Goal: Task Accomplishment & Management: Use online tool/utility

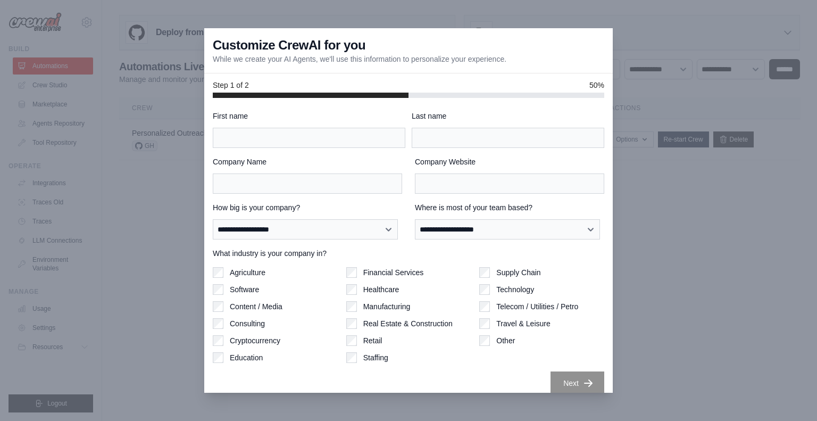
click at [117, 78] on div at bounding box center [408, 210] width 817 height 421
click at [249, 106] on div "**********" at bounding box center [408, 245] width 408 height 295
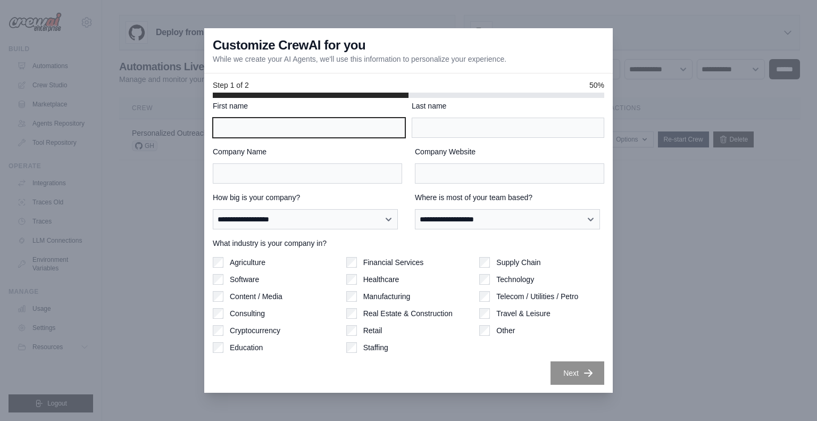
click at [257, 129] on input "First name" at bounding box center [309, 128] width 193 height 20
type input "******"
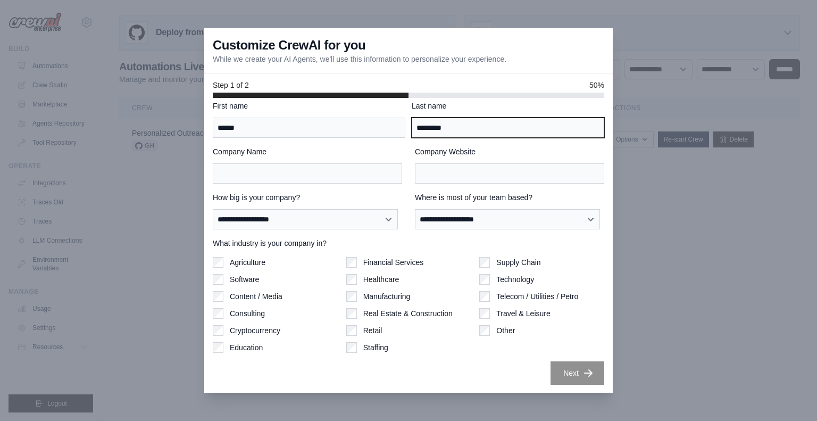
type input "*********"
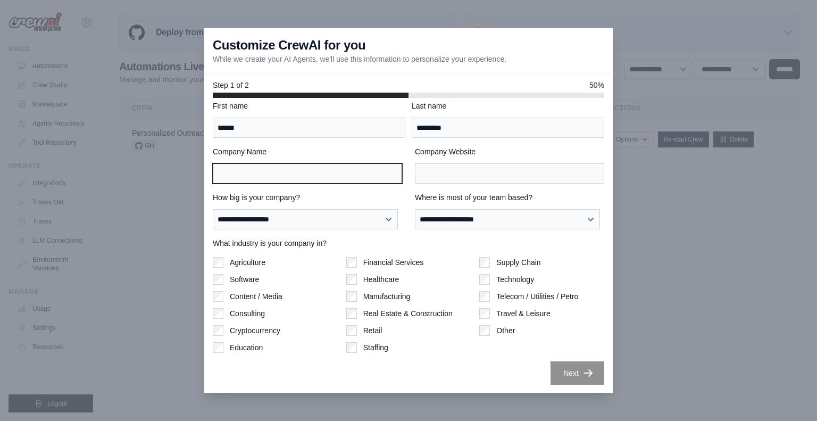
click at [321, 164] on input "Company Name" at bounding box center [307, 173] width 189 height 20
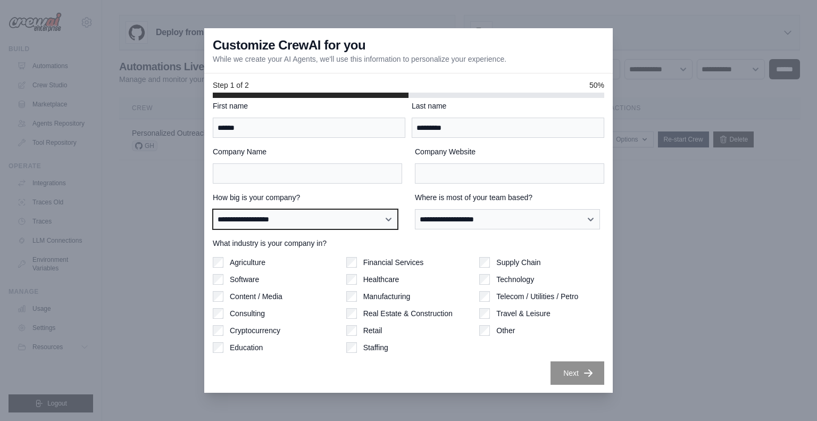
click at [338, 219] on select "**********" at bounding box center [305, 219] width 185 height 20
select select "**********"
click at [213, 209] on select "**********" at bounding box center [305, 219] width 185 height 20
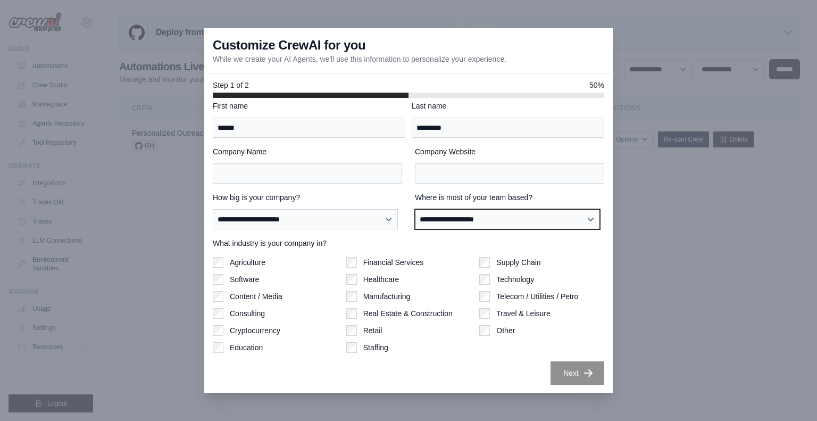
click at [446, 213] on select "**********" at bounding box center [507, 219] width 185 height 20
click at [417, 336] on div "Financial Services Healthcare Manufacturing Real Estate & Construction Retail S…" at bounding box center [408, 305] width 125 height 96
click at [572, 365] on div "**********" at bounding box center [408, 245] width 408 height 295
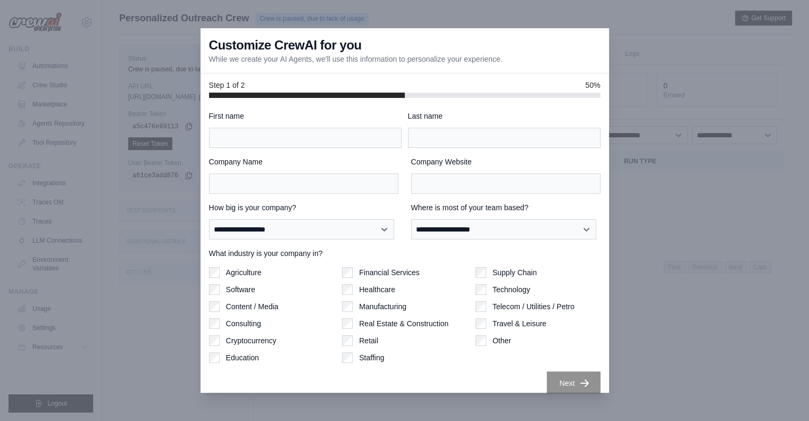
scroll to position [10, 0]
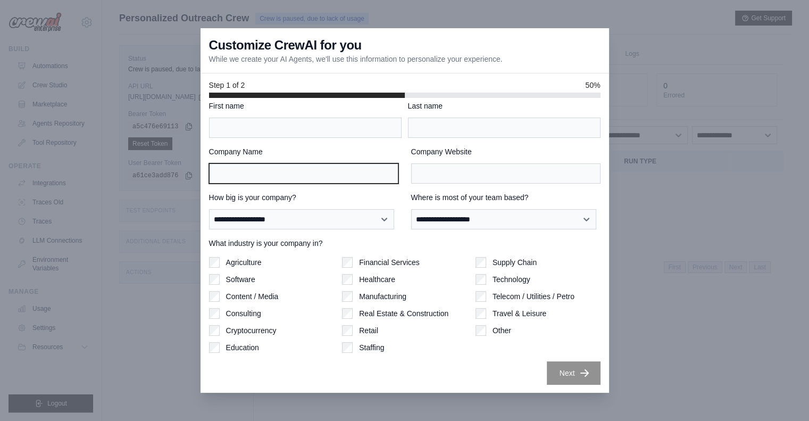
click at [291, 168] on input "Company Name" at bounding box center [303, 173] width 189 height 20
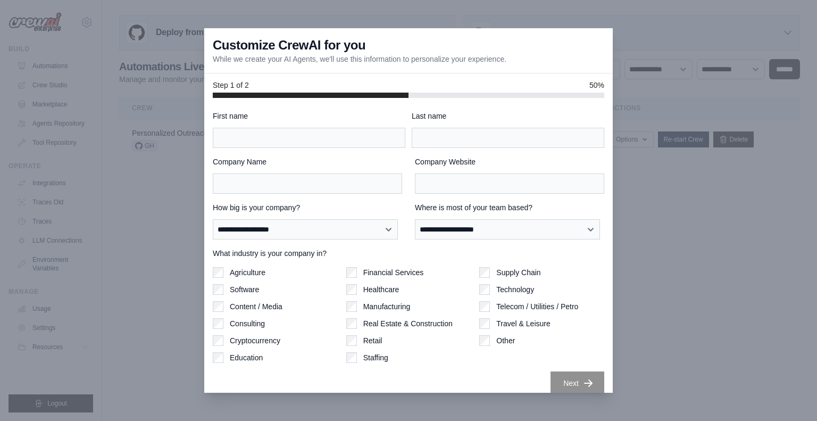
scroll to position [10, 0]
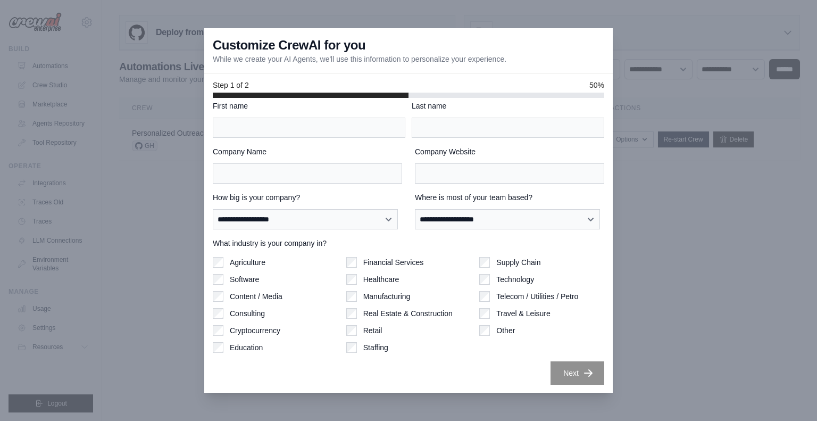
click at [644, 210] on div at bounding box center [408, 210] width 817 height 421
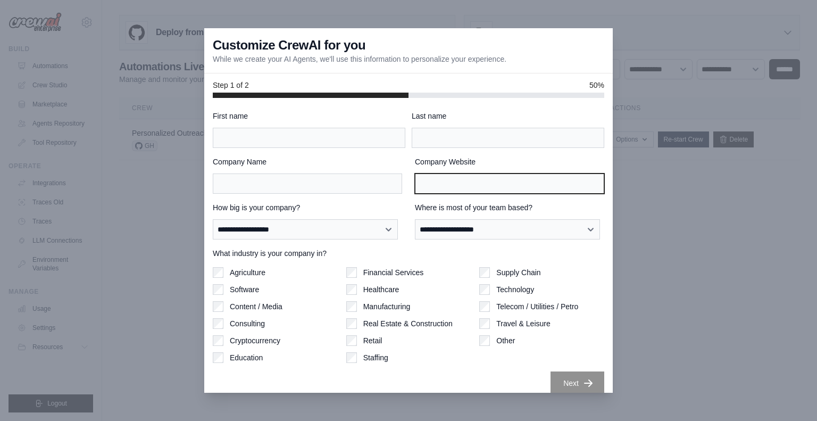
click at [508, 178] on input "Company Website" at bounding box center [509, 183] width 189 height 20
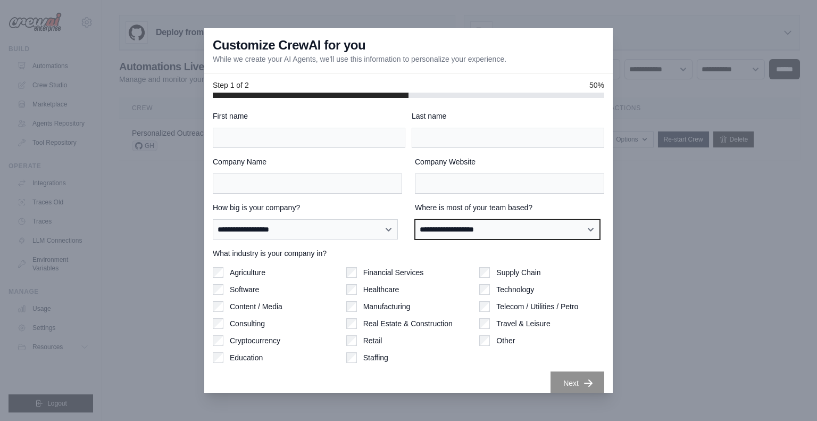
click at [522, 225] on select "**********" at bounding box center [507, 229] width 185 height 20
select select "**********"
click at [415, 219] on select "**********" at bounding box center [507, 229] width 185 height 20
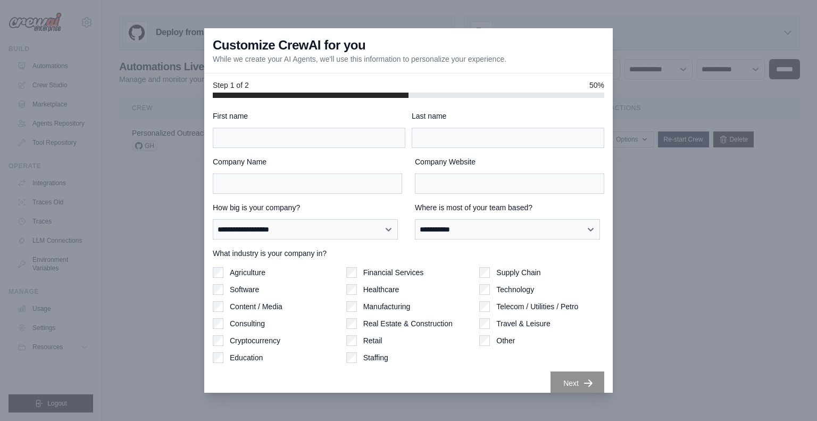
click at [486, 291] on div "Technology" at bounding box center [541, 289] width 125 height 11
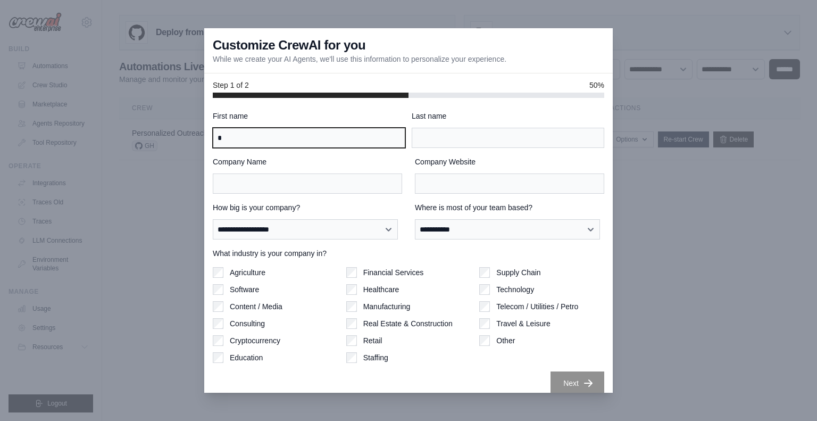
click at [315, 136] on input "*" at bounding box center [309, 138] width 193 height 20
type input "*"
type input "******"
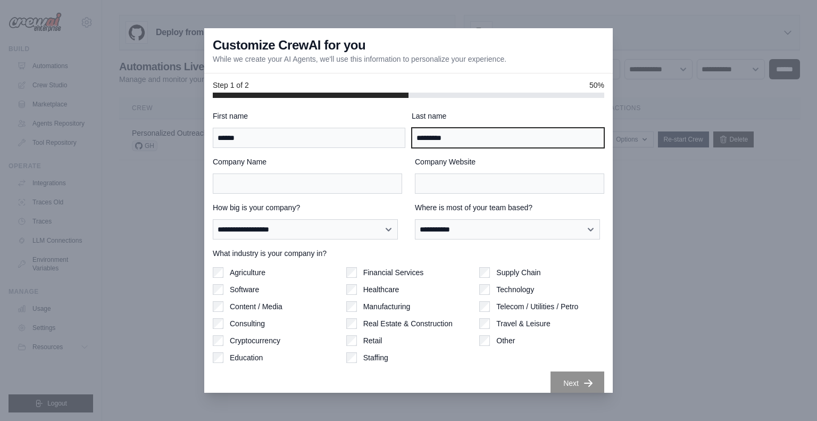
type input "*********"
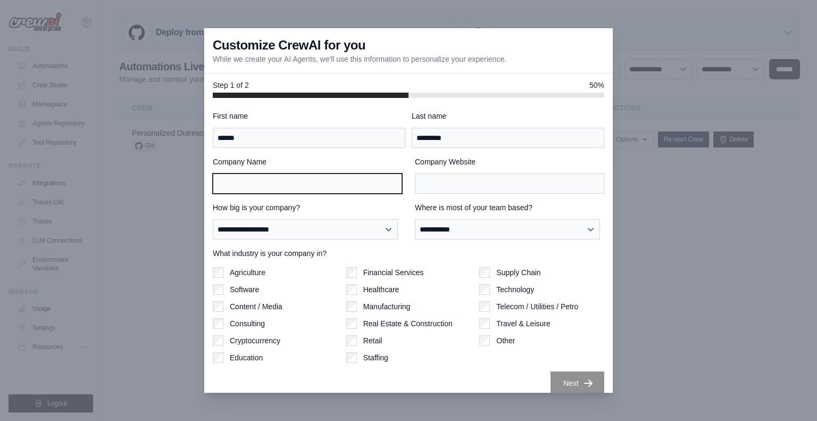
click at [314, 187] on input "Company Name" at bounding box center [307, 183] width 189 height 20
type input "**********"
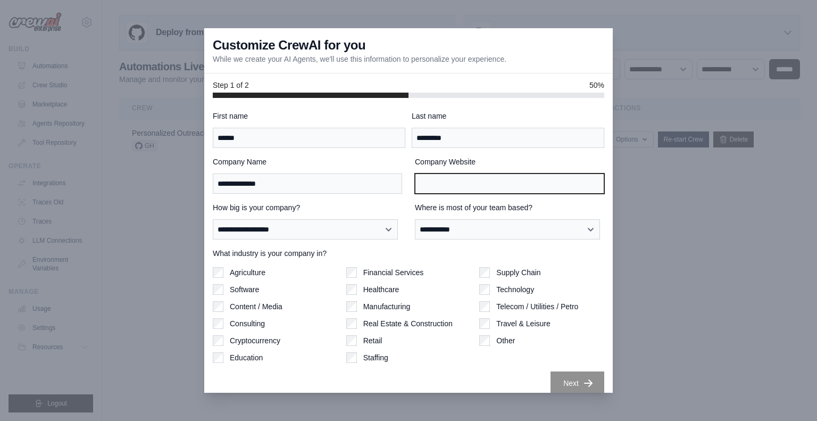
click at [455, 193] on input "Company Website" at bounding box center [509, 183] width 189 height 20
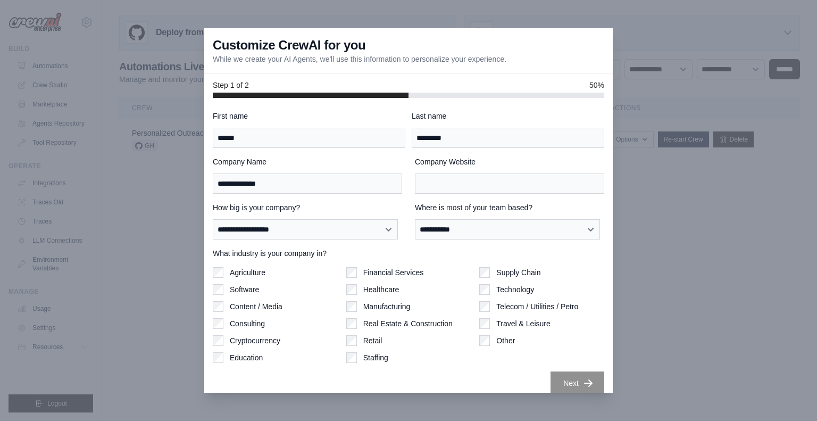
click at [456, 172] on div "Company Website" at bounding box center [509, 174] width 189 height 37
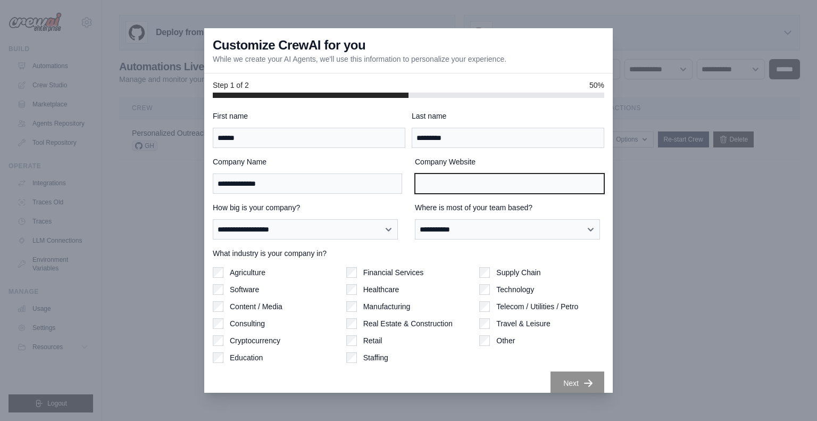
click at [458, 186] on input "Company Website" at bounding box center [509, 183] width 189 height 20
paste input "**********"
type input "**********"
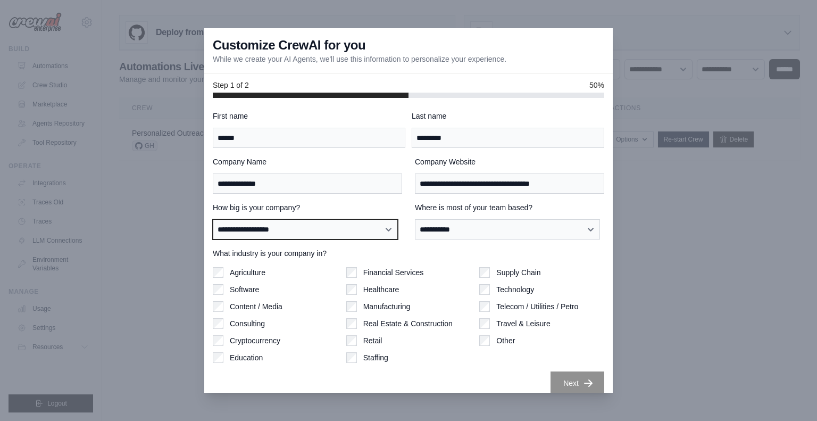
click at [397, 224] on select "**********" at bounding box center [305, 229] width 185 height 20
select select "**********"
click at [213, 219] on select "**********" at bounding box center [305, 229] width 185 height 20
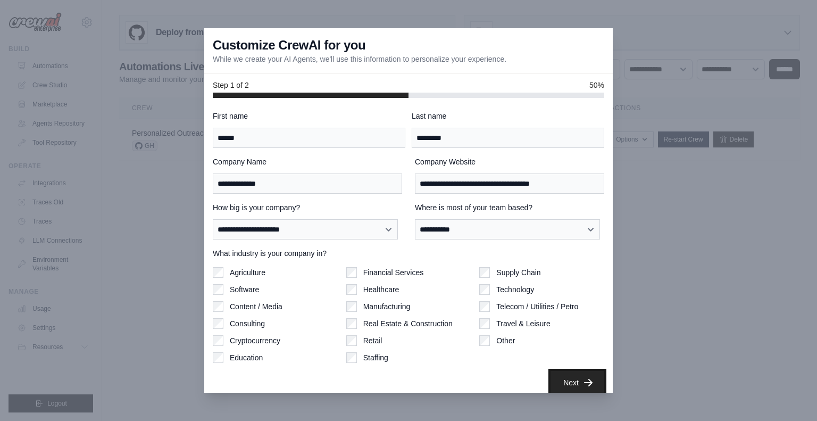
click at [583, 382] on icon "button" at bounding box center [588, 382] width 11 height 11
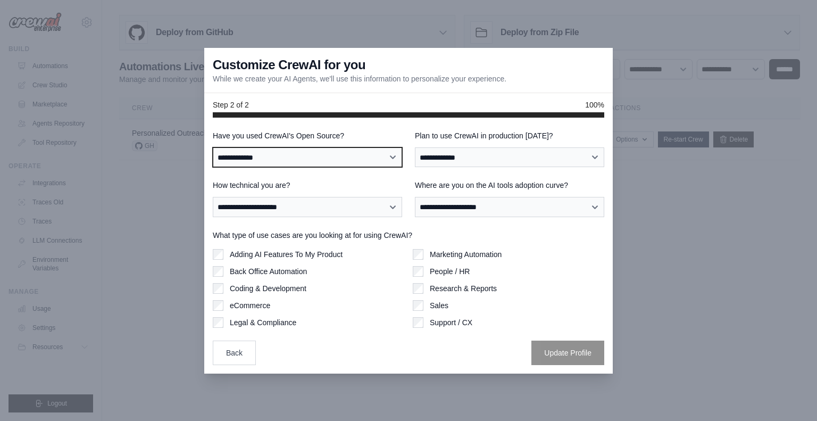
click at [367, 161] on select "**********" at bounding box center [307, 157] width 189 height 20
select select "**********"
click at [213, 147] on select "**********" at bounding box center [307, 157] width 189 height 20
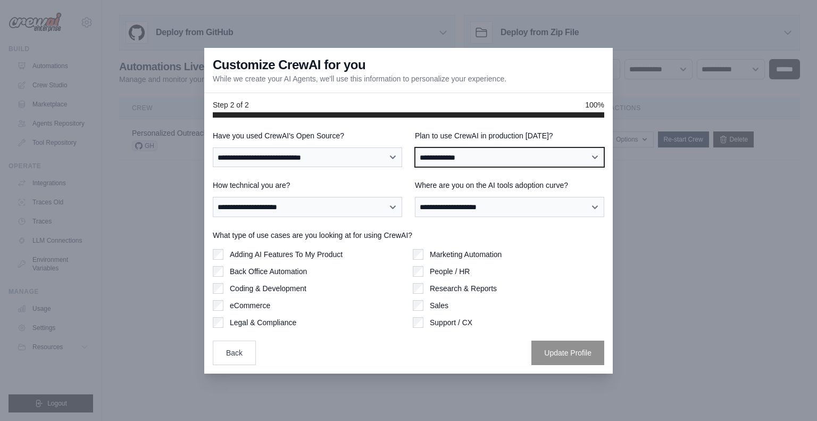
click at [461, 155] on select "**********" at bounding box center [509, 157] width 189 height 20
select select "*****"
click at [415, 147] on select "**********" at bounding box center [509, 157] width 189 height 20
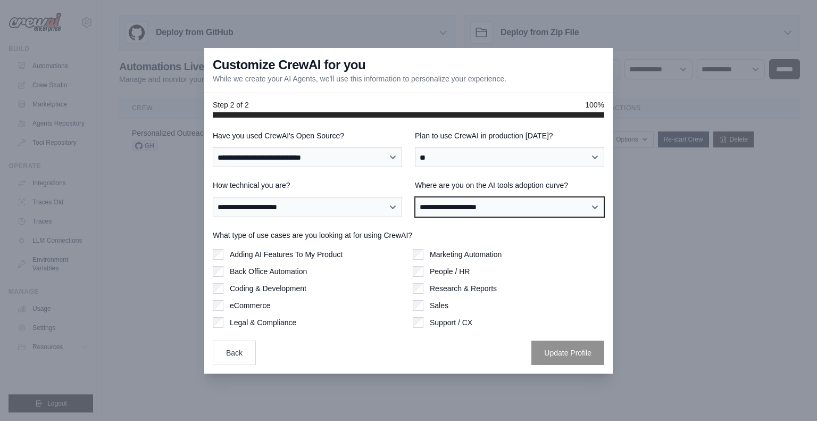
click at [464, 206] on select "**********" at bounding box center [509, 207] width 189 height 20
select select "**********"
click at [415, 197] on select "**********" at bounding box center [509, 207] width 189 height 20
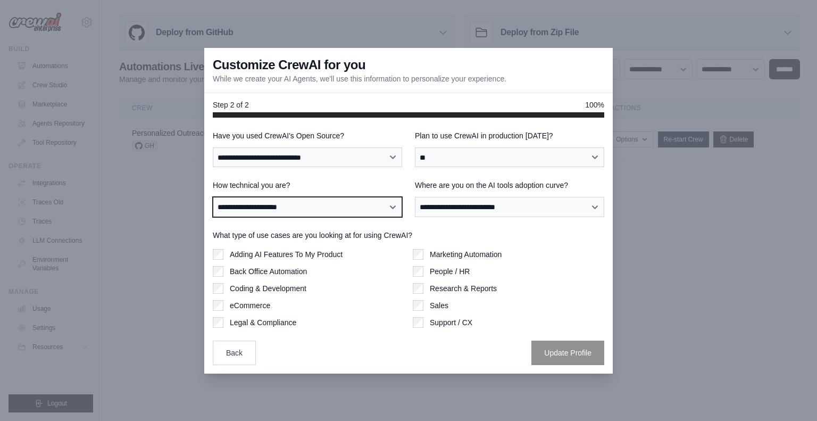
click at [329, 210] on select "**********" at bounding box center [307, 207] width 189 height 20
select select "**********"
click at [213, 197] on select "**********" at bounding box center [307, 207] width 189 height 20
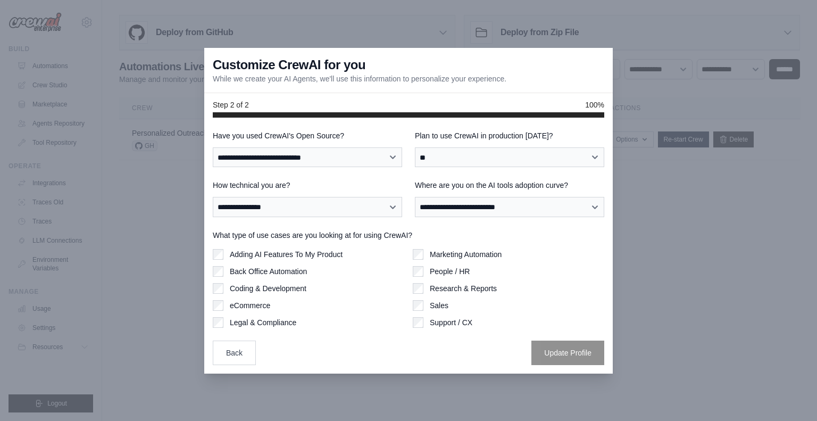
click at [223, 285] on div "Coding & Development" at bounding box center [308, 288] width 191 height 11
click at [573, 346] on button "Update Profile" at bounding box center [567, 352] width 73 height 24
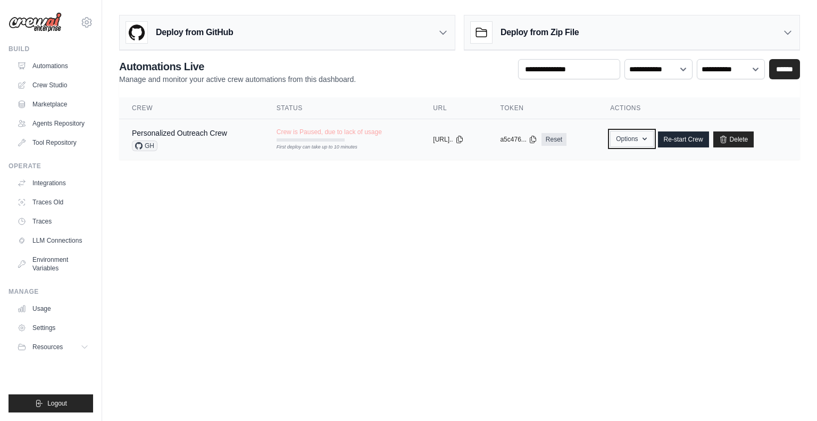
click at [653, 140] on button "Options" at bounding box center [631, 139] width 43 height 16
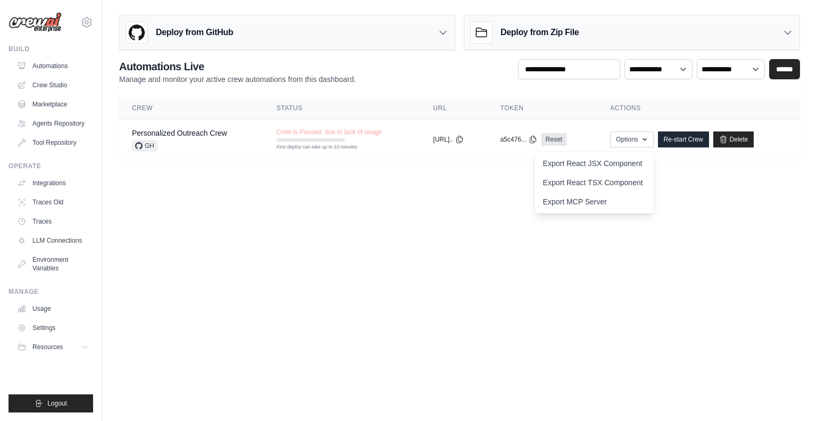
click at [358, 233] on body "adityakiratsata@gmail.com Settings Build Automations" at bounding box center [408, 210] width 817 height 421
click at [191, 131] on link "Personalized Outreach Crew" at bounding box center [179, 133] width 95 height 9
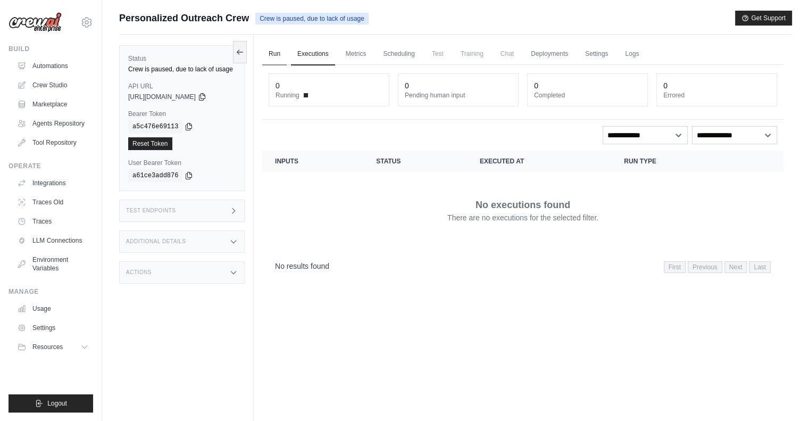
click at [280, 55] on link "Run" at bounding box center [274, 54] width 24 height 22
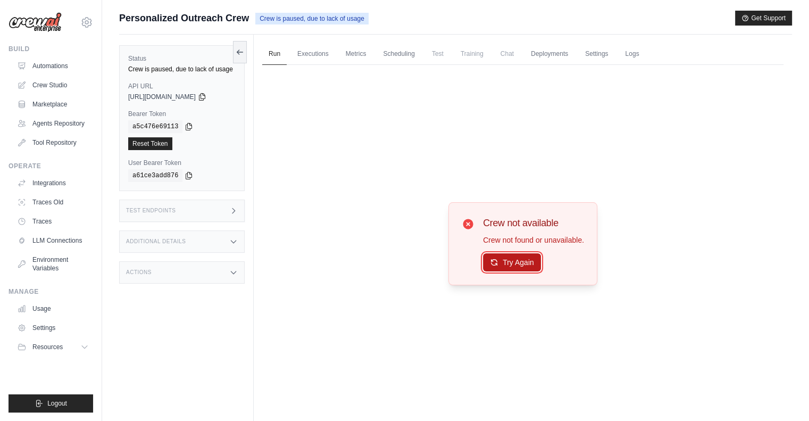
click at [515, 257] on button "Try Again" at bounding box center [512, 262] width 58 height 18
click at [515, 257] on button "Try Again" at bounding box center [512, 263] width 58 height 18
click at [45, 82] on link "Crew Studio" at bounding box center [54, 85] width 80 height 17
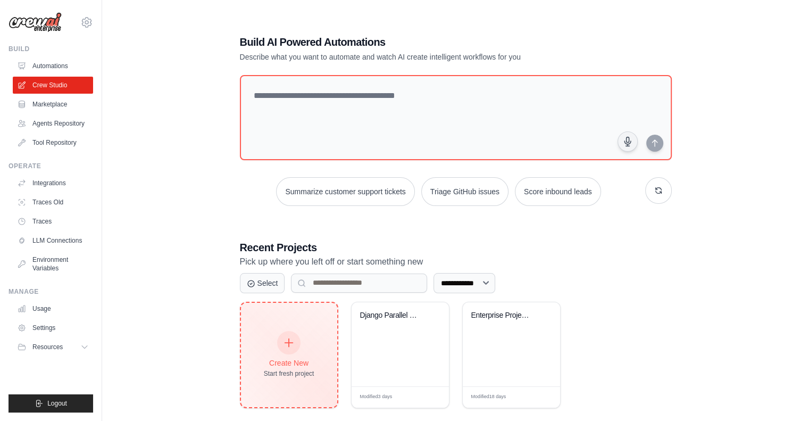
scroll to position [21, 0]
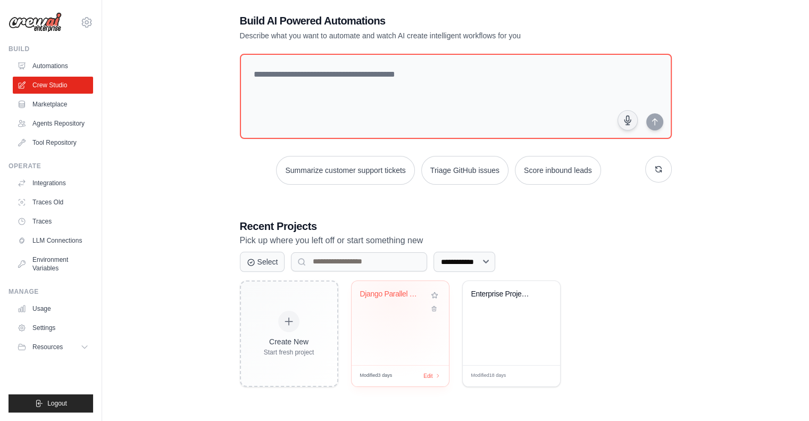
click at [393, 298] on div "Django Parallel Development Multi-A..." at bounding box center [392, 296] width 64 height 14
click at [347, 321] on div "Create New Start fresh project Django Parallel Development Multi-A... Modified …" at bounding box center [456, 333] width 432 height 106
click at [406, 305] on div "Django Parallel Development Multi-A..." at bounding box center [400, 301] width 80 height 24
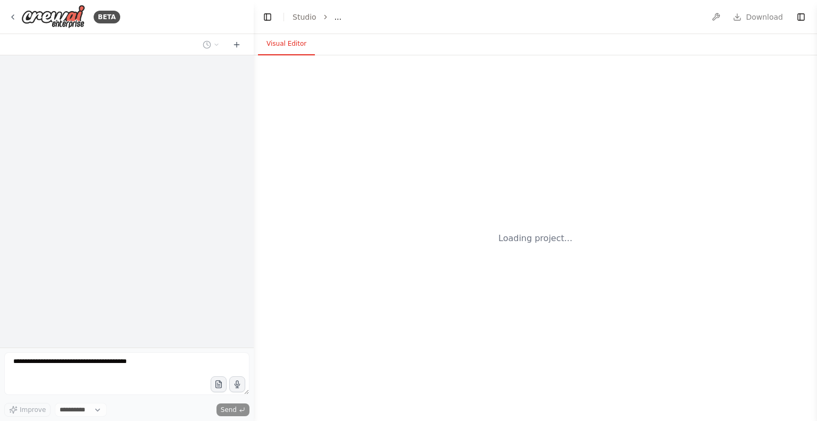
select select "****"
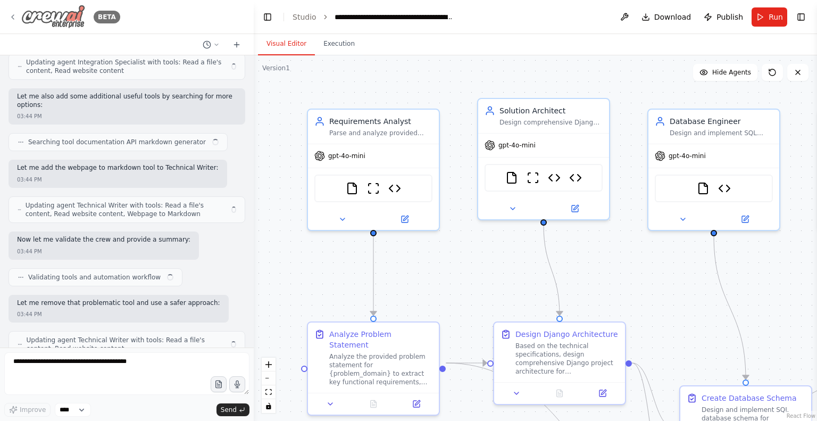
scroll to position [15921, 0]
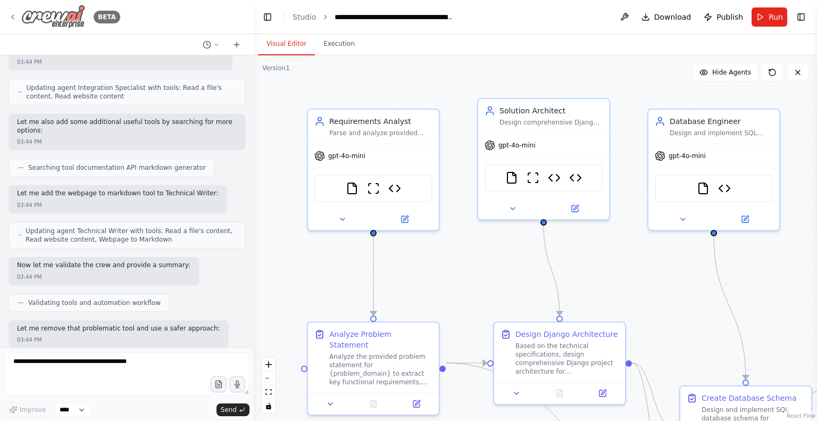
click at [12, 19] on icon at bounding box center [13, 17] width 9 height 9
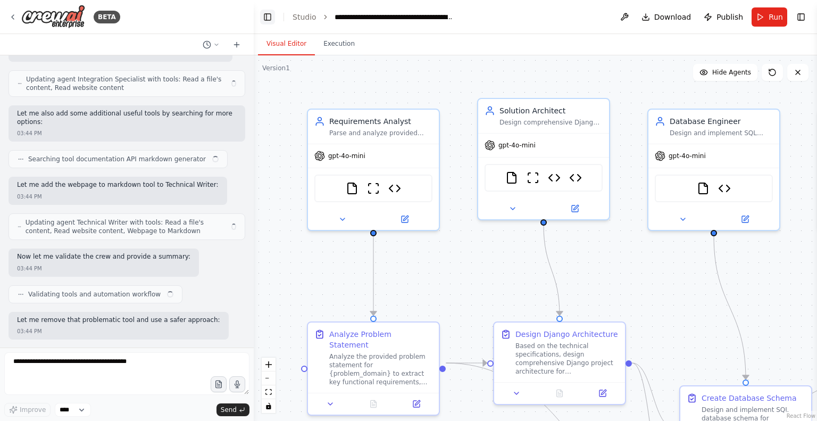
scroll to position [15921, 0]
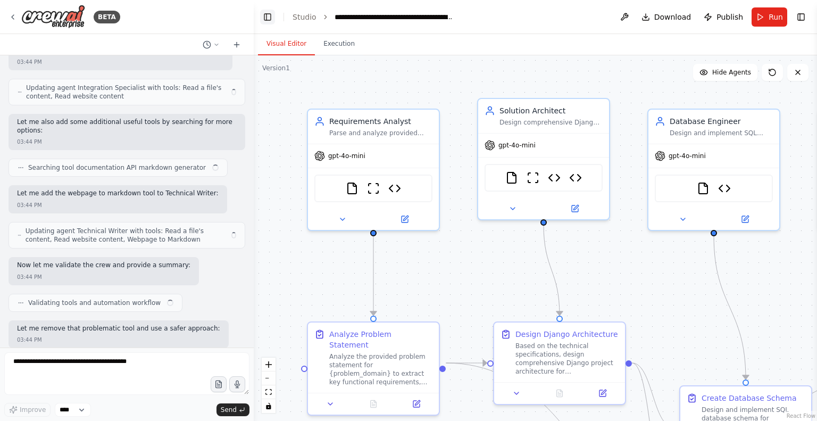
click at [265, 16] on button "Toggle Left Sidebar" at bounding box center [267, 17] width 15 height 15
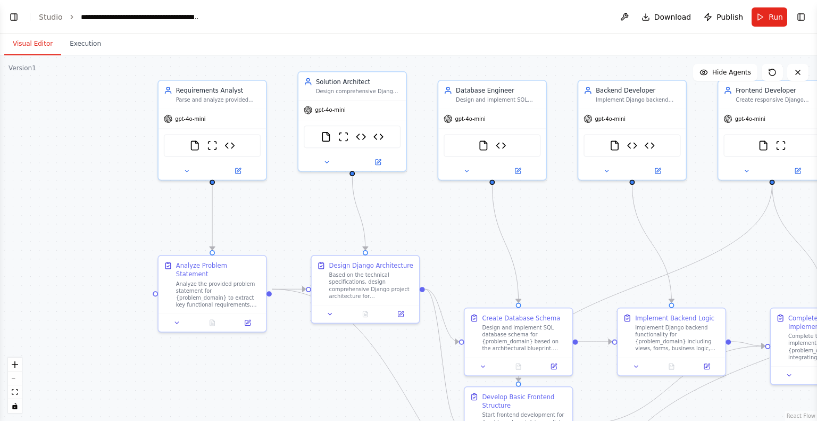
drag, startPoint x: 60, startPoint y: 135, endPoint x: 0, endPoint y: 82, distance: 79.5
click at [0, 82] on div ".deletable-edge-delete-btn { width: 20px; height: 20px; border: 0px solid #ffff…" at bounding box center [408, 237] width 817 height 365
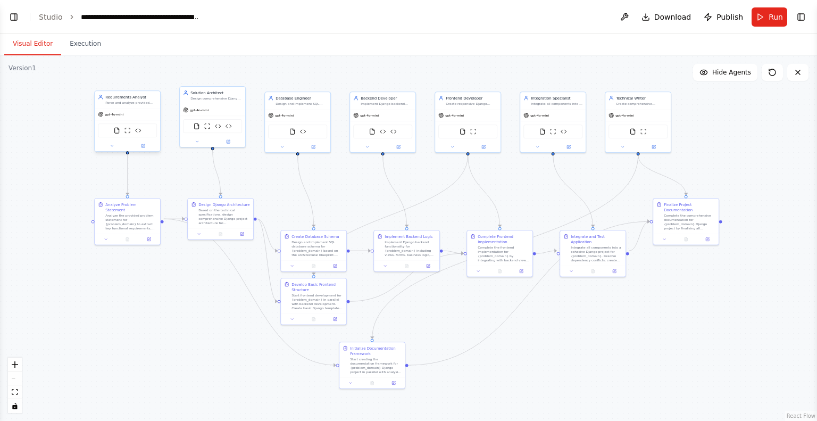
click at [107, 149] on div at bounding box center [127, 145] width 65 height 11
click at [110, 146] on icon at bounding box center [112, 146] width 4 height 4
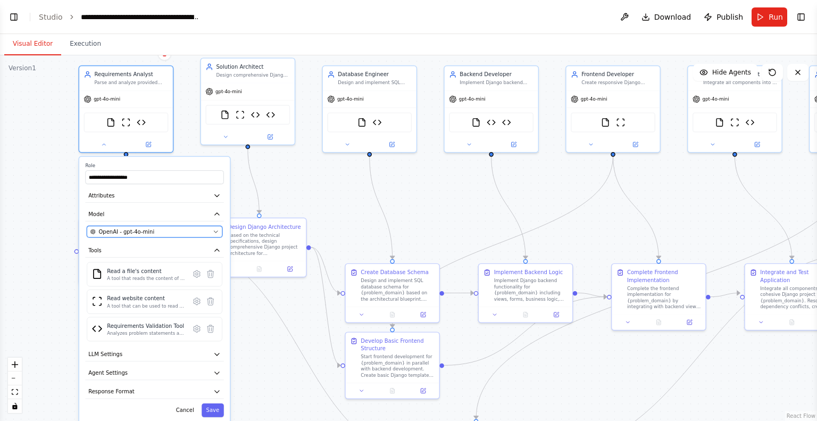
click at [166, 232] on div "OpenAI - gpt-4o-mini" at bounding box center [150, 231] width 120 height 7
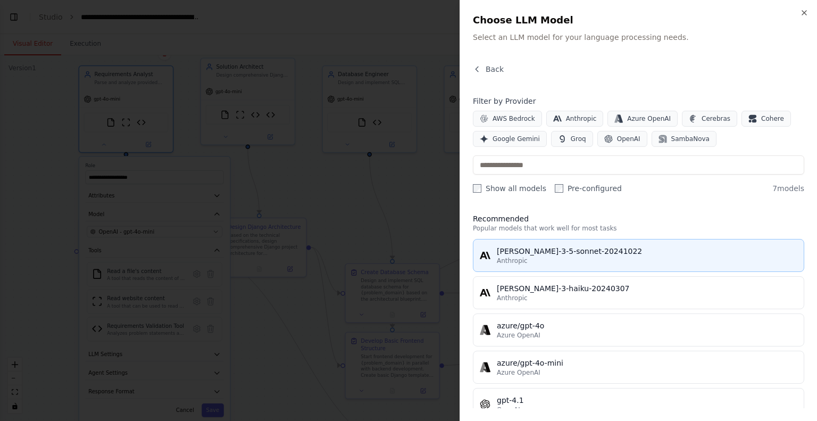
scroll to position [0, 0]
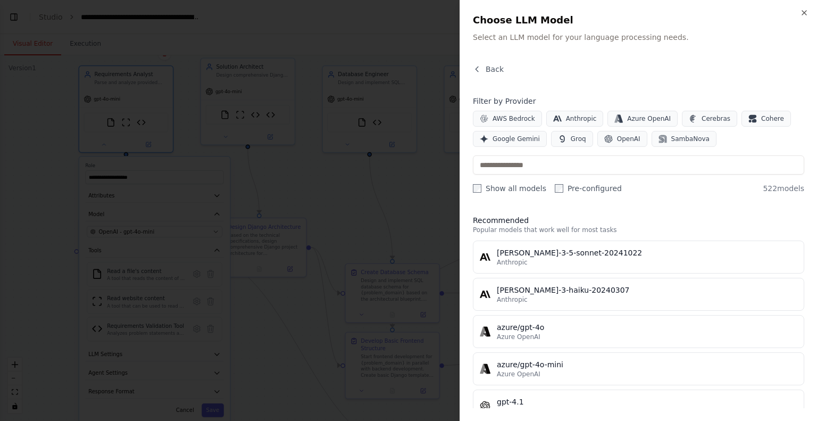
click at [556, 187] on label "Pre-configured" at bounding box center [588, 188] width 67 height 11
click at [573, 119] on span "Anthropic" at bounding box center [581, 118] width 31 height 9
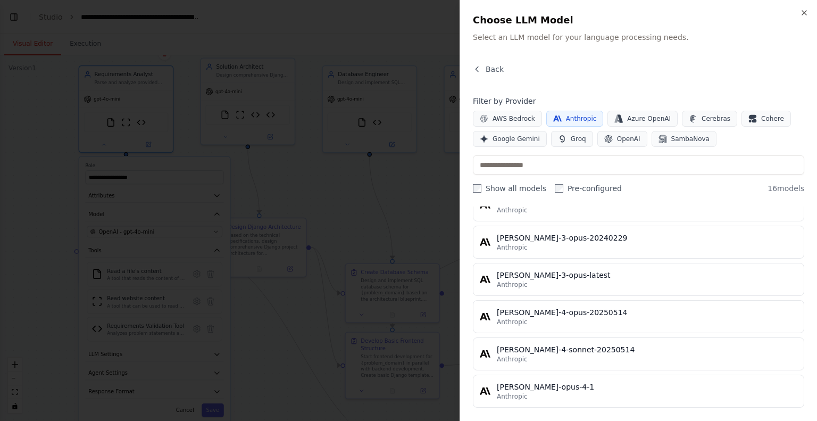
scroll to position [351, 0]
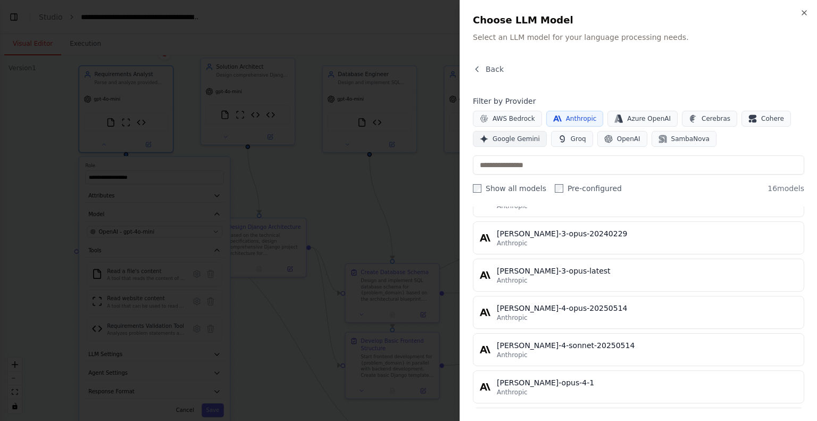
click at [528, 137] on span "Google Gemini" at bounding box center [515, 139] width 47 height 9
click at [553, 120] on icon "button" at bounding box center [557, 118] width 9 height 9
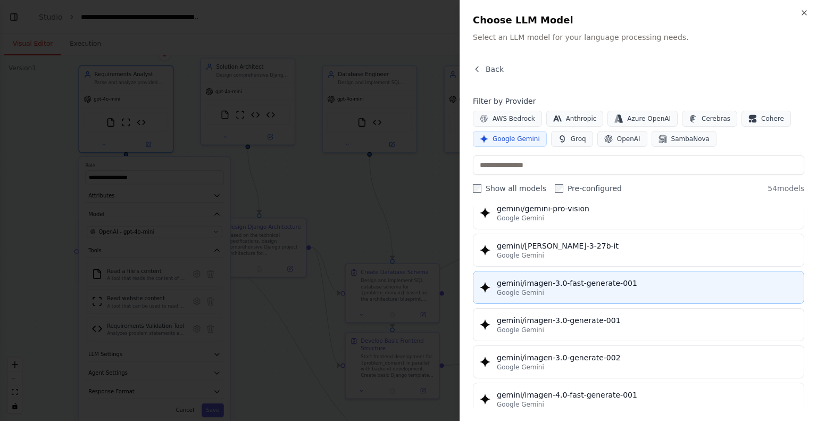
scroll to position [1609, 0]
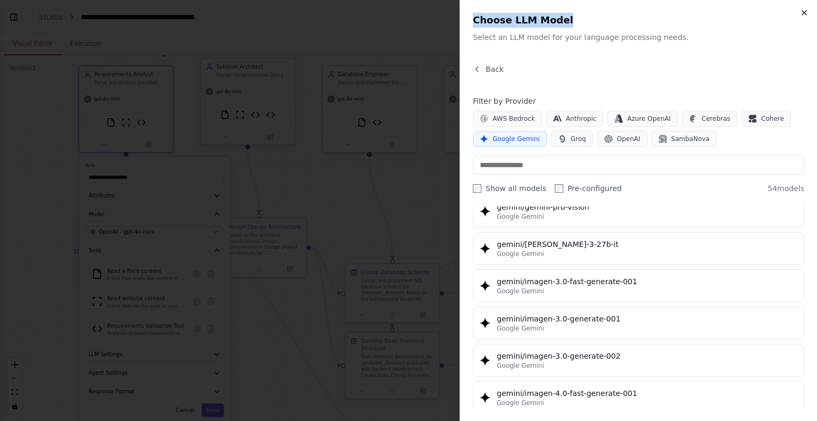
drag, startPoint x: 810, startPoint y: 17, endPoint x: 804, endPoint y: 15, distance: 6.1
click at [804, 15] on div "Close Choose LLM Model Select an LLM model for your language processing needs. …" at bounding box center [638, 210] width 357 height 421
click at [804, 15] on icon "button" at bounding box center [804, 13] width 9 height 9
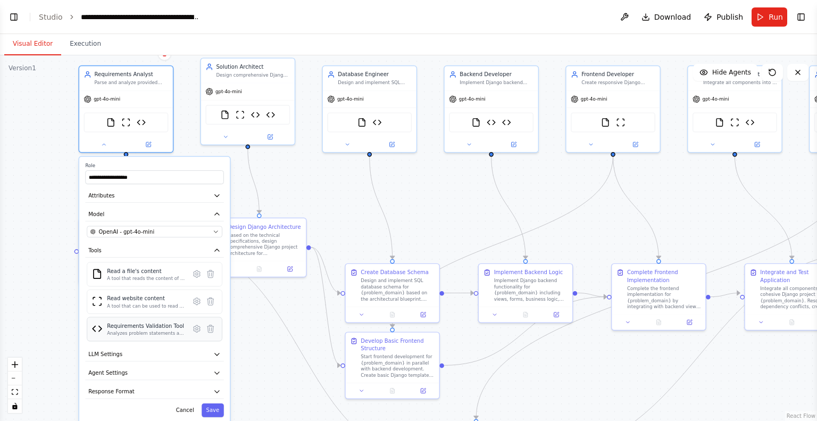
click at [114, 317] on div "Requirements Validation Tool Analyzes problem statements and validates technica…" at bounding box center [155, 329] width 136 height 24
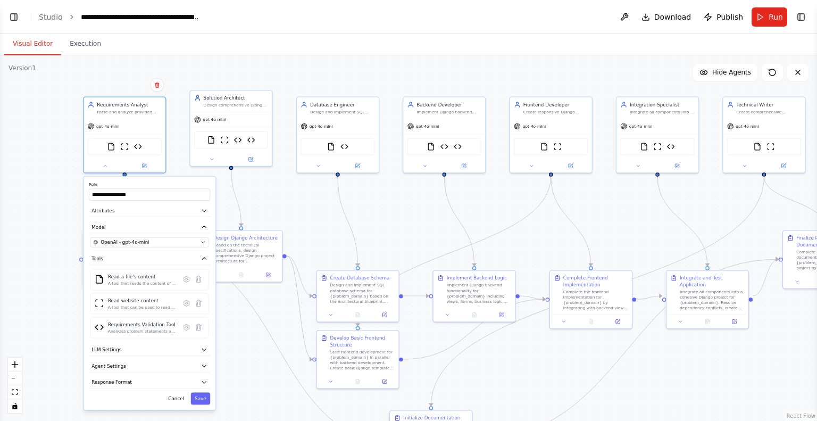
click at [180, 403] on div "**********" at bounding box center [150, 293] width 132 height 233
click at [180, 402] on button "Cancel" at bounding box center [176, 399] width 24 height 12
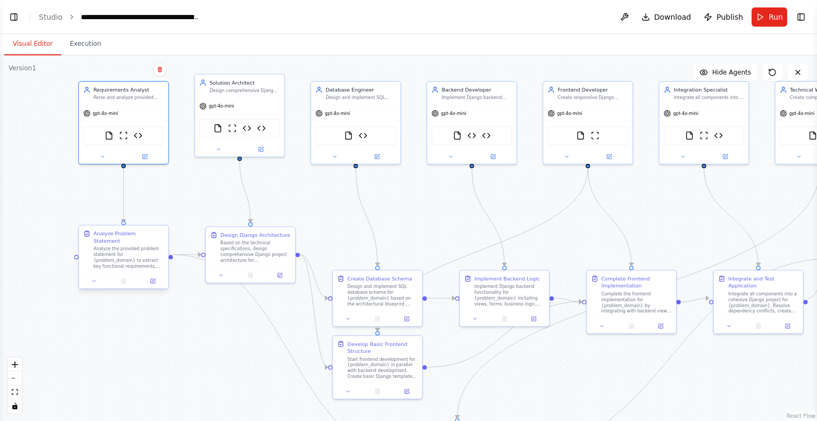
click at [136, 246] on div "Analyze the provided problem statement for {problem_domain} to extract key func…" at bounding box center [129, 257] width 70 height 23
click at [95, 278] on icon at bounding box center [94, 281] width 6 height 6
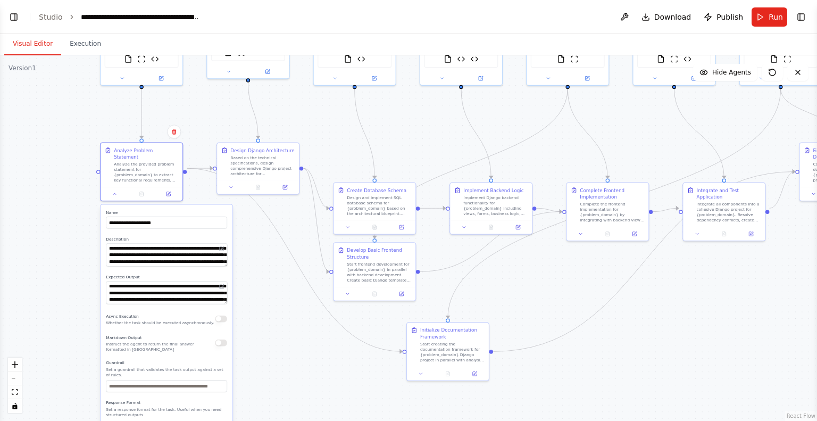
drag, startPoint x: 252, startPoint y: 354, endPoint x: 270, endPoint y: 259, distance: 96.9
click at [270, 259] on div ".deletable-edge-delete-btn { width: 20px; height: 20px; border: 0px solid #ffff…" at bounding box center [408, 237] width 817 height 365
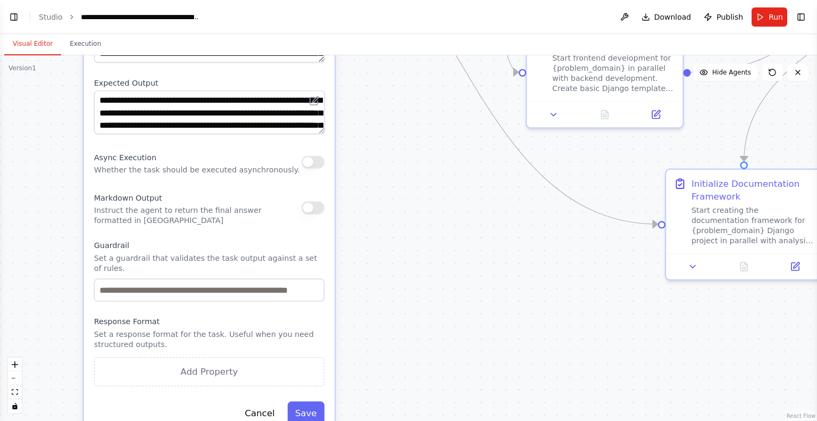
drag, startPoint x: 371, startPoint y: 307, endPoint x: 398, endPoint y: 112, distance: 197.0
click at [398, 112] on div ".deletable-edge-delete-btn { width: 20px; height: 20px; border: 0px solid #ffff…" at bounding box center [408, 237] width 817 height 365
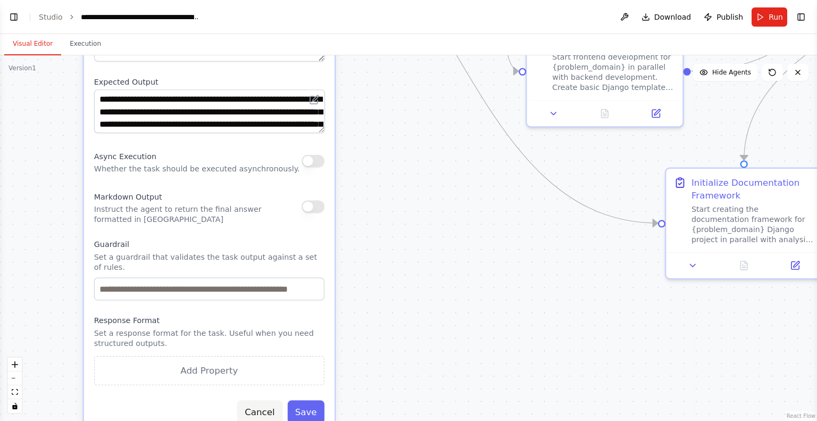
click at [265, 400] on button "Cancel" at bounding box center [259, 411] width 45 height 23
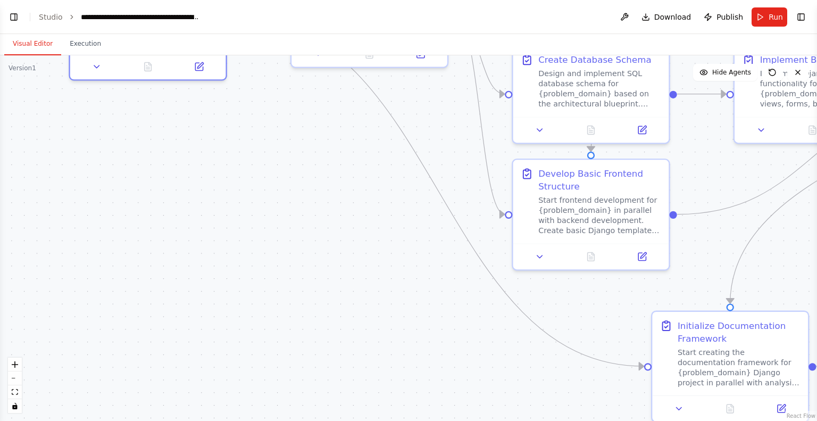
drag, startPoint x: 348, startPoint y: 239, endPoint x: 325, endPoint y: 446, distance: 207.6
click at [325, 420] on html "BETA CrewAI Multi-Agent Django Development Workflow Overview Create a multi-age…" at bounding box center [408, 210] width 817 height 421
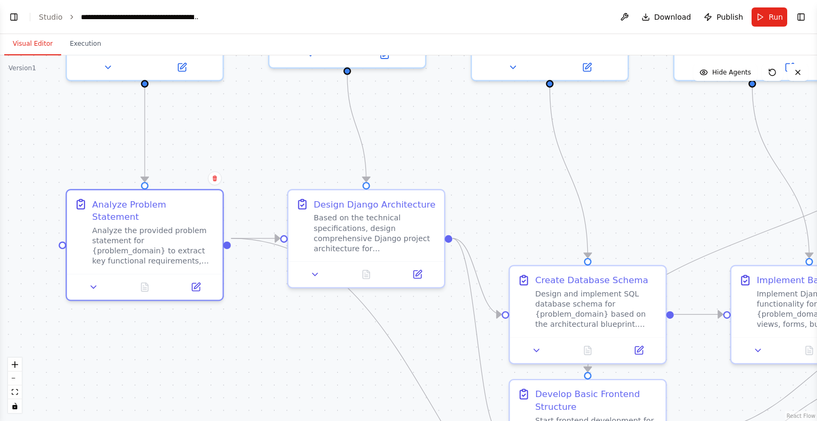
drag, startPoint x: 271, startPoint y: 289, endPoint x: 289, endPoint y: 446, distance: 157.9
click at [289, 420] on html "BETA CrewAI Multi-Agent Django Development Workflow Overview Create a multi-age…" at bounding box center [408, 210] width 817 height 421
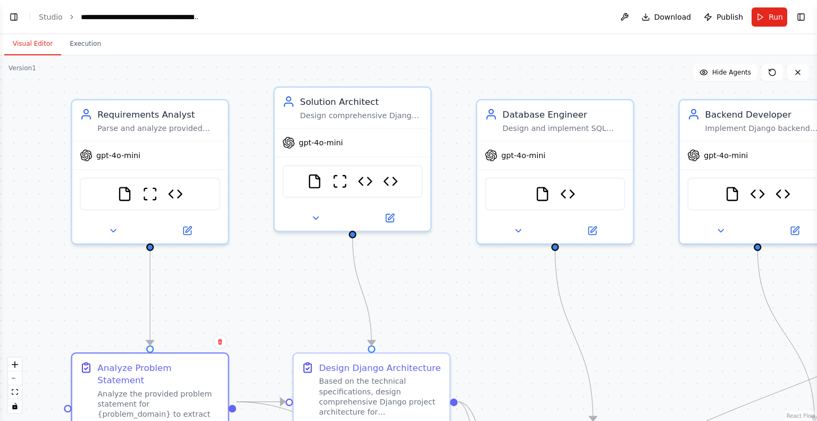
drag, startPoint x: 280, startPoint y: 147, endPoint x: 272, endPoint y: 310, distance: 162.9
click at [272, 310] on div ".deletable-edge-delete-btn { width: 20px; height: 20px; border: 0px solid #ffff…" at bounding box center [408, 237] width 817 height 365
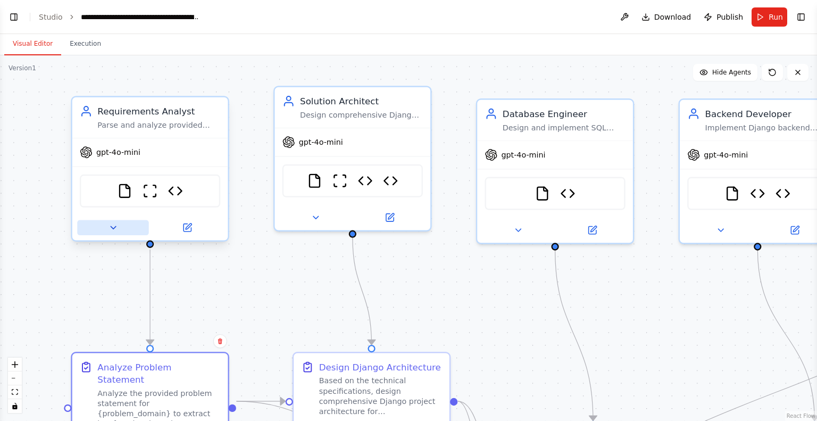
click at [116, 227] on icon at bounding box center [113, 227] width 10 height 10
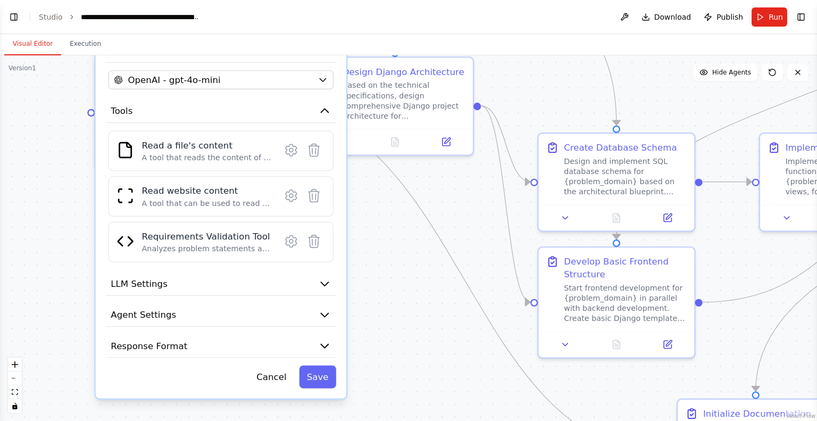
drag, startPoint x: 416, startPoint y: 291, endPoint x: 436, endPoint y: -14, distance: 306.4
click at [436, 0] on html "BETA CrewAI Multi-Agent Django Development Workflow Overview Create a multi-age…" at bounding box center [408, 210] width 817 height 421
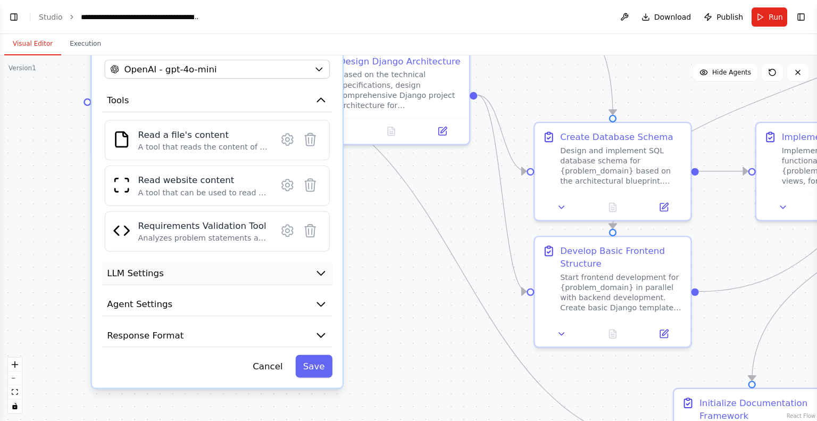
click at [320, 274] on icon "button" at bounding box center [321, 272] width 13 height 13
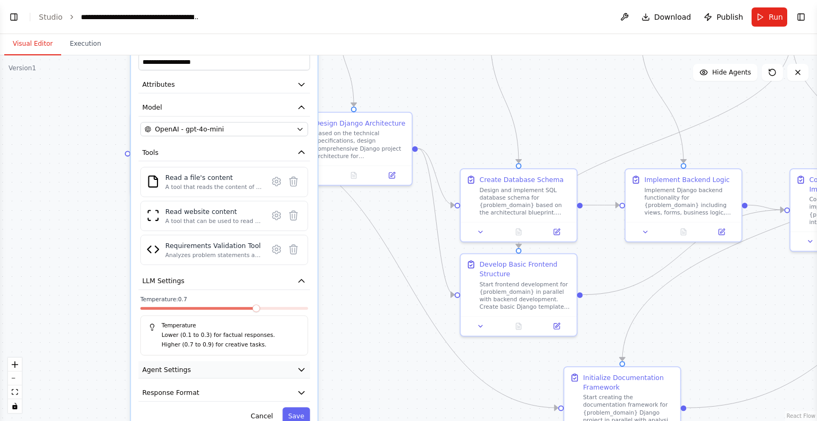
click at [305, 368] on icon "button" at bounding box center [302, 370] width 10 height 10
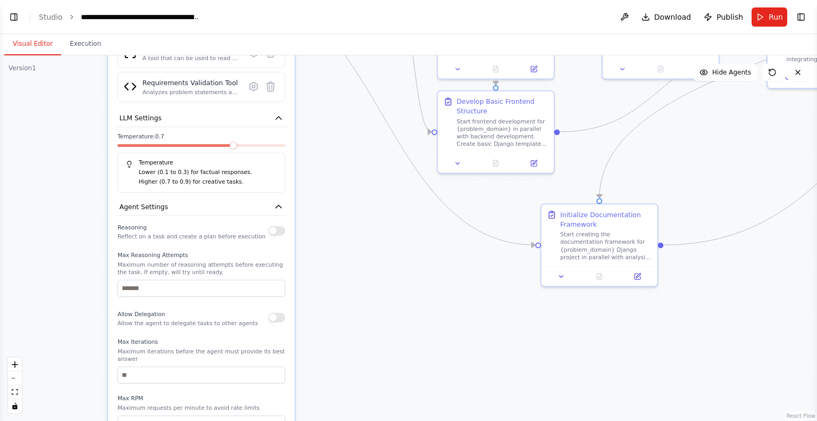
drag, startPoint x: 108, startPoint y: 348, endPoint x: 85, endPoint y: 185, distance: 164.3
click at [85, 185] on div ".deletable-edge-delete-btn { width: 20px; height: 20px; border: 0px solid #ffff…" at bounding box center [408, 237] width 817 height 365
click at [277, 120] on icon "button" at bounding box center [279, 118] width 10 height 10
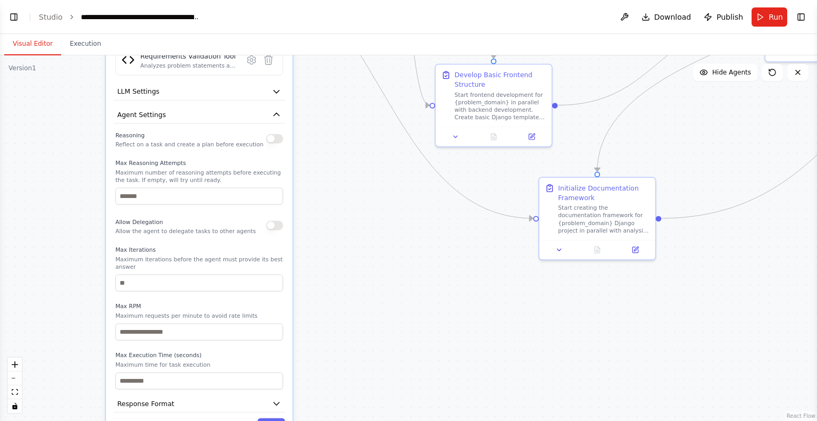
drag, startPoint x: 358, startPoint y: 307, endPoint x: 357, endPoint y: 259, distance: 48.4
click at [357, 259] on div ".deletable-edge-delete-btn { width: 20px; height: 20px; border: 0px solid #ffff…" at bounding box center [408, 237] width 817 height 365
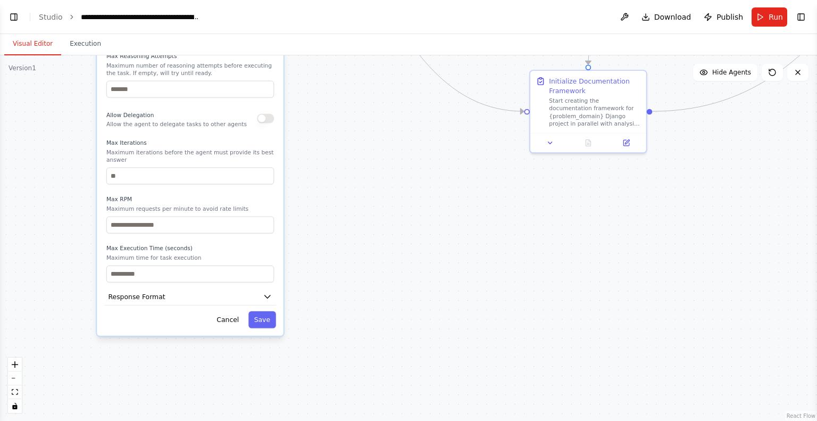
drag, startPoint x: 330, startPoint y: 253, endPoint x: 320, endPoint y: 168, distance: 85.7
click at [320, 168] on div ".deletable-edge-delete-btn { width: 20px; height: 20px; border: 0px solid #ffff…" at bounding box center [408, 237] width 817 height 365
click at [173, 288] on button "Response Format" at bounding box center [189, 297] width 171 height 18
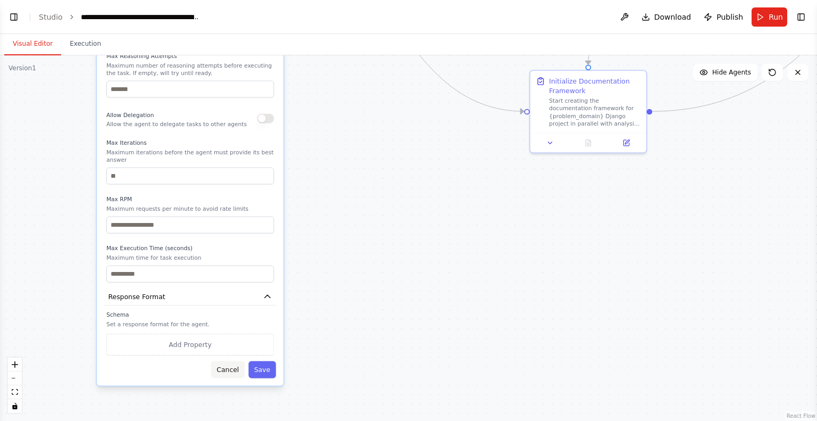
click at [228, 361] on button "Cancel" at bounding box center [228, 369] width 34 height 17
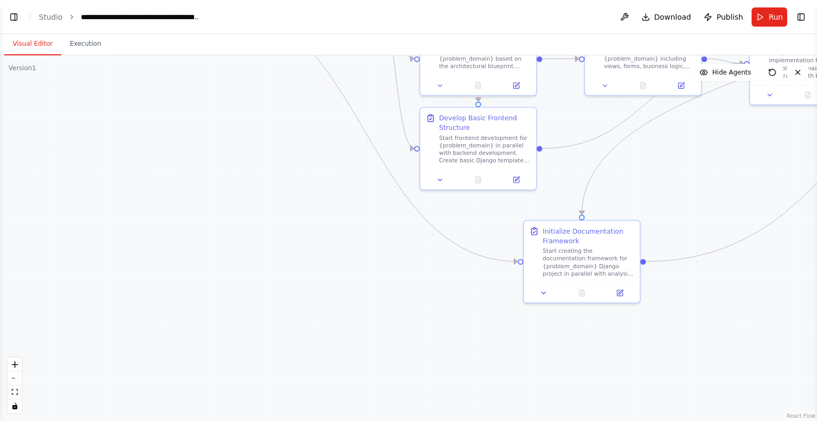
drag, startPoint x: 287, startPoint y: 296, endPoint x: 279, endPoint y: 446, distance: 150.2
click at [279, 420] on html "BETA CrewAI Multi-Agent Django Development Workflow Overview Create a multi-age…" at bounding box center [408, 210] width 817 height 421
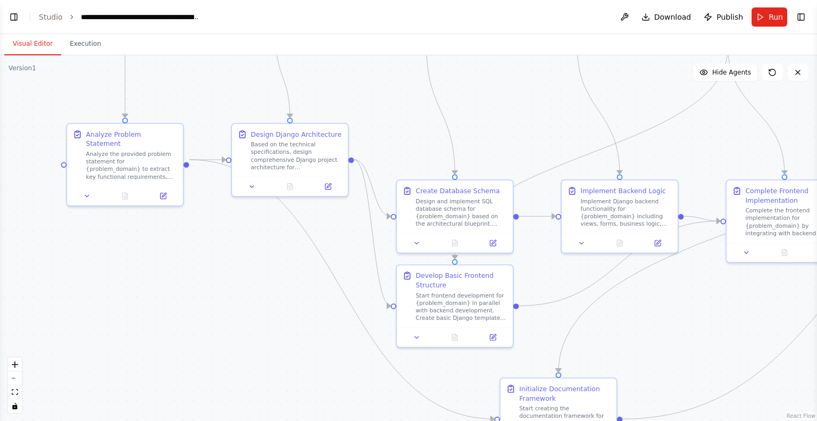
drag, startPoint x: 227, startPoint y: 265, endPoint x: 205, endPoint y: 429, distance: 165.7
click at [205, 420] on html "BETA CrewAI Multi-Agent Django Development Workflow Overview Create a multi-age…" at bounding box center [408, 210] width 817 height 421
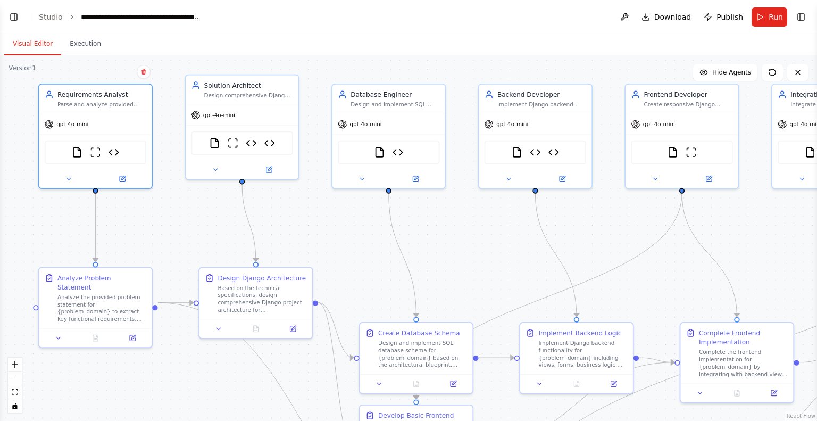
drag, startPoint x: 229, startPoint y: 218, endPoint x: 185, endPoint y: 406, distance: 192.9
click at [185, 406] on div ".deletable-edge-delete-btn { width: 20px; height: 20px; border: 0px solid #ffff…" at bounding box center [408, 237] width 817 height 365
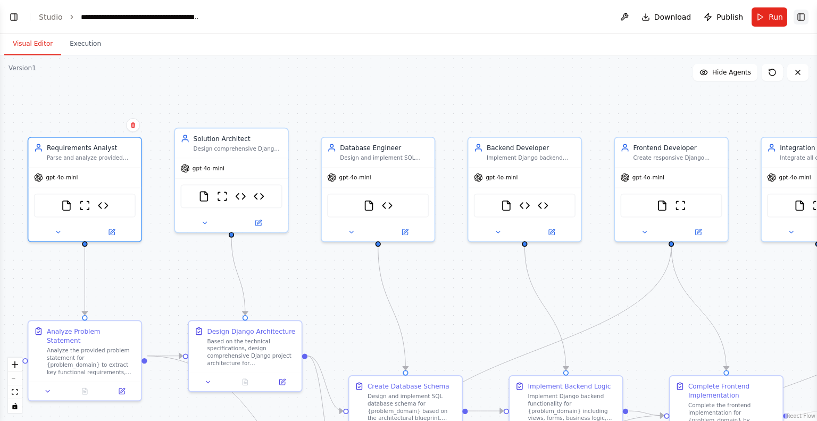
click at [804, 16] on button "Toggle Right Sidebar" at bounding box center [801, 17] width 15 height 15
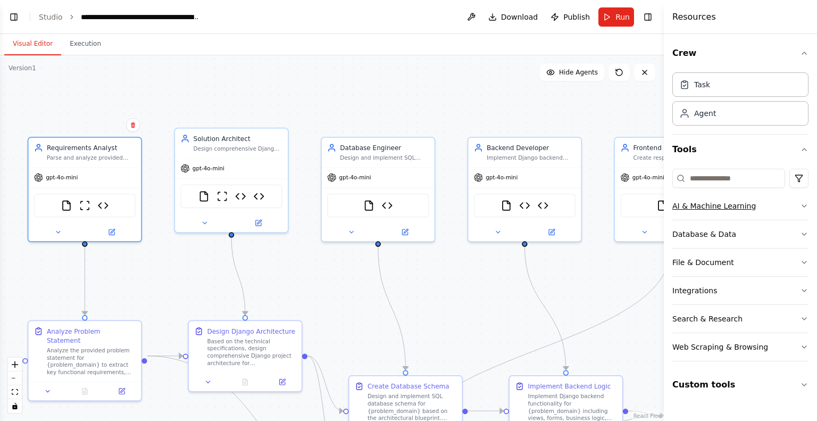
click at [804, 198] on button "AI & Machine Learning" at bounding box center [740, 206] width 136 height 28
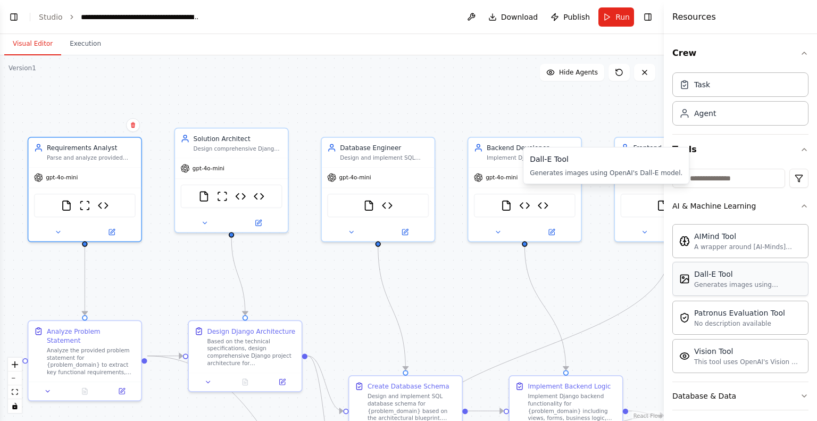
scroll to position [147, 0]
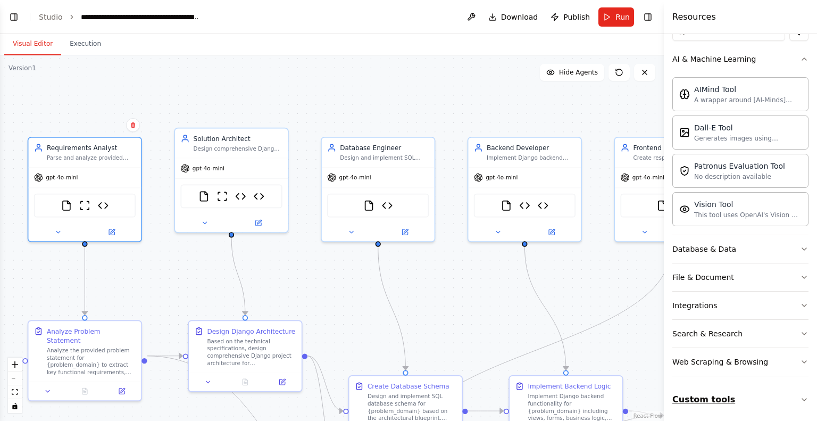
click at [716, 398] on button "Custom tools" at bounding box center [740, 400] width 136 height 30
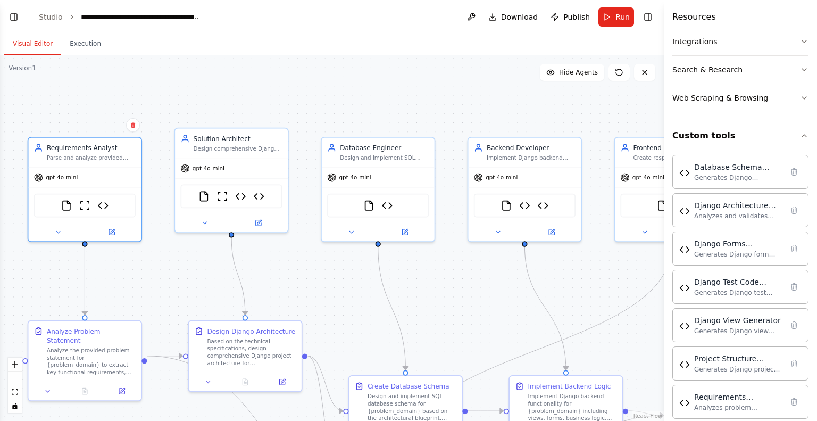
scroll to position [422, 0]
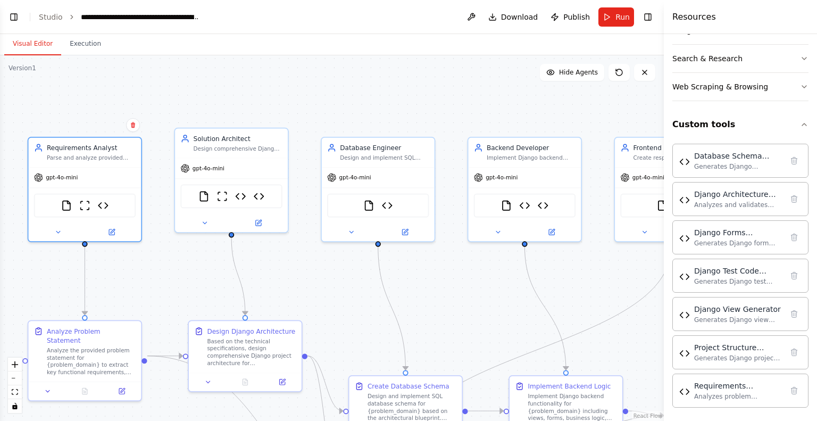
click at [715, 367] on div "Database Schema Generator Generates Django models.py code based on domain descr…" at bounding box center [740, 273] width 136 height 268
click at [800, 120] on icon "button" at bounding box center [804, 124] width 9 height 9
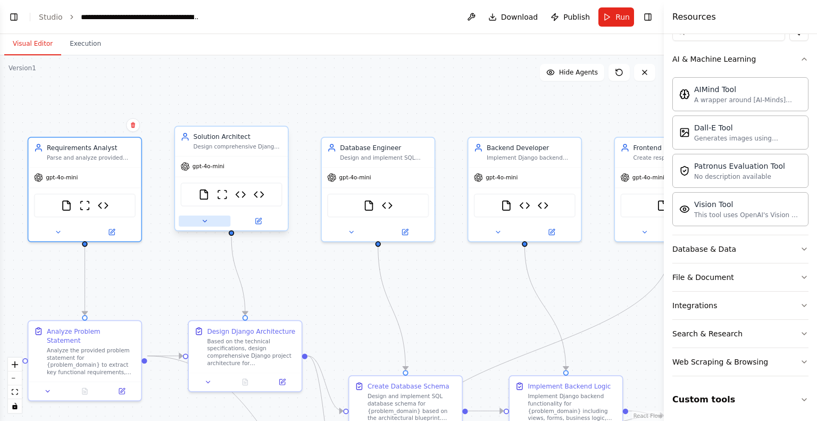
click at [196, 221] on button at bounding box center [205, 220] width 52 height 11
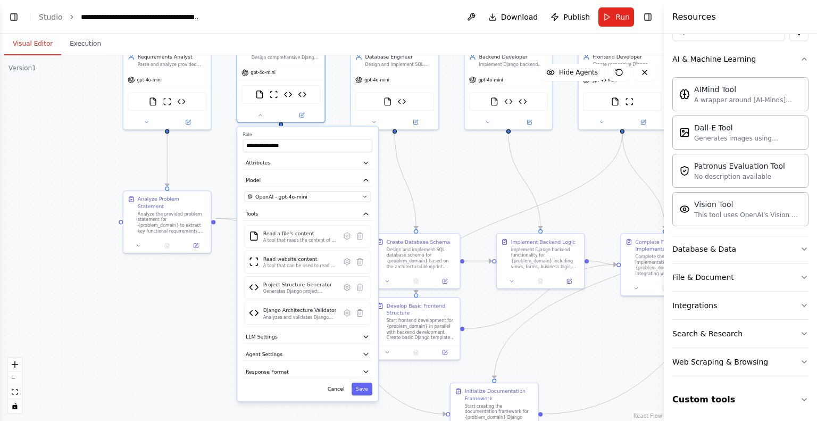
drag, startPoint x: 410, startPoint y: 334, endPoint x: 444, endPoint y: 206, distance: 132.6
click at [444, 206] on div ".deletable-edge-delete-btn { width: 20px; height: 20px; border: 0px solid #ffff…" at bounding box center [332, 237] width 664 height 365
click at [348, 236] on icon at bounding box center [347, 237] width 2 height 2
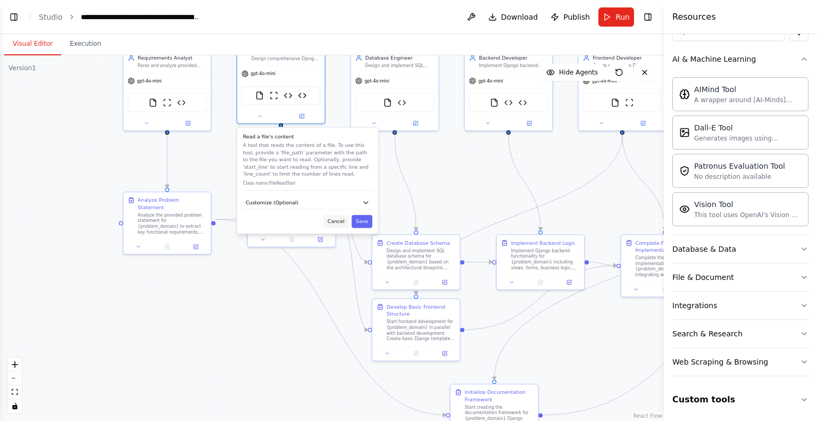
click at [332, 220] on button "Cancel" at bounding box center [336, 221] width 26 height 13
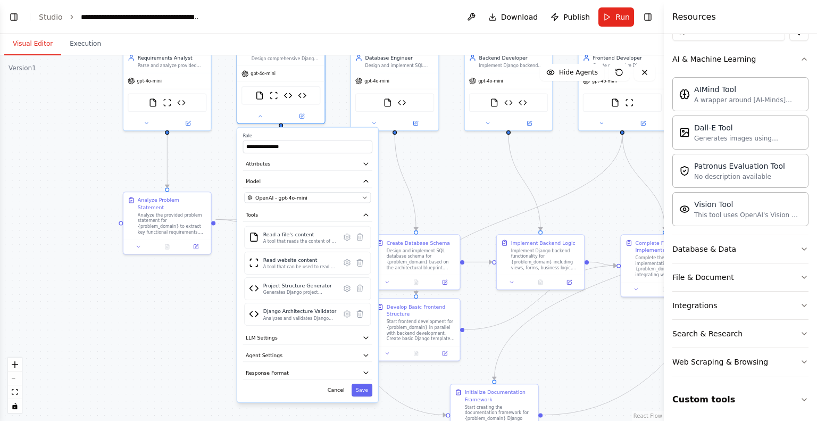
click at [170, 330] on div ".deletable-edge-delete-btn { width: 20px; height: 20px; border: 0px solid #ffff…" at bounding box center [332, 237] width 664 height 365
click at [335, 393] on button "Cancel" at bounding box center [336, 389] width 26 height 13
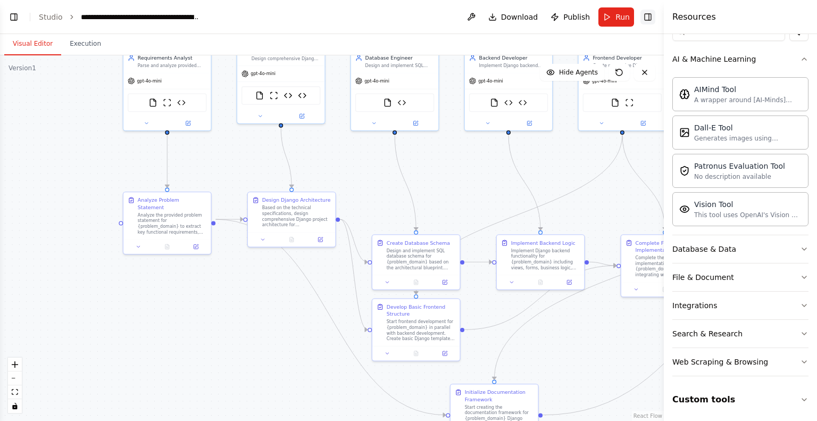
click at [654, 21] on button "Toggle Right Sidebar" at bounding box center [647, 17] width 15 height 15
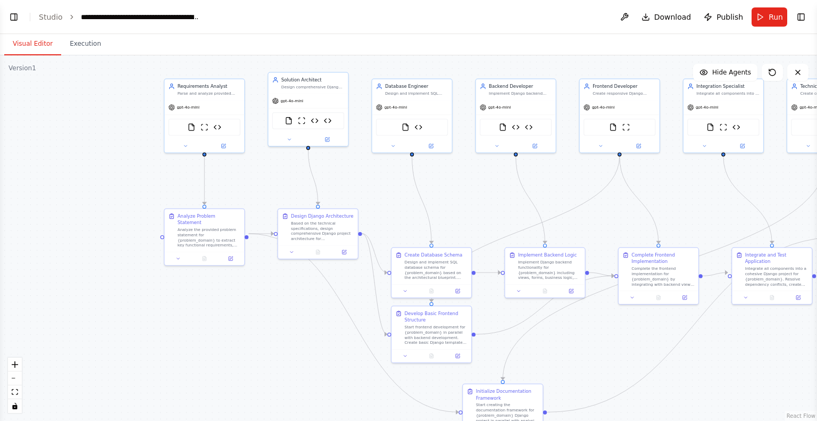
drag, startPoint x: 95, startPoint y: 178, endPoint x: 87, endPoint y: 285, distance: 106.7
click at [87, 285] on div ".deletable-edge-delete-btn { width: 20px; height: 20px; border: 0px solid #ffff…" at bounding box center [408, 237] width 817 height 365
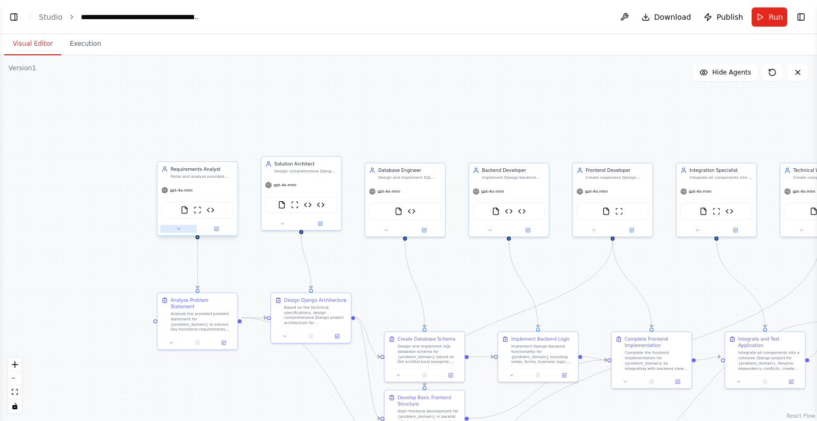
click at [176, 230] on icon at bounding box center [178, 228] width 5 height 5
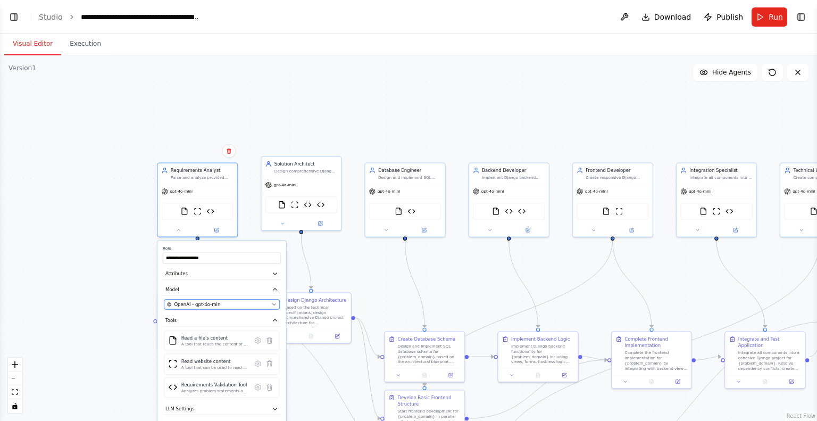
click at [231, 299] on button "OpenAI - gpt-4o-mini" at bounding box center [221, 304] width 115 height 10
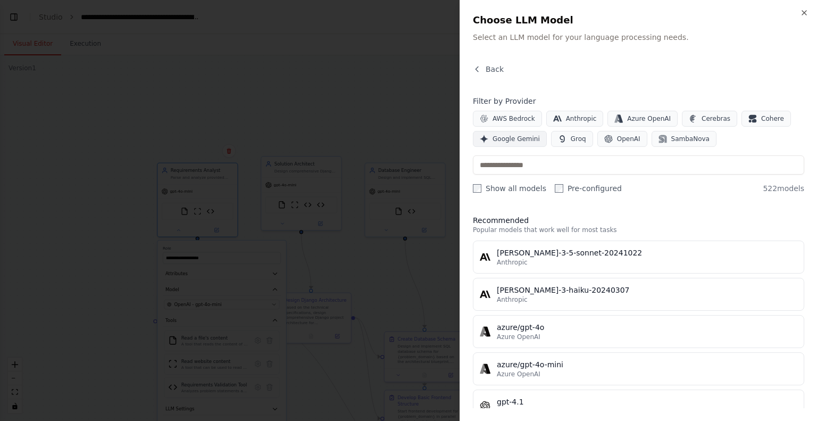
click at [504, 138] on span "Google Gemini" at bounding box center [515, 139] width 47 height 9
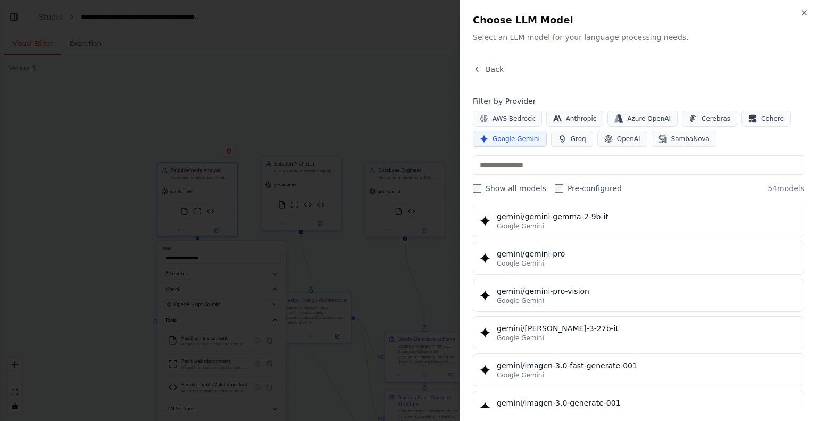
scroll to position [1529, 0]
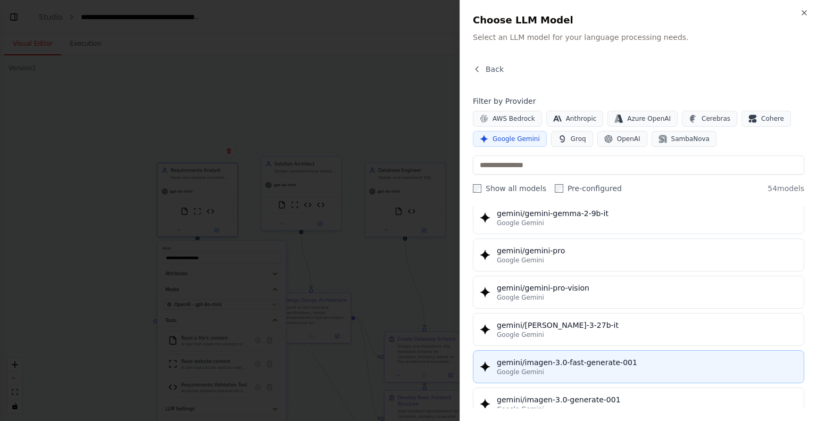
click at [603, 357] on div "gemini/imagen-3.0-fast-generate-001" at bounding box center [647, 362] width 300 height 11
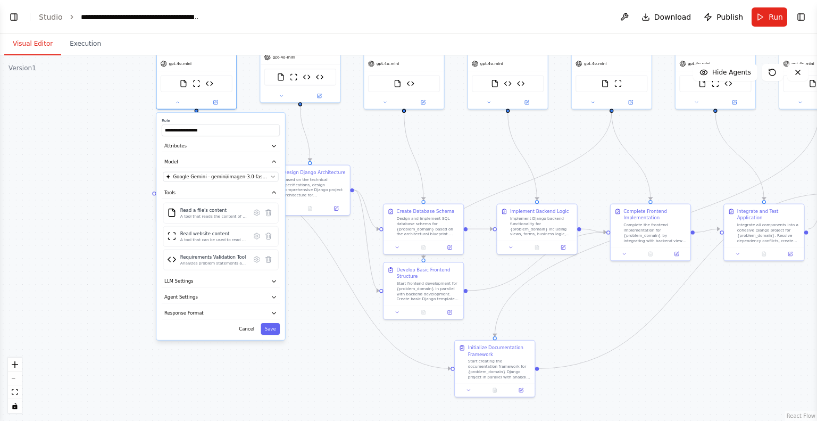
drag, startPoint x: 140, startPoint y: 282, endPoint x: 139, endPoint y: 155, distance: 127.6
click at [139, 155] on div ".deletable-edge-delete-btn { width: 20px; height: 20px; border: 0px solid #ffff…" at bounding box center [408, 237] width 817 height 365
click at [273, 327] on button "Save" at bounding box center [270, 329] width 19 height 12
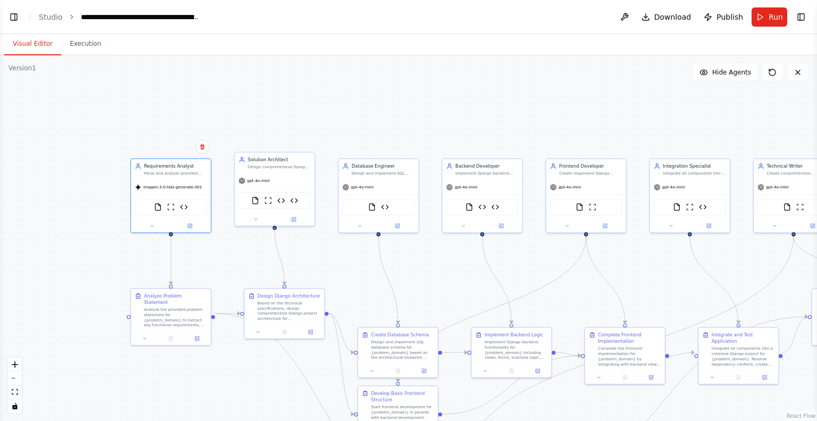
drag, startPoint x: 84, startPoint y: 142, endPoint x: 51, endPoint y: 266, distance: 128.2
click at [51, 266] on div ".deletable-edge-delete-btn { width: 20px; height: 20px; border: 0px solid #ffff…" at bounding box center [408, 237] width 817 height 365
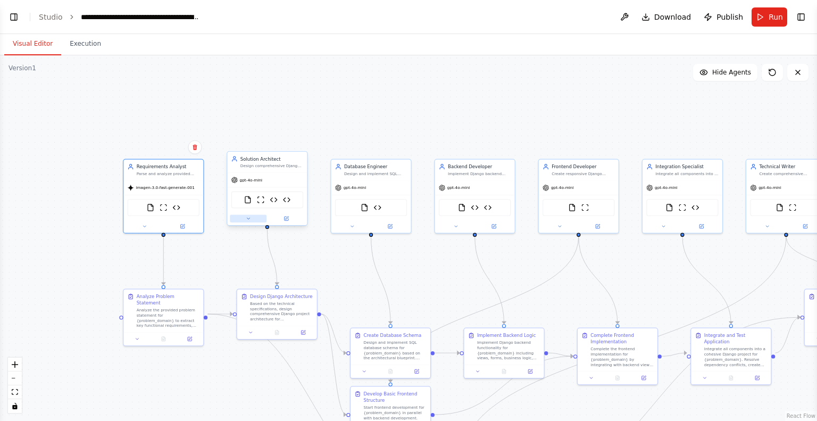
click at [247, 219] on icon at bounding box center [248, 218] width 5 height 5
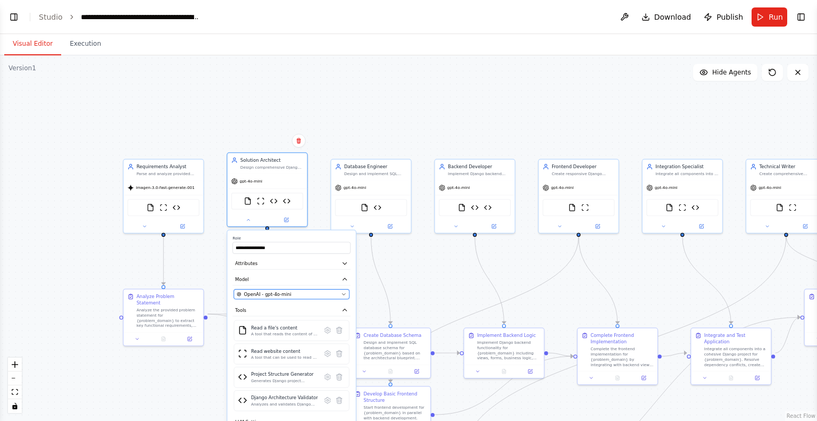
click at [273, 293] on span "OpenAI - gpt-4o-mini" at bounding box center [267, 294] width 47 height 6
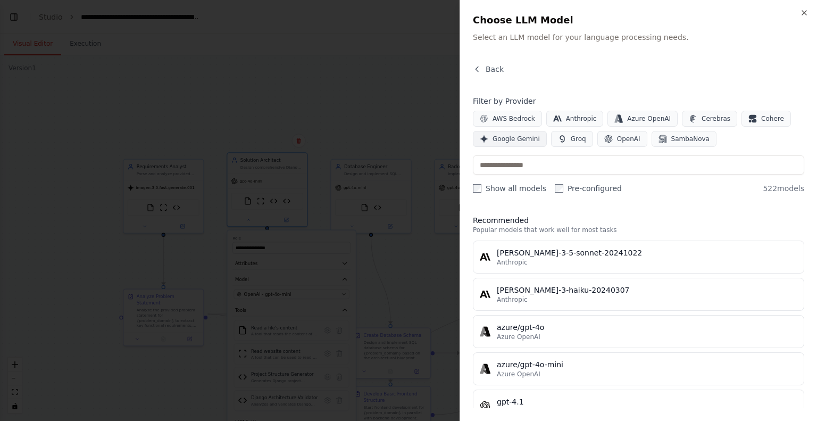
click at [522, 137] on span "Google Gemini" at bounding box center [515, 139] width 47 height 9
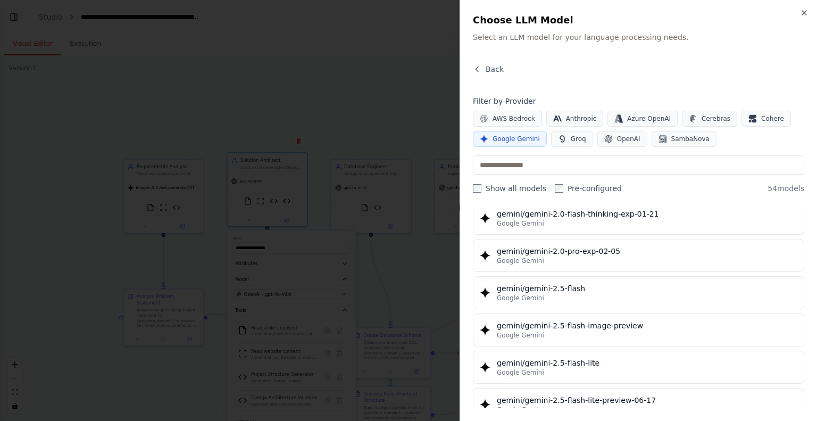
scroll to position [858, 0]
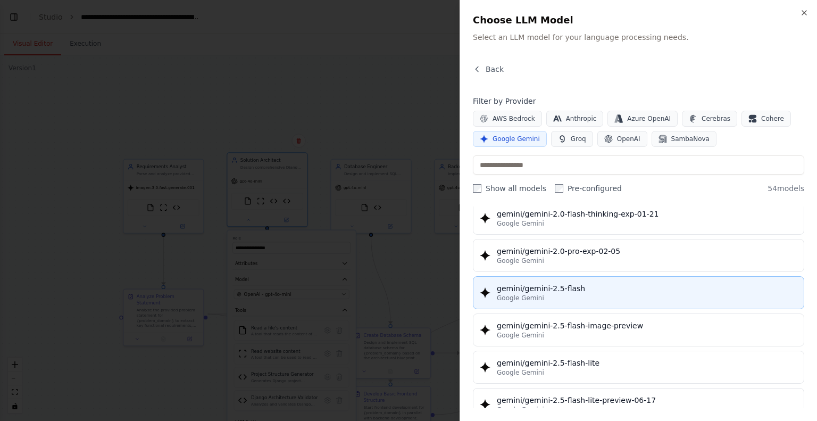
click at [566, 276] on button "gemini/gemini-2.5-flash Google Gemini" at bounding box center [638, 292] width 331 height 33
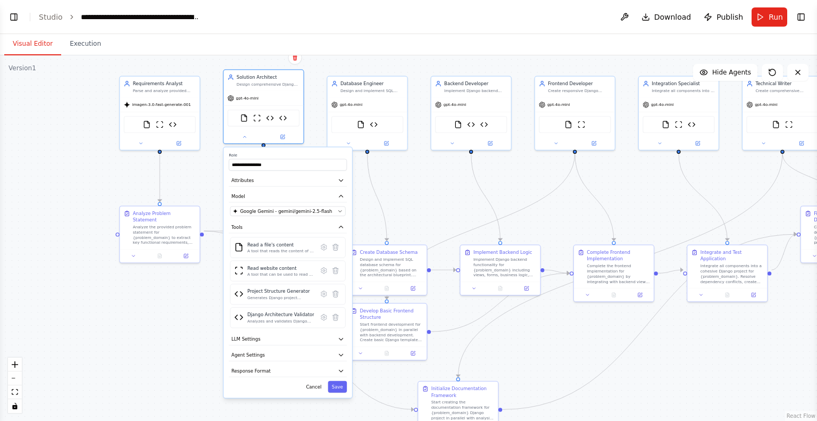
drag, startPoint x: 399, startPoint y: 301, endPoint x: 395, endPoint y: 216, distance: 85.2
click at [395, 216] on div ".deletable-edge-delete-btn { width: 20px; height: 20px; border: 0px solid #ffff…" at bounding box center [408, 237] width 817 height 365
click at [338, 383] on button "Save" at bounding box center [337, 385] width 19 height 12
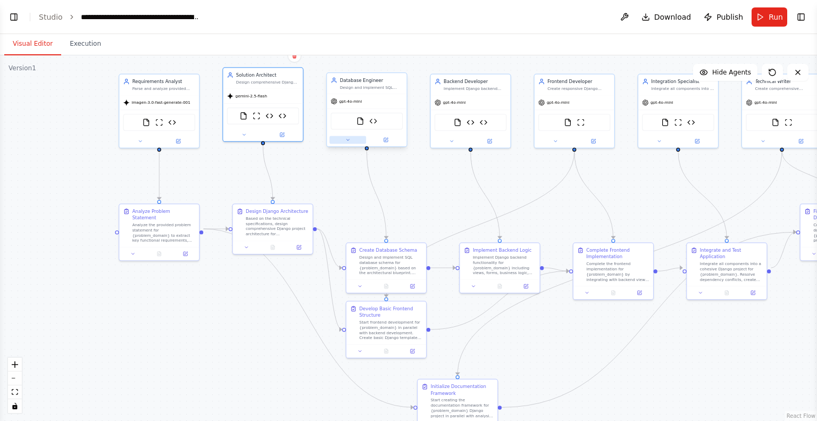
click at [351, 141] on button at bounding box center [347, 140] width 37 height 8
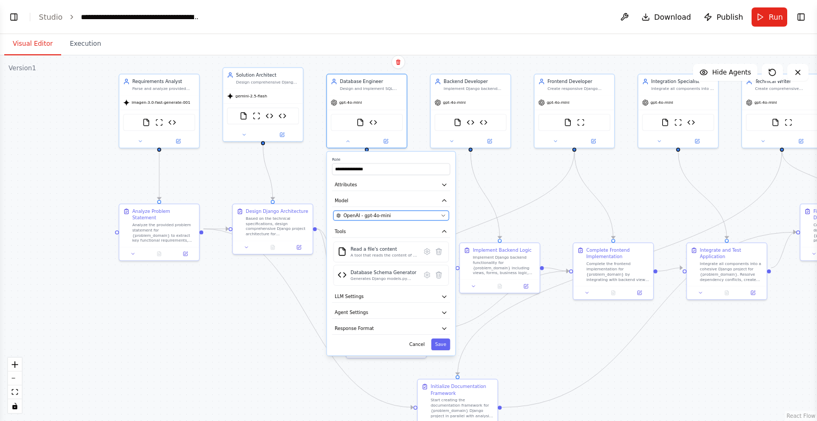
click at [423, 213] on div "OpenAI - gpt-4o-mini" at bounding box center [387, 215] width 102 height 6
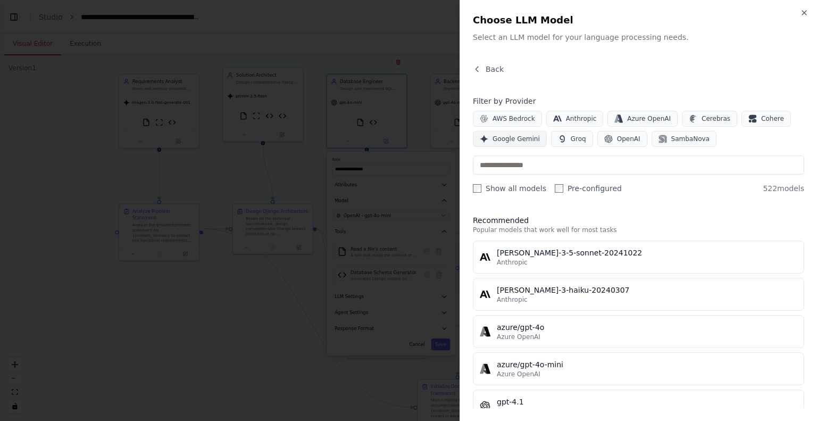
click at [513, 135] on span "Google Gemini" at bounding box center [515, 139] width 47 height 9
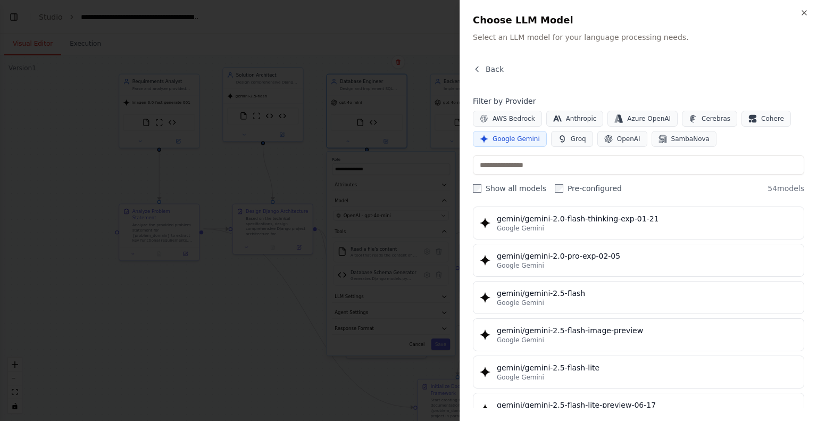
scroll to position [850, 0]
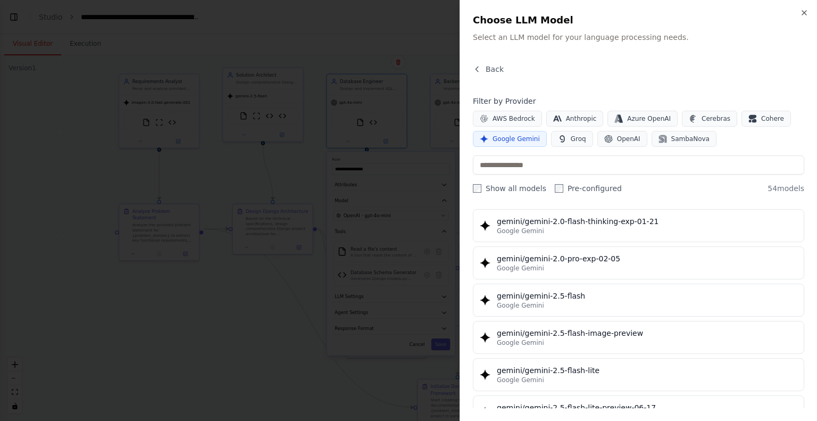
click at [586, 290] on div "gemini/gemini-2.5-flash" at bounding box center [647, 295] width 300 height 11
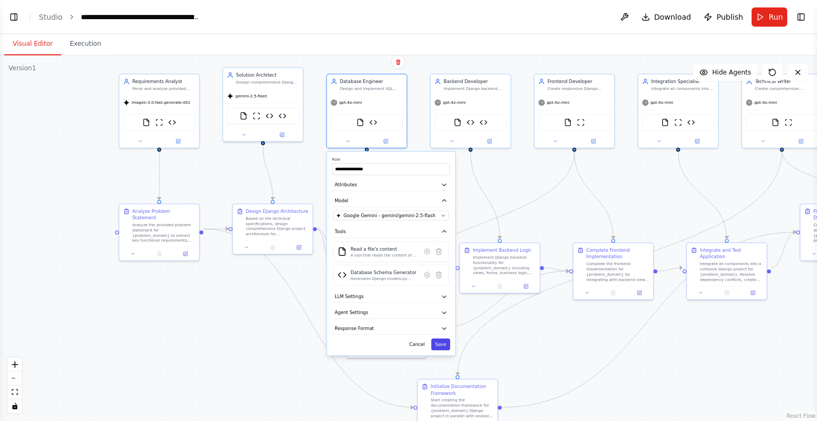
click at [440, 346] on button "Save" at bounding box center [440, 344] width 19 height 12
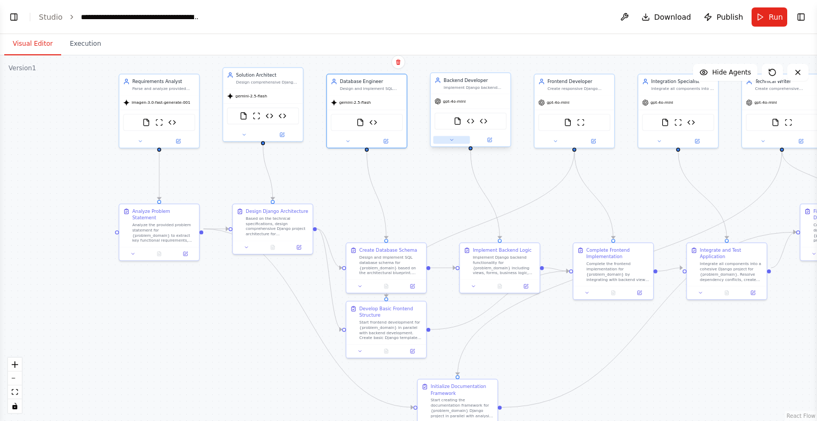
click at [449, 138] on icon at bounding box center [451, 139] width 5 height 5
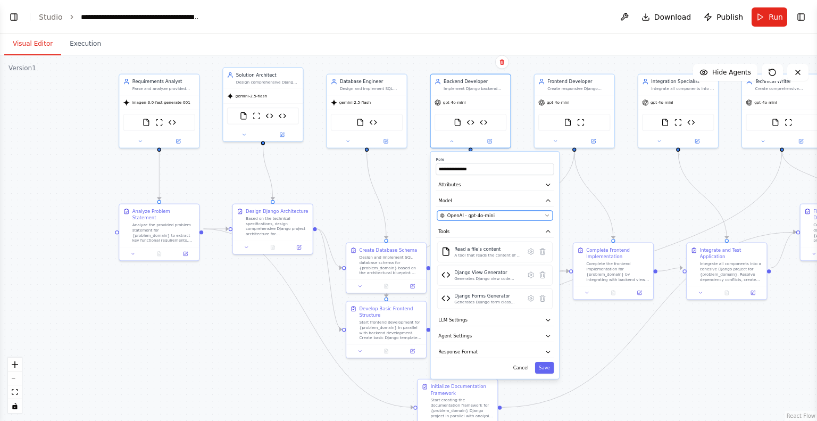
click at [490, 213] on span "OpenAI - gpt-4o-mini" at bounding box center [470, 215] width 47 height 6
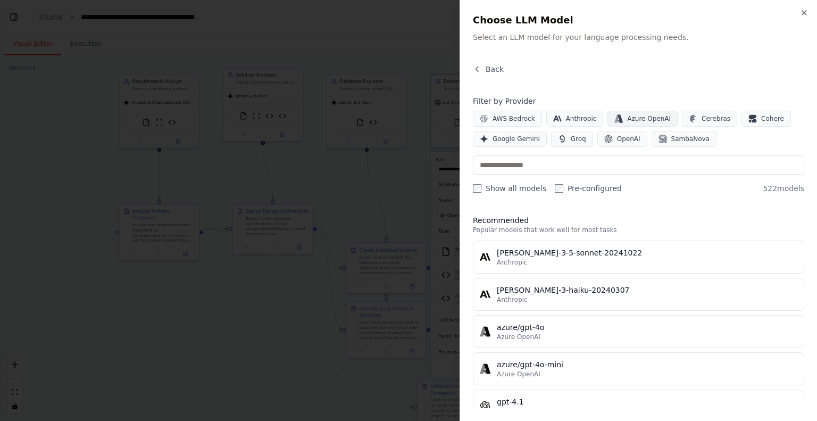
click at [627, 115] on span "Azure OpenAI" at bounding box center [649, 118] width 44 height 9
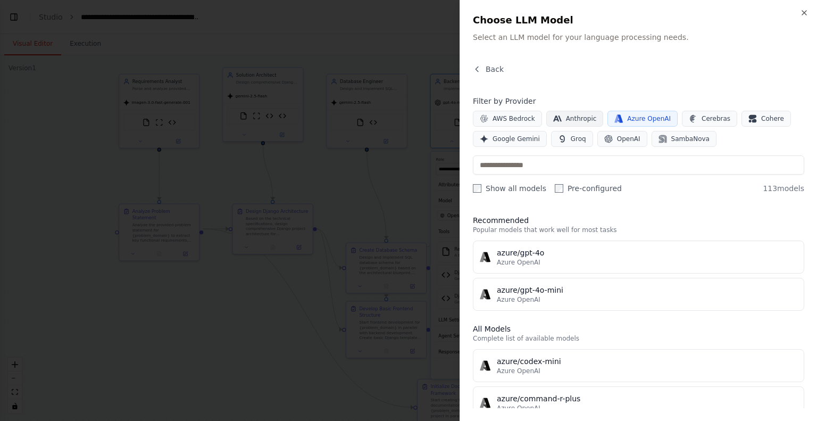
click at [581, 116] on span "Anthropic" at bounding box center [581, 118] width 31 height 9
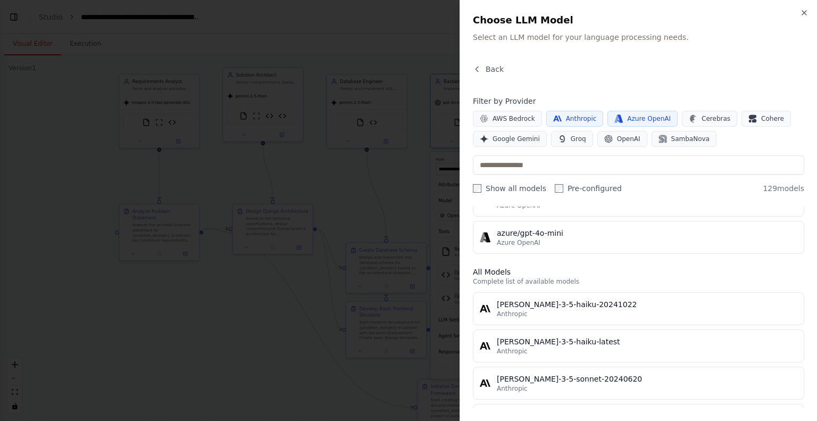
scroll to position [118, 0]
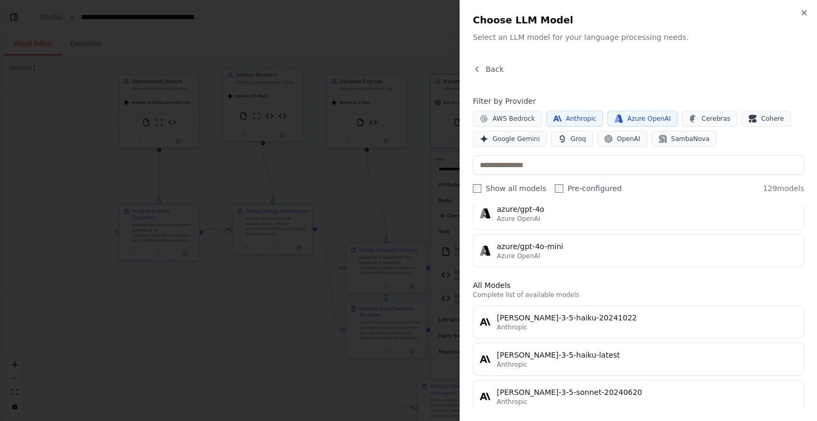
click at [558, 118] on button "Anthropic" at bounding box center [574, 119] width 57 height 16
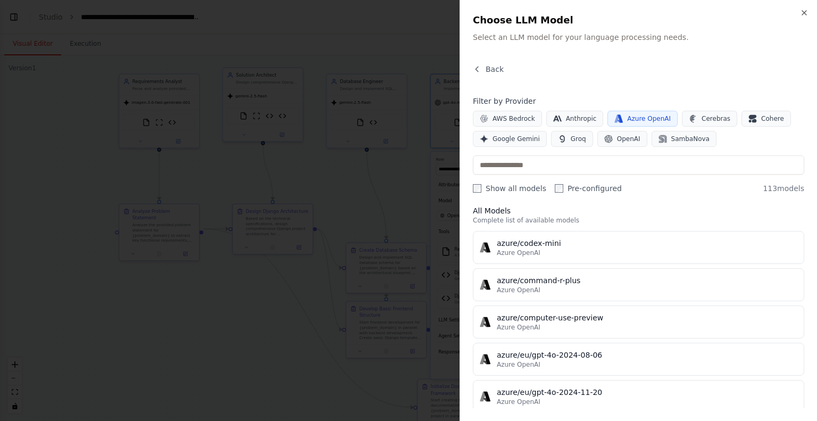
click at [627, 115] on span "Azure OpenAI" at bounding box center [649, 118] width 44 height 9
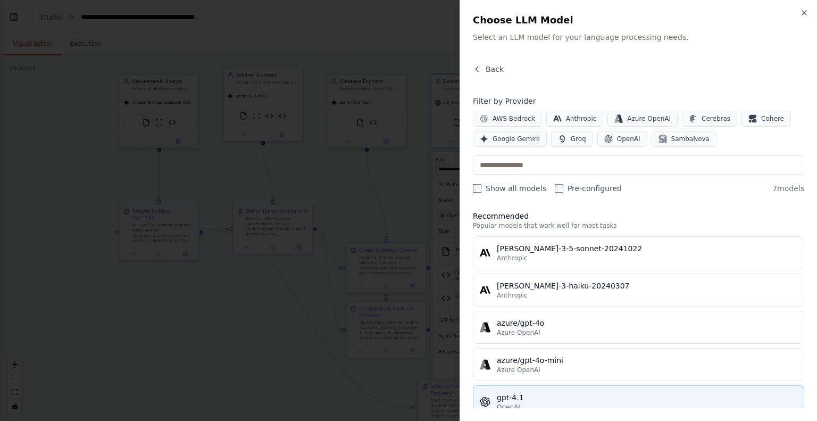
scroll to position [0, 0]
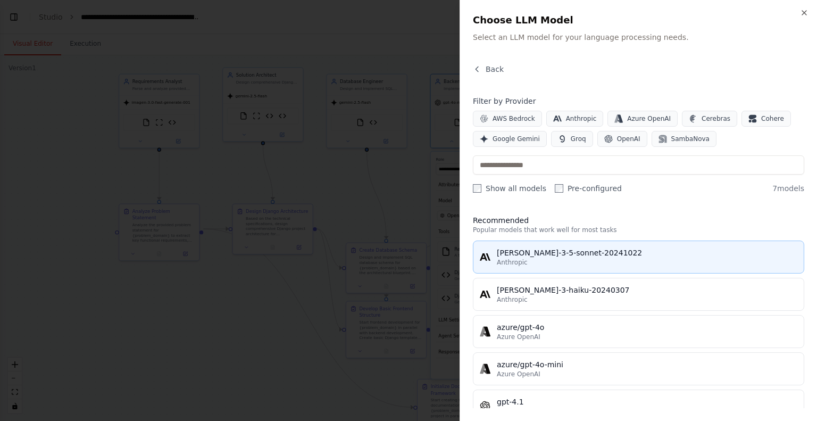
click at [554, 261] on div "Anthropic" at bounding box center [647, 262] width 300 height 9
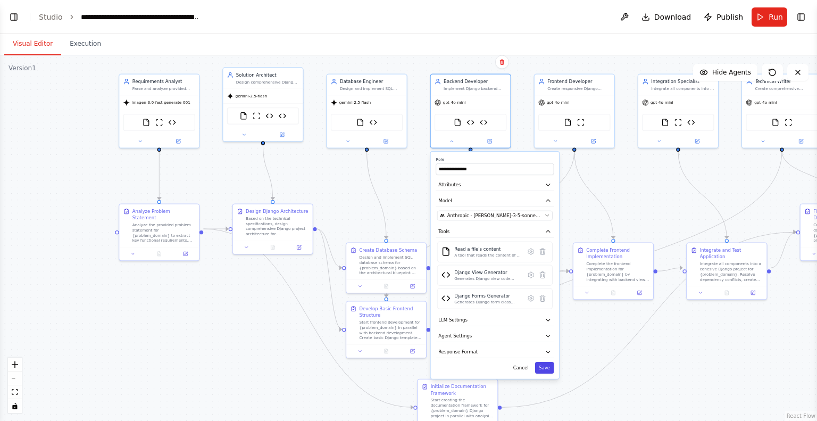
click at [545, 364] on button "Save" at bounding box center [544, 368] width 19 height 12
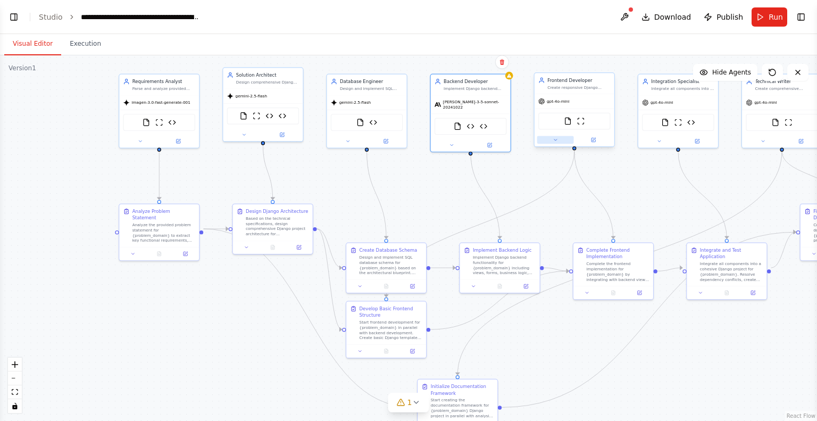
click at [559, 140] on button at bounding box center [555, 140] width 37 height 8
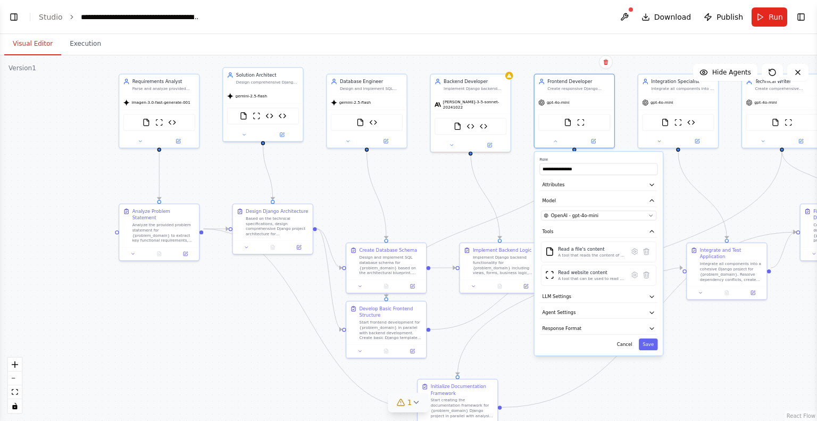
click at [414, 400] on icon at bounding box center [416, 402] width 9 height 9
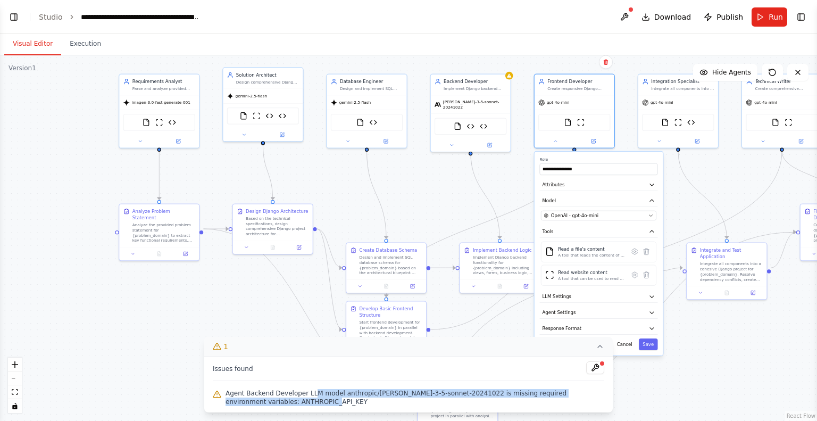
drag, startPoint x: 306, startPoint y: 393, endPoint x: 456, endPoint y: 398, distance: 149.5
click at [456, 398] on span "Agent Backend Developer LLM model anthropic/claude-3-5-sonnet-20241022 is missi…" at bounding box center [415, 397] width 379 height 17
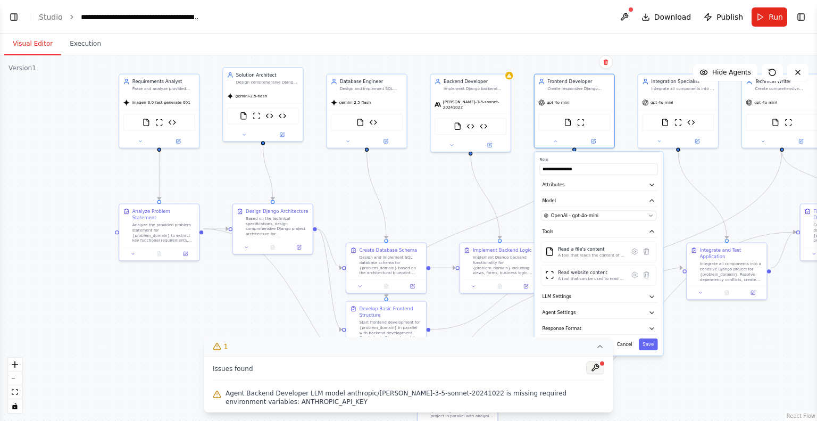
click at [599, 362] on button at bounding box center [595, 367] width 18 height 13
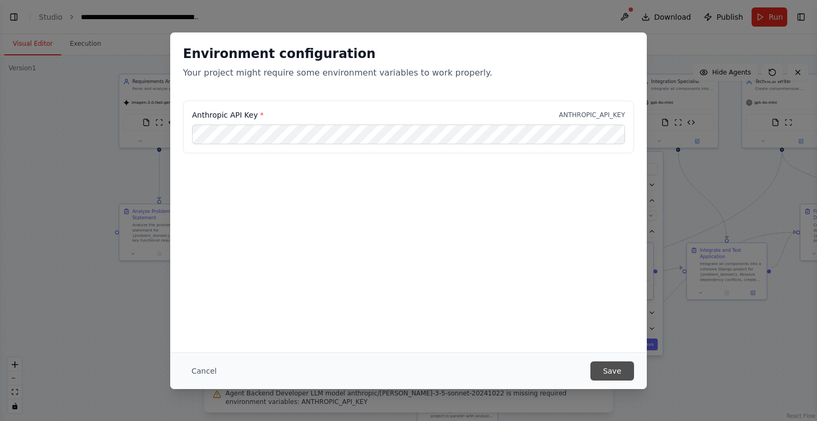
click at [606, 368] on button "Save" at bounding box center [612, 370] width 44 height 19
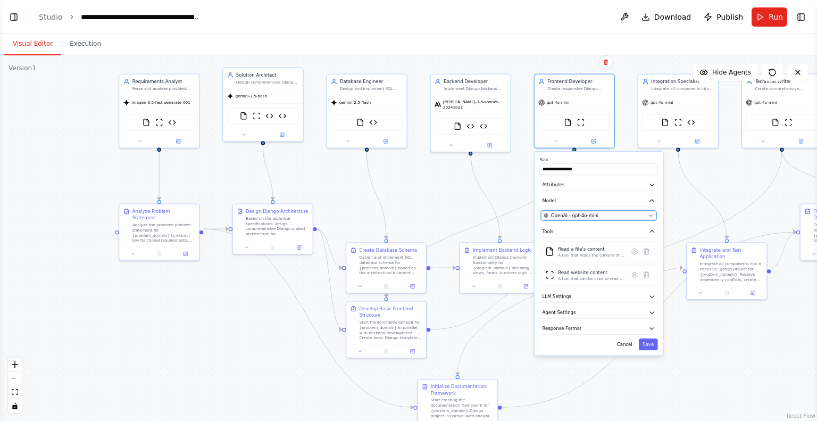
click at [589, 215] on span "OpenAI - gpt-4o-mini" at bounding box center [574, 215] width 47 height 6
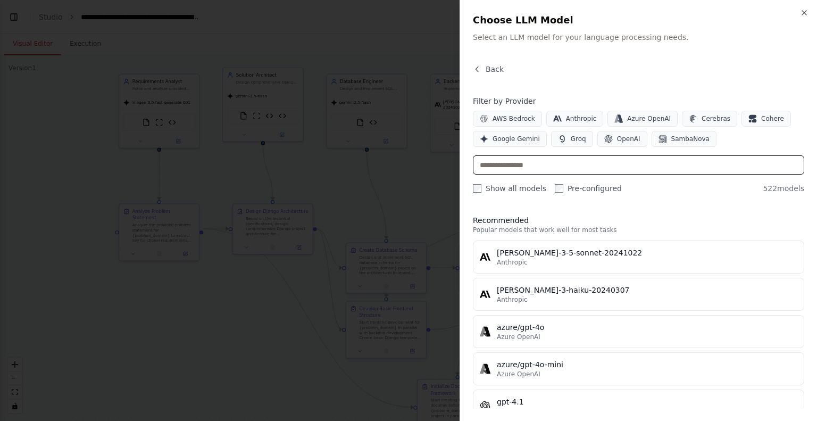
click at [521, 164] on input "text" at bounding box center [638, 164] width 331 height 19
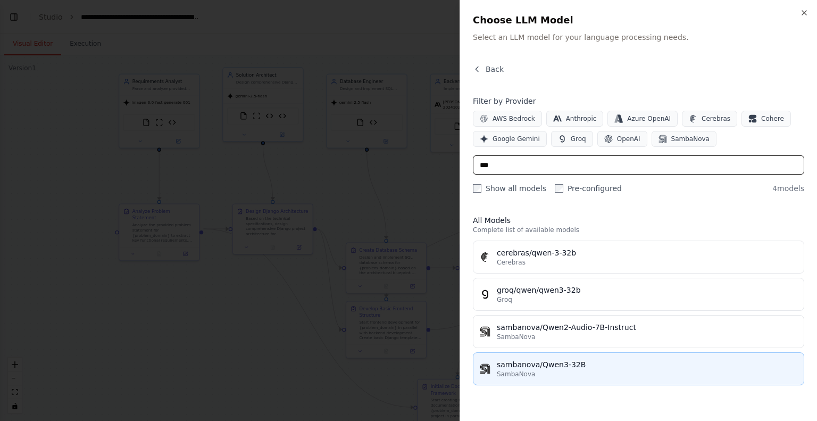
type input "***"
click at [551, 360] on div "sambanova/Qwen3-32B" at bounding box center [647, 364] width 300 height 11
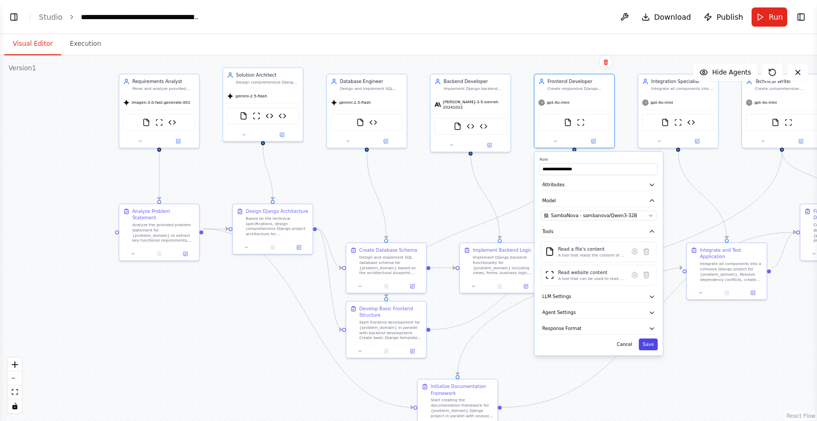
click at [655, 343] on button "Save" at bounding box center [648, 344] width 19 height 12
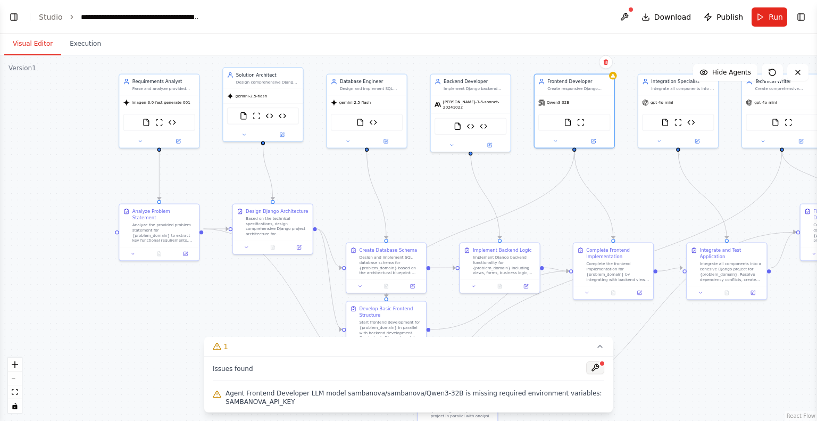
click at [596, 363] on button at bounding box center [595, 367] width 18 height 13
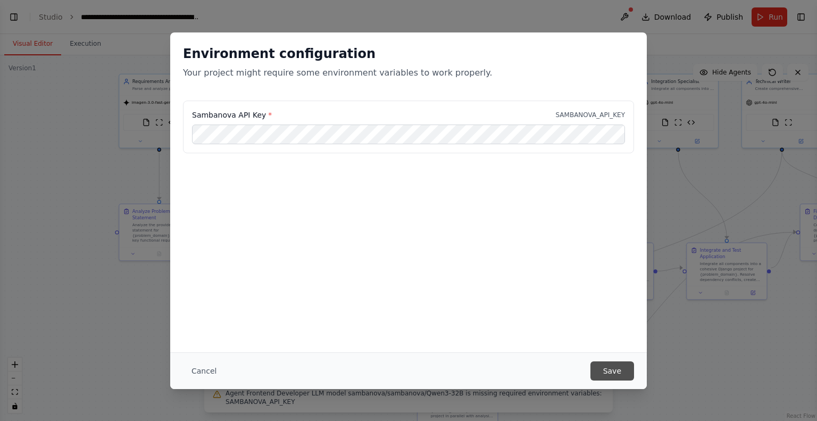
click at [623, 364] on button "Save" at bounding box center [612, 370] width 44 height 19
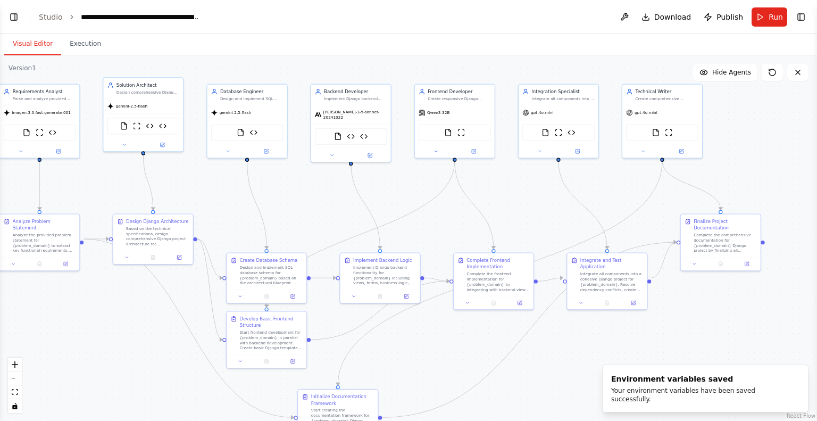
drag, startPoint x: 645, startPoint y: 183, endPoint x: 521, endPoint y: 194, distance: 123.8
click at [521, 194] on div ".deletable-edge-delete-btn { width: 20px; height: 20px; border: 0px solid #ffff…" at bounding box center [408, 237] width 817 height 365
click at [534, 152] on icon at bounding box center [535, 149] width 5 height 5
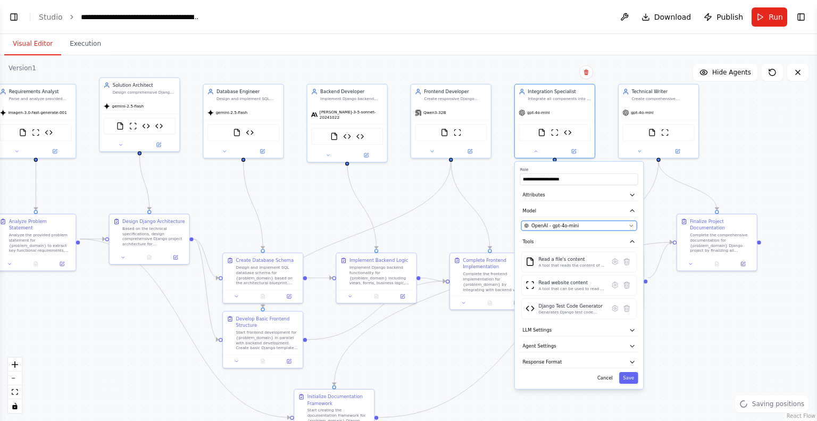
click at [555, 223] on span "OpenAI - gpt-4o-mini" at bounding box center [554, 225] width 47 height 6
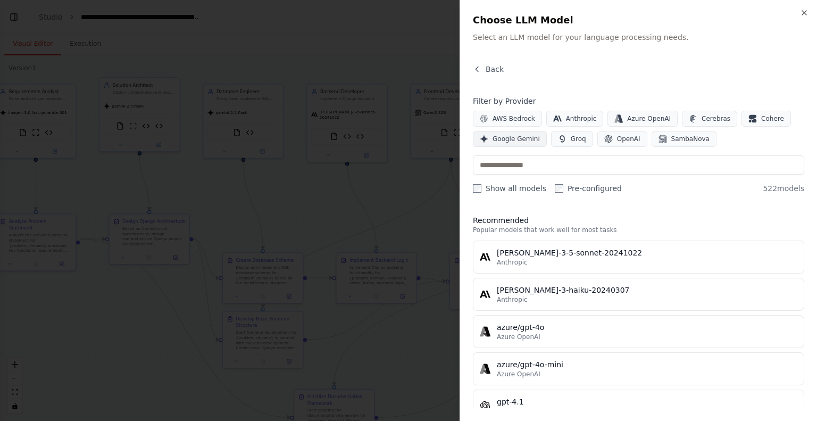
click at [499, 135] on span "Google Gemini" at bounding box center [515, 139] width 47 height 9
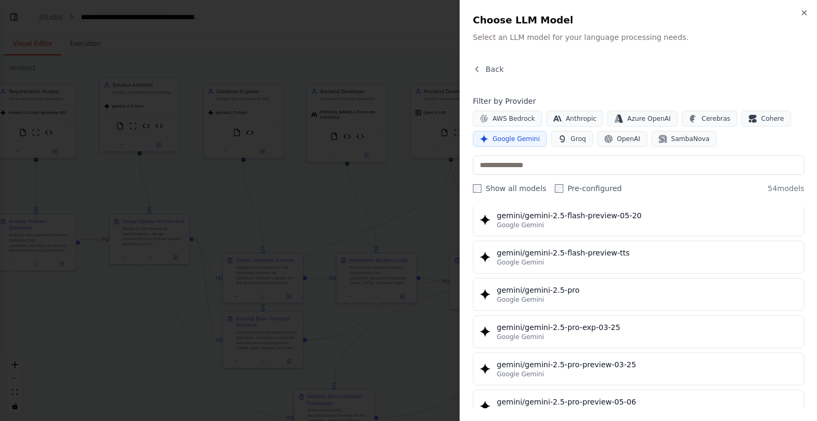
scroll to position [1117, 0]
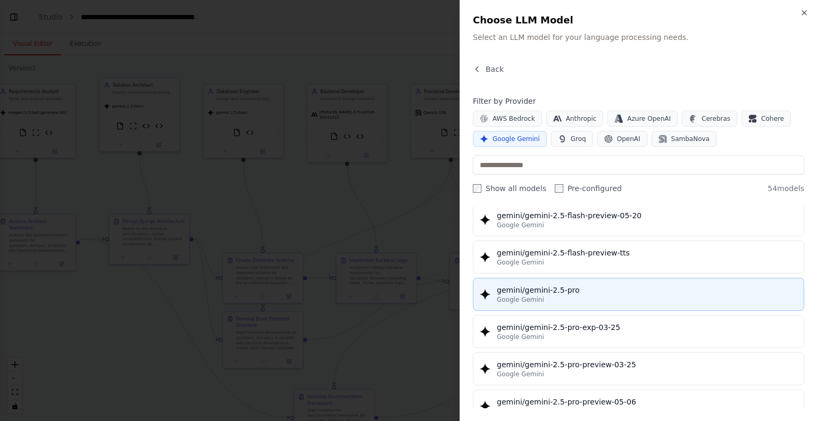
click at [553, 295] on div "Google Gemini" at bounding box center [647, 299] width 300 height 9
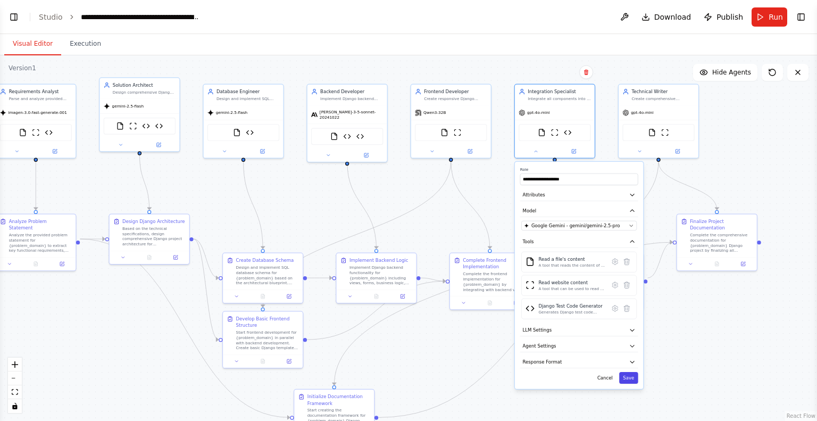
click at [629, 374] on button "Save" at bounding box center [628, 378] width 19 height 12
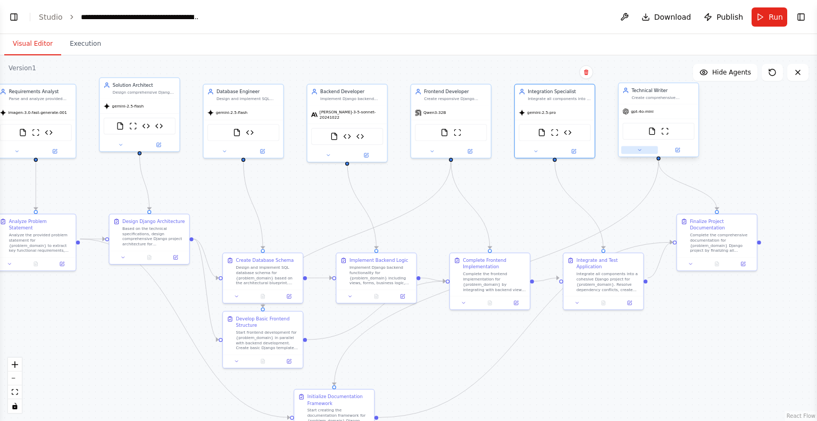
click at [642, 151] on button at bounding box center [639, 150] width 37 height 8
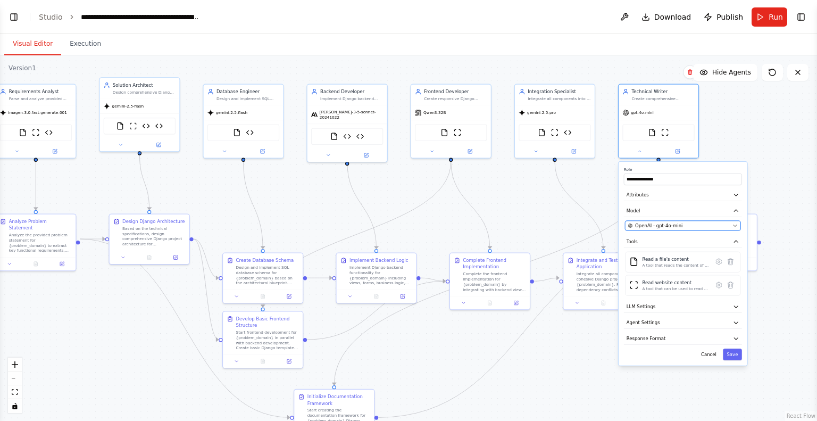
click at [665, 222] on span "OpenAI - gpt-4o-mini" at bounding box center [658, 225] width 47 height 6
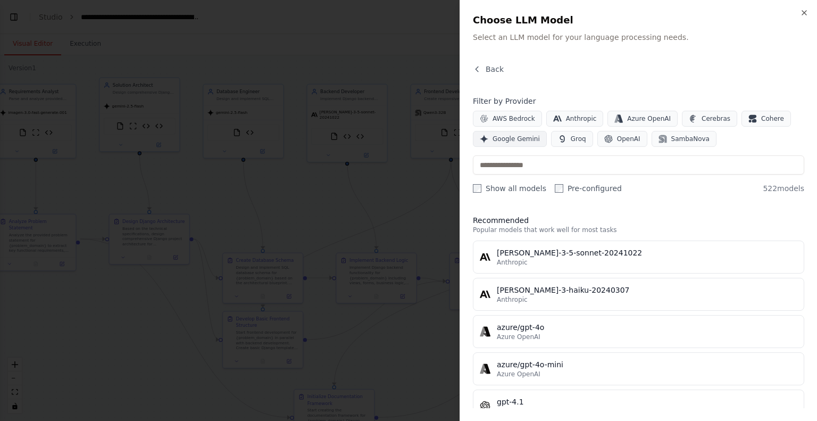
click at [511, 137] on span "Google Gemini" at bounding box center [515, 139] width 47 height 9
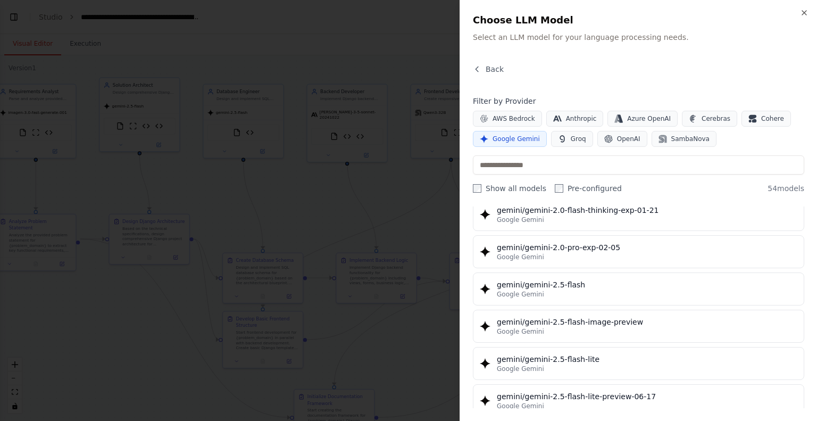
scroll to position [869, 0]
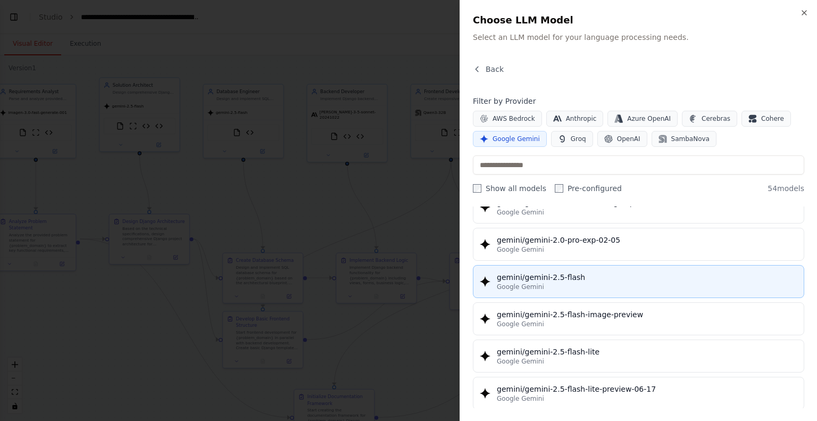
click at [550, 282] on div "Google Gemini" at bounding box center [647, 286] width 300 height 9
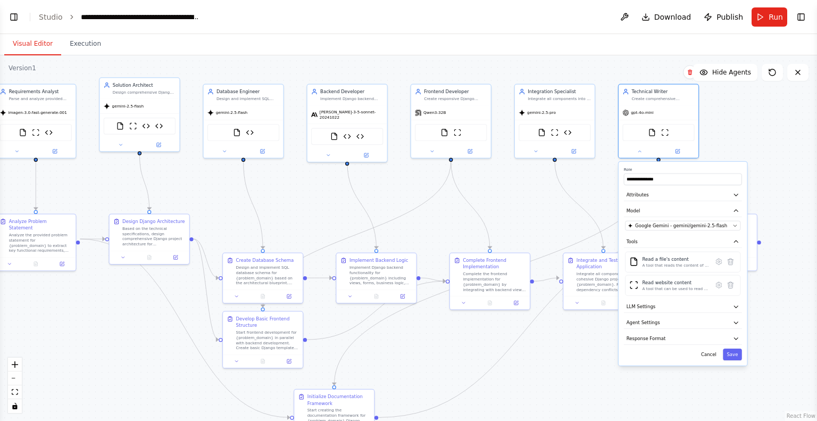
click at [725, 361] on div "**********" at bounding box center [683, 264] width 128 height 204
click at [735, 353] on button "Save" at bounding box center [732, 354] width 19 height 12
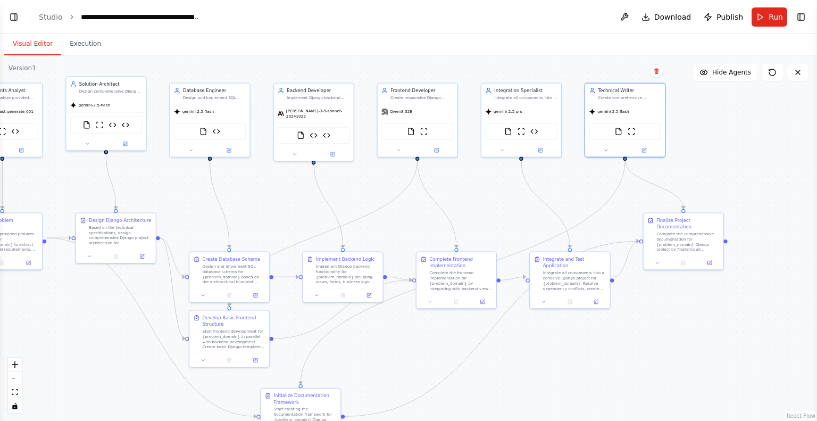
drag, startPoint x: 321, startPoint y: 198, endPoint x: 289, endPoint y: 195, distance: 32.0
click at [289, 195] on div ".deletable-edge-delete-btn { width: 20px; height: 20px; border: 0px solid #ffff…" at bounding box center [408, 237] width 817 height 365
click at [771, 14] on span "Run" at bounding box center [776, 17] width 14 height 11
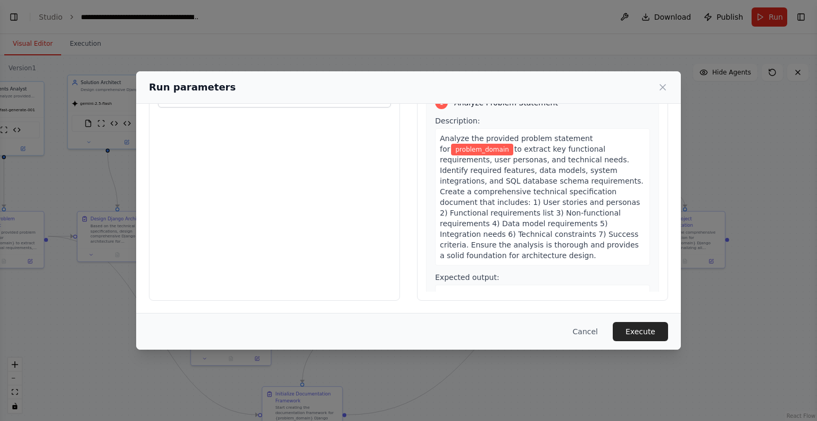
scroll to position [0, 0]
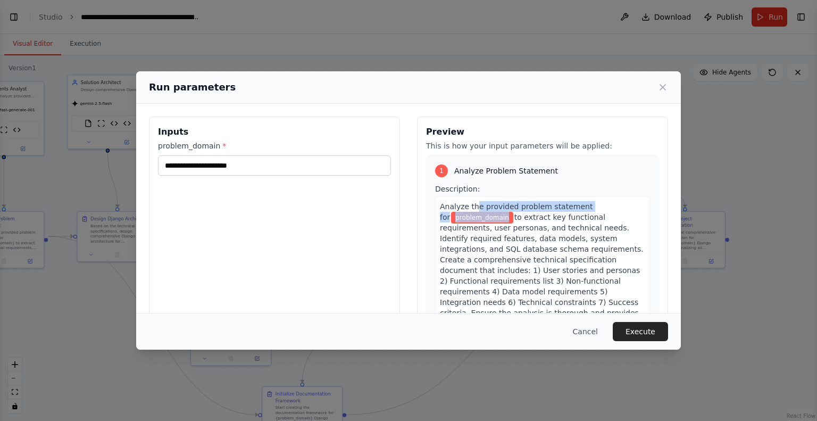
drag, startPoint x: 470, startPoint y: 211, endPoint x: 489, endPoint y: 213, distance: 18.7
click at [489, 213] on span "problem_domain" at bounding box center [482, 218] width 62 height 12
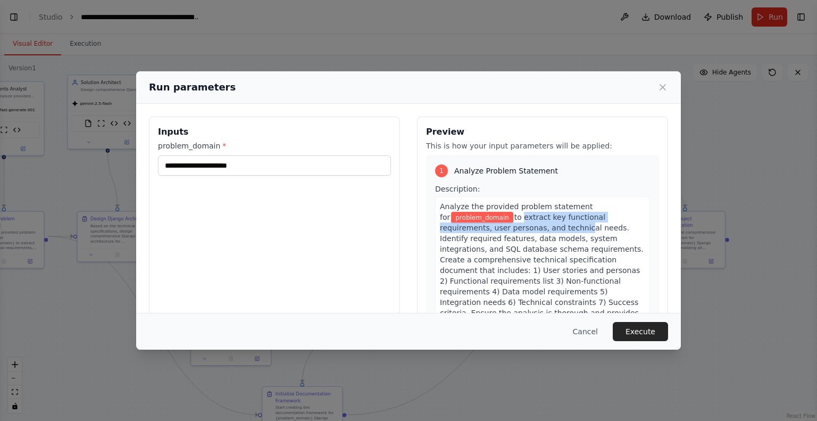
drag, startPoint x: 503, startPoint y: 219, endPoint x: 524, endPoint y: 229, distance: 24.0
click at [524, 229] on span "to extract key functional requirements, user personas, and technical needs. Ide…" at bounding box center [542, 270] width 204 height 115
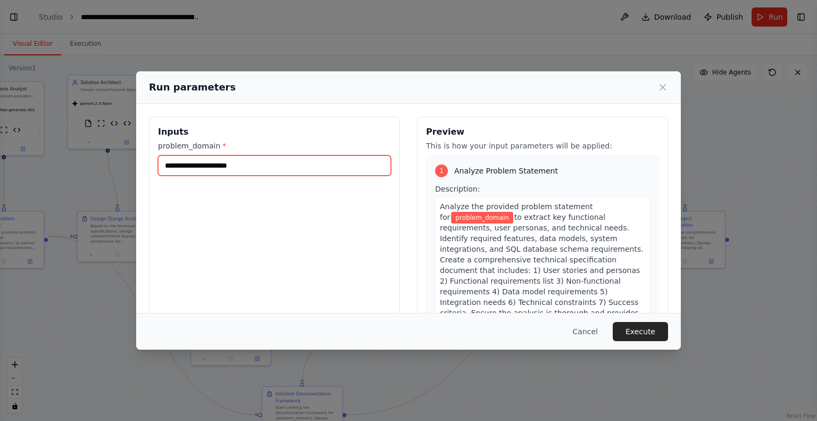
click at [289, 165] on input "problem_domain *" at bounding box center [274, 165] width 233 height 20
click at [502, 251] on span "to extract key functional requirements, user personas, and technical needs. Ide…" at bounding box center [542, 270] width 204 height 115
click at [664, 88] on icon at bounding box center [662, 87] width 11 height 11
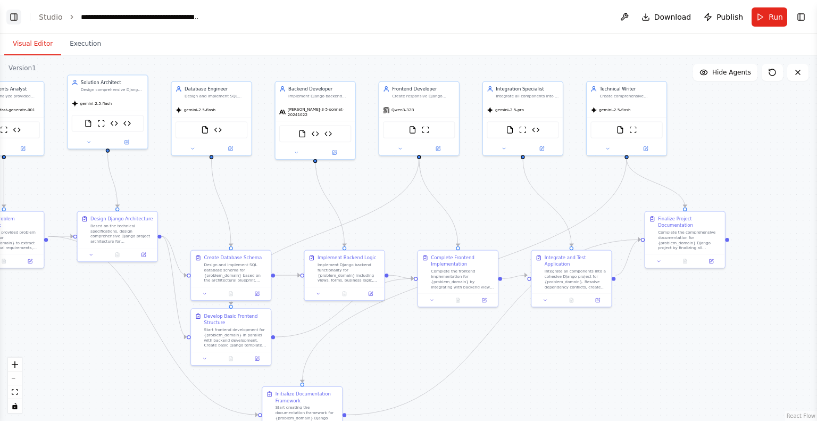
click at [11, 13] on button "Toggle Left Sidebar" at bounding box center [13, 17] width 15 height 15
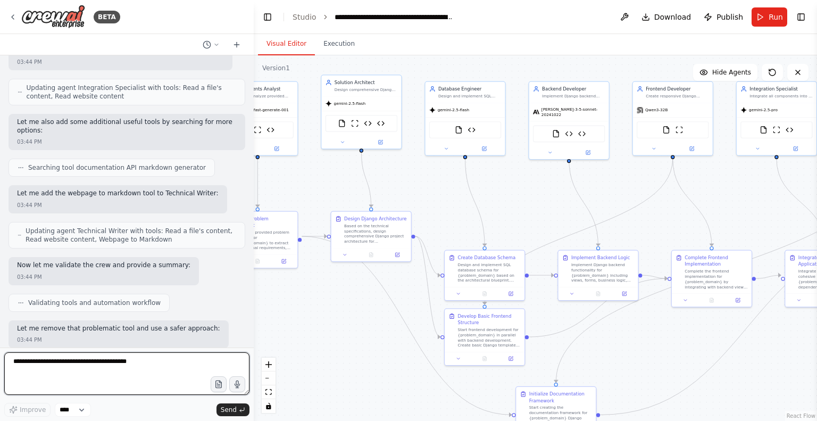
click at [151, 361] on textarea at bounding box center [126, 373] width 245 height 43
click at [199, 364] on textarea "**********" at bounding box center [126, 373] width 245 height 43
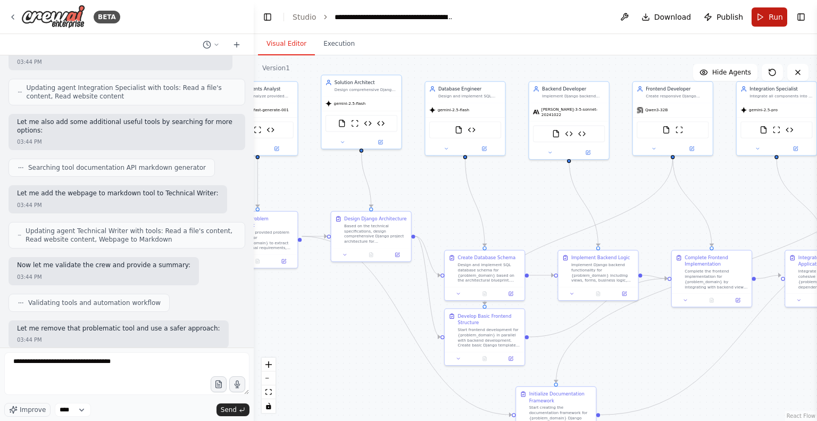
click at [779, 18] on span "Run" at bounding box center [776, 17] width 14 height 11
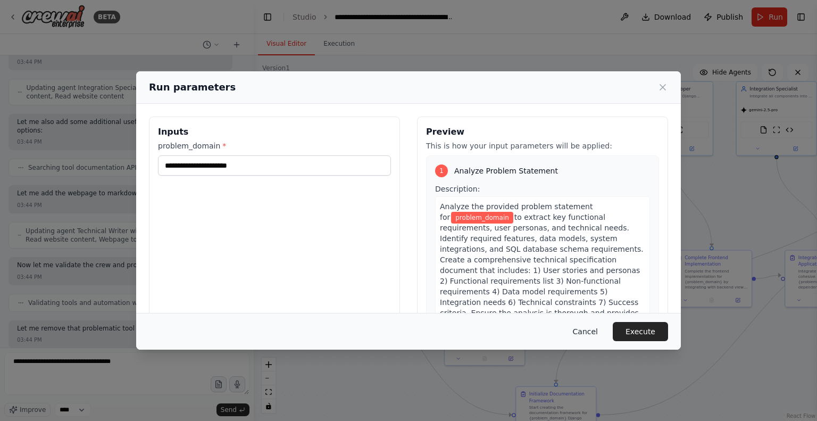
click at [594, 328] on button "Cancel" at bounding box center [585, 331] width 42 height 19
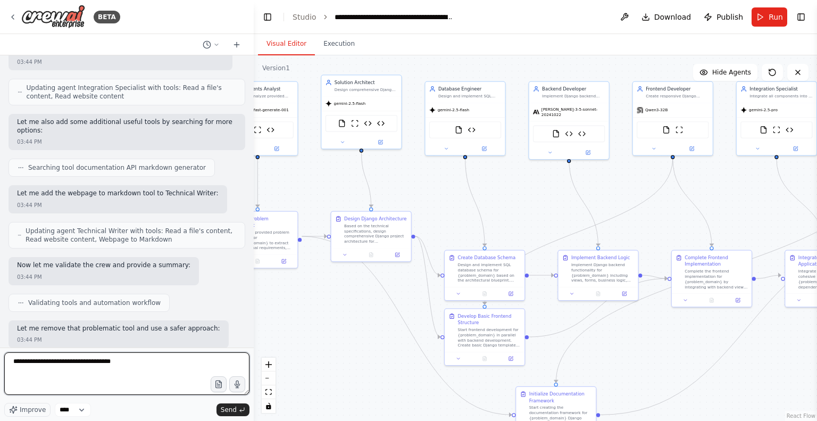
click at [123, 368] on textarea "**********" at bounding box center [126, 373] width 245 height 43
type textarea "**********"
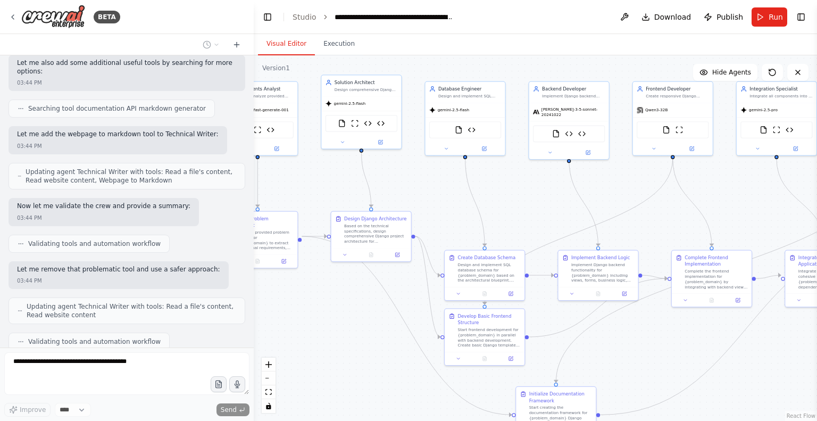
scroll to position [15985, 0]
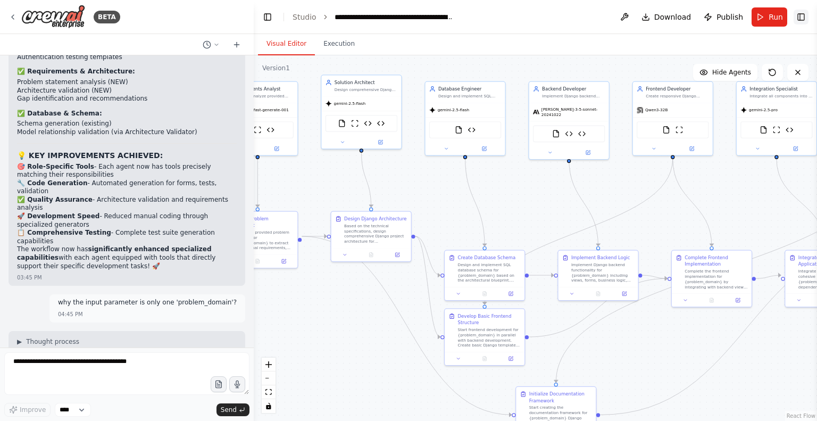
click at [801, 22] on button "Toggle Right Sidebar" at bounding box center [801, 17] width 15 height 15
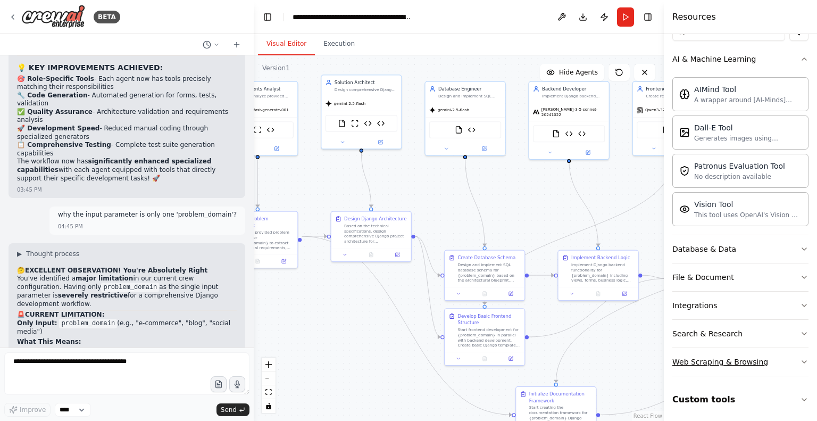
click at [792, 354] on button "Web Scraping & Browsing" at bounding box center [740, 362] width 136 height 28
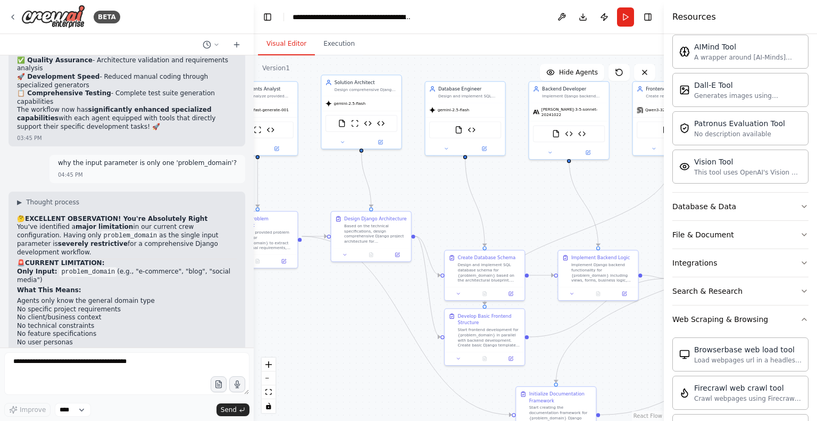
scroll to position [193, 0]
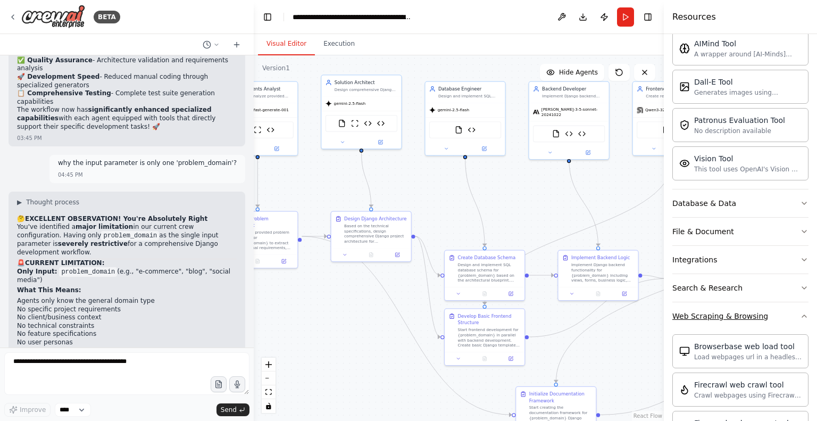
click at [800, 318] on icon "button" at bounding box center [804, 316] width 9 height 9
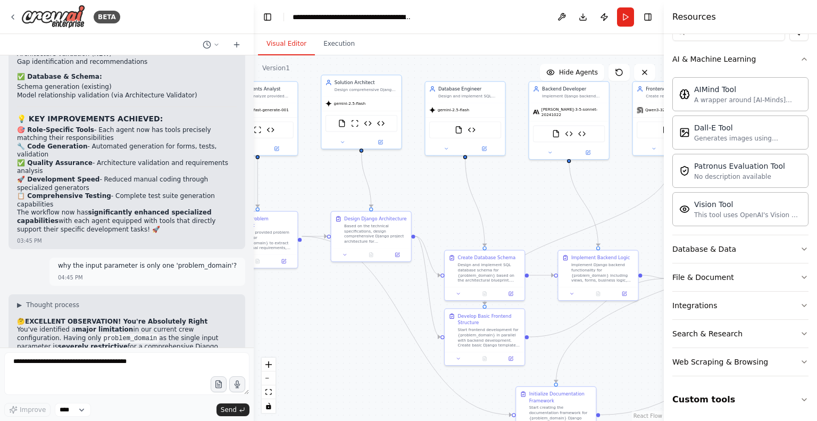
scroll to position [16845, 0]
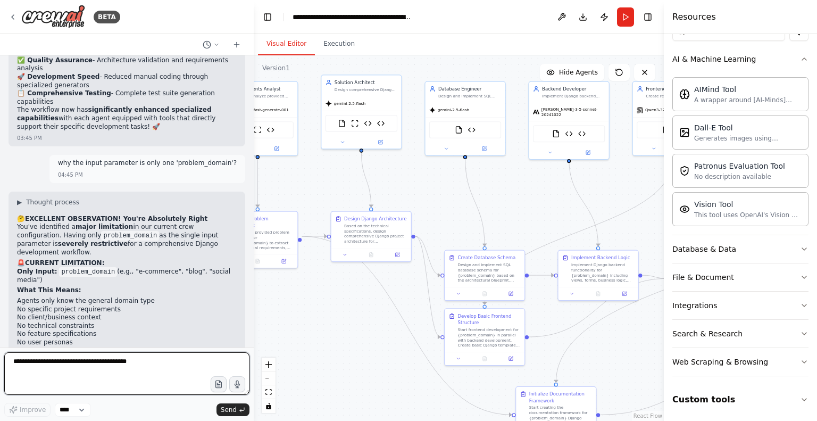
click at [85, 367] on textarea at bounding box center [126, 373] width 245 height 43
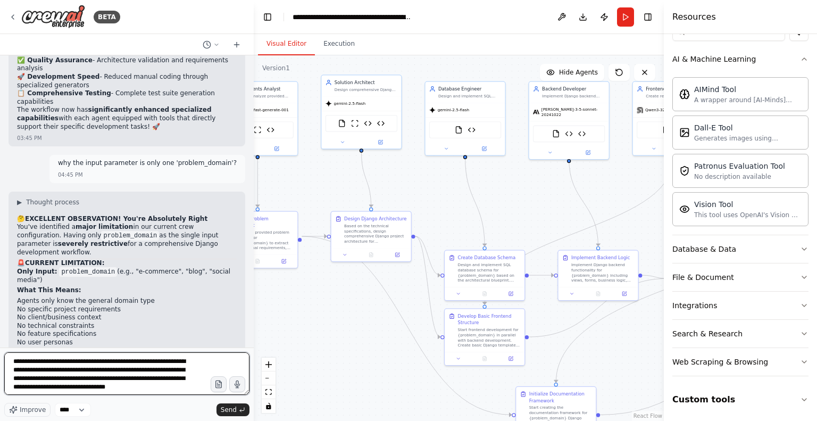
type textarea "**********"
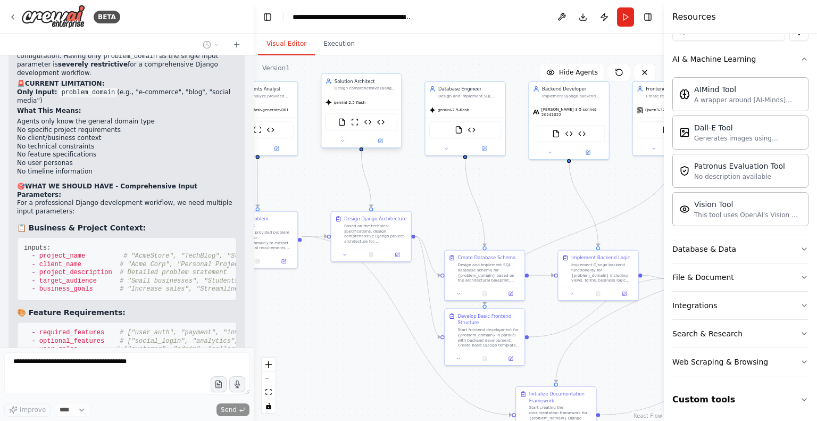
scroll to position [17033, 0]
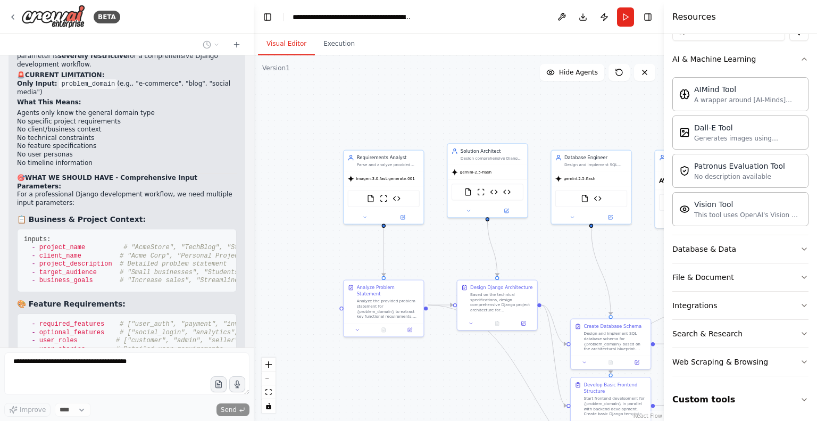
drag, startPoint x: 331, startPoint y: 197, endPoint x: 455, endPoint y: 263, distance: 141.1
click at [455, 263] on div ".deletable-edge-delete-btn { width: 20px; height: 20px; border: 0px solid #ffff…" at bounding box center [459, 237] width 410 height 365
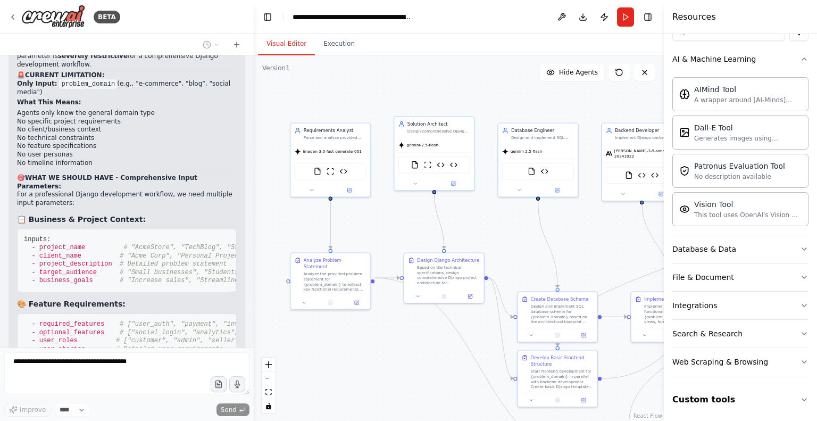
drag, startPoint x: 415, startPoint y: 102, endPoint x: 359, endPoint y: 77, distance: 61.7
click at [359, 77] on div ".deletable-edge-delete-btn { width: 20px; height: 20px; border: 0px solid #ffff…" at bounding box center [459, 237] width 410 height 365
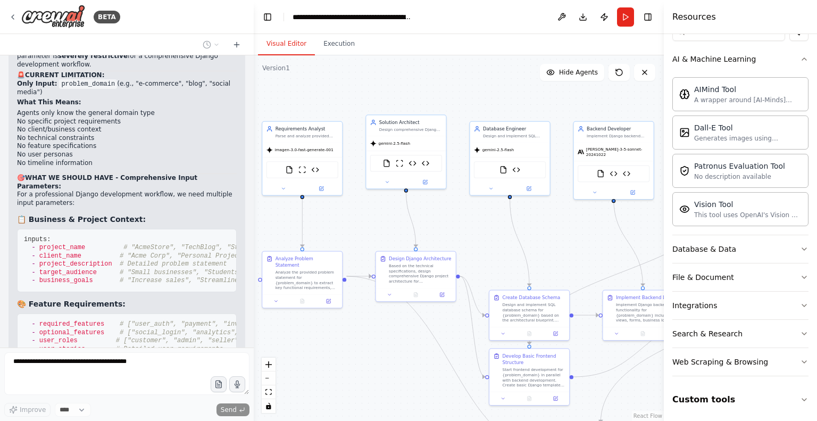
drag, startPoint x: 391, startPoint y: 343, endPoint x: 324, endPoint y: 328, distance: 69.2
click at [324, 328] on div ".deletable-edge-delete-btn { width: 20px; height: 20px; border: 0px solid #ffff…" at bounding box center [459, 237] width 410 height 365
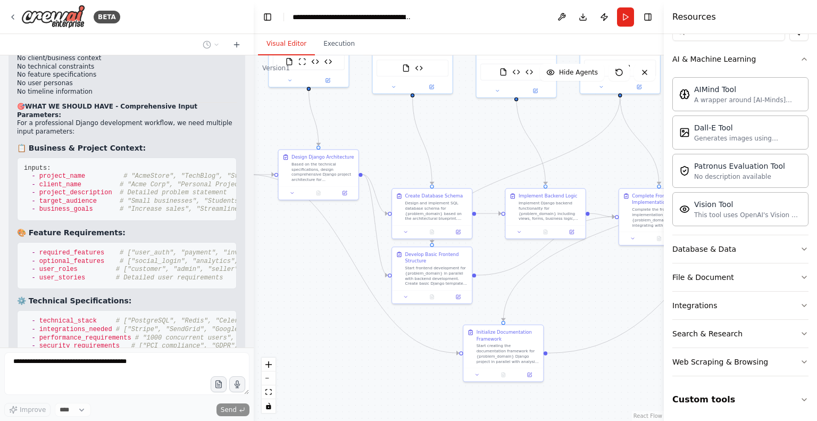
drag, startPoint x: 462, startPoint y: 257, endPoint x: 407, endPoint y: 169, distance: 103.2
click at [407, 169] on div ".deletable-edge-delete-btn { width: 20px; height: 20px; border: 0px solid #ffff…" at bounding box center [459, 237] width 410 height 365
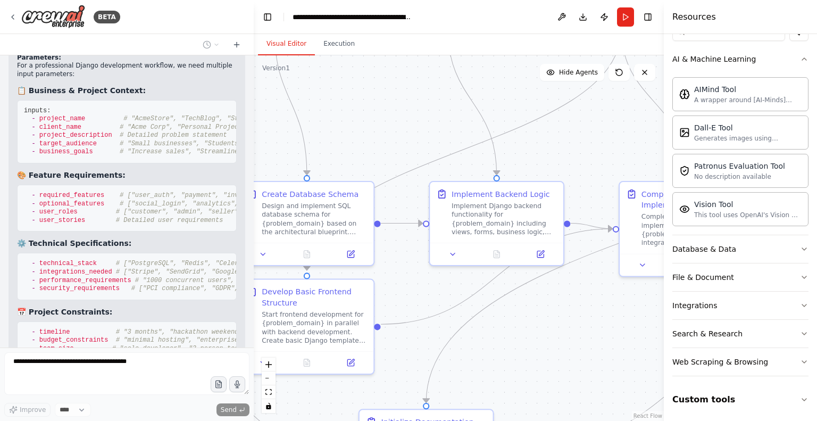
scroll to position [17193, 0]
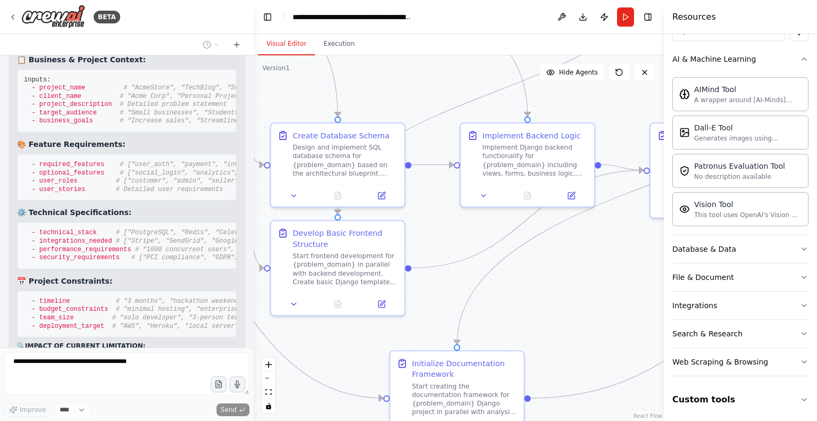
drag, startPoint x: 531, startPoint y: 273, endPoint x: 433, endPoint y: 223, distance: 109.4
click at [433, 223] on div ".deletable-edge-delete-btn { width: 20px; height: 20px; border: 0px solid #ffff…" at bounding box center [459, 237] width 410 height 365
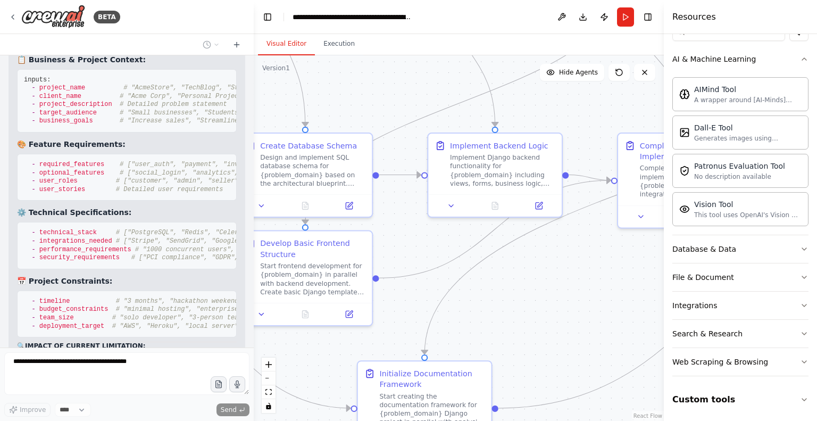
scroll to position [17224, 0]
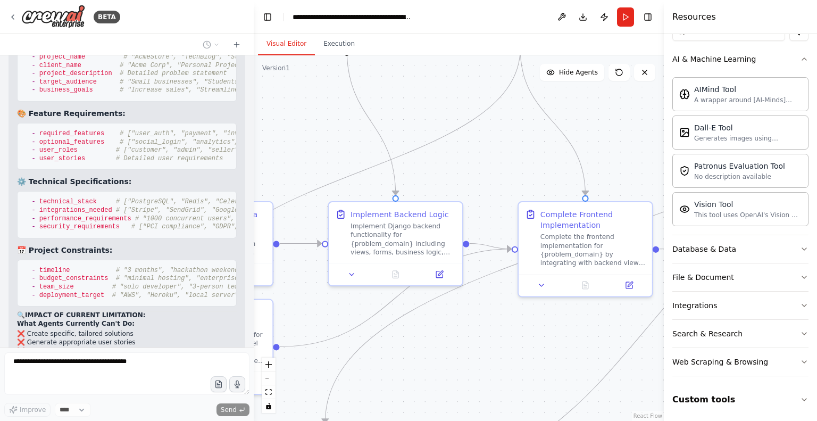
drag, startPoint x: 528, startPoint y: 298, endPoint x: 408, endPoint y: 338, distance: 126.0
click at [408, 338] on div ".deletable-edge-delete-btn { width: 20px; height: 20px; border: 0px solid #ffff…" at bounding box center [459, 237] width 410 height 365
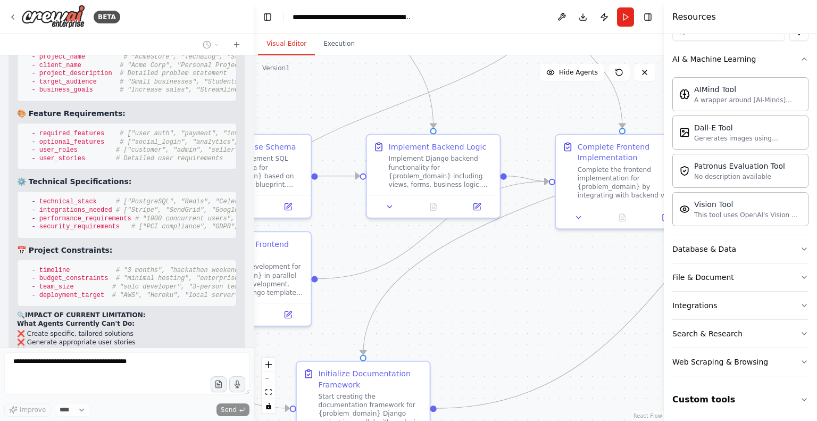
scroll to position [17254, 0]
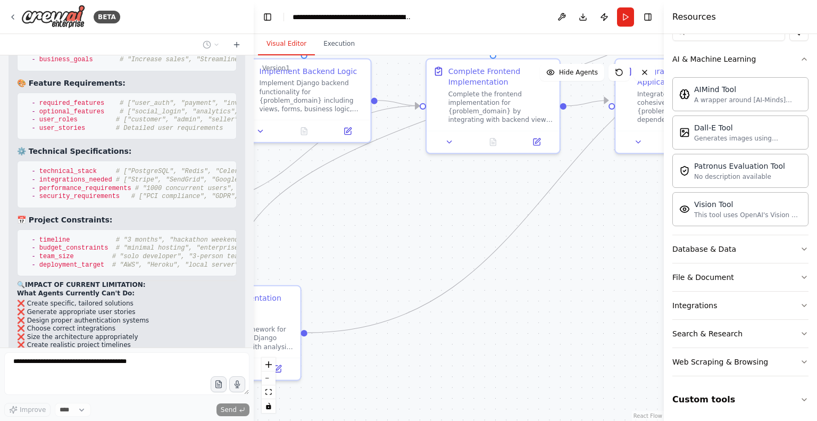
drag, startPoint x: 457, startPoint y: 354, endPoint x: 278, endPoint y: 298, distance: 188.4
click at [278, 298] on div ".deletable-edge-delete-btn { width: 20px; height: 20px; border: 0px solid #ffff…" at bounding box center [459, 237] width 410 height 365
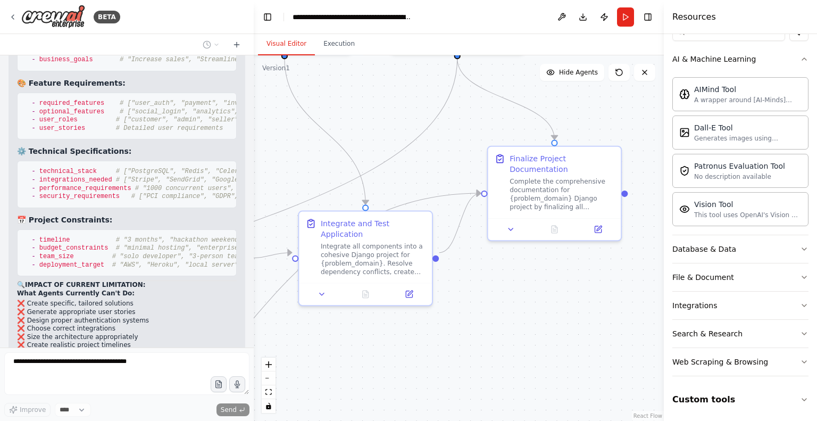
drag, startPoint x: 521, startPoint y: 249, endPoint x: 280, endPoint y: 357, distance: 264.5
click at [280, 357] on div ".deletable-edge-delete-btn { width: 20px; height: 20px; border: 0px solid #ffff…" at bounding box center [459, 237] width 410 height 365
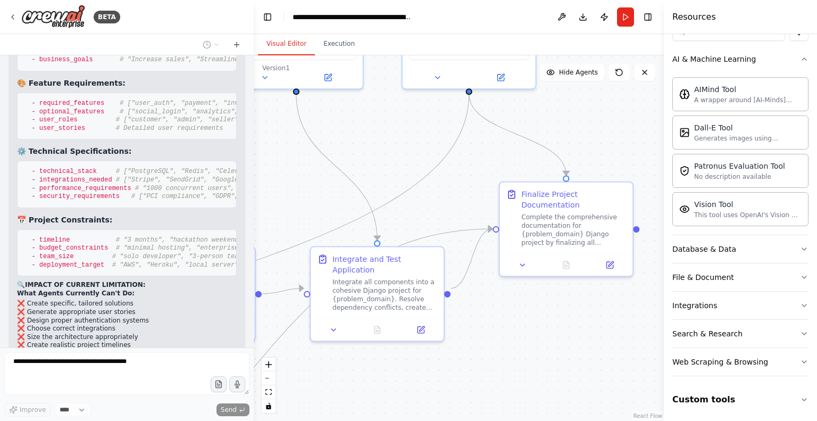
drag, startPoint x: 462, startPoint y: 335, endPoint x: 477, endPoint y: 370, distance: 38.3
click at [477, 370] on div ".deletable-edge-delete-btn { width: 20px; height: 20px; border: 0px solid #ffff…" at bounding box center [459, 237] width 410 height 365
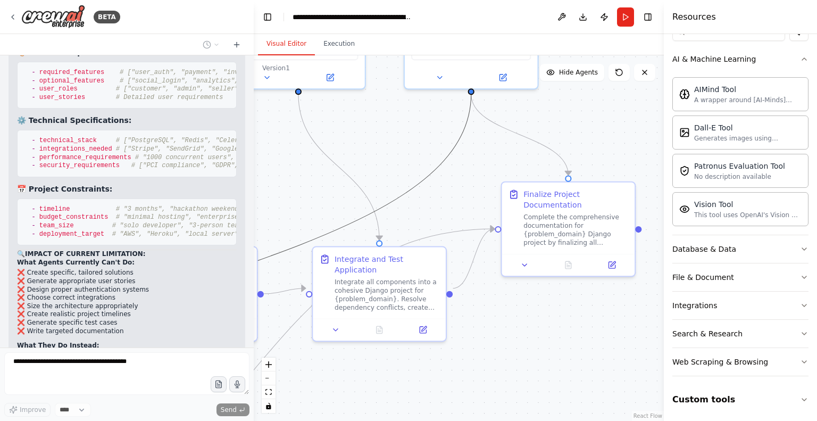
drag, startPoint x: 417, startPoint y: 181, endPoint x: 537, endPoint y: 292, distance: 163.3
click at [537, 292] on div ".deletable-edge-delete-btn { width: 20px; height: 20px; border: 0px solid #ffff…" at bounding box center [459, 237] width 410 height 365
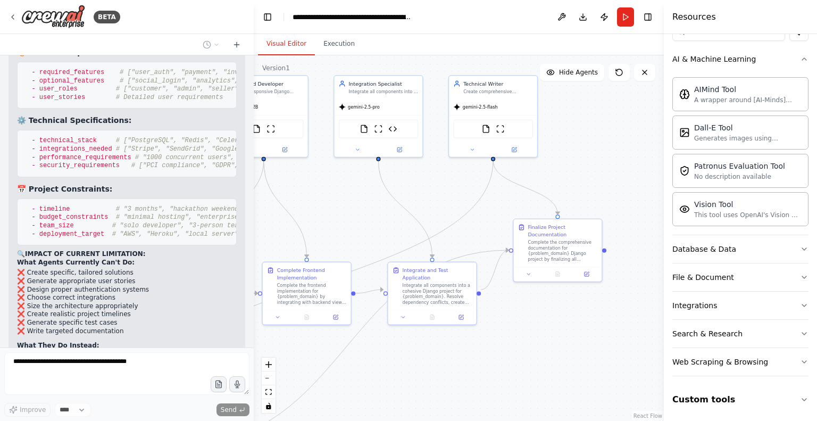
click at [404, 185] on div ".deletable-edge-delete-btn { width: 20px; height: 20px; border: 0px solid #ffff…" at bounding box center [459, 237] width 410 height 365
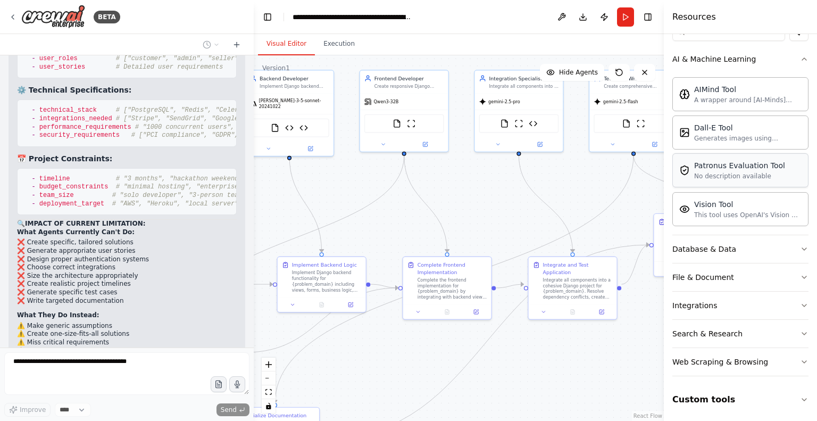
drag, startPoint x: 557, startPoint y: 187, endPoint x: 727, endPoint y: 186, distance: 169.7
click at [727, 186] on div "BETA CrewAI Multi-Agent Django Development Workflow Overview Create a multi-age…" at bounding box center [408, 210] width 817 height 421
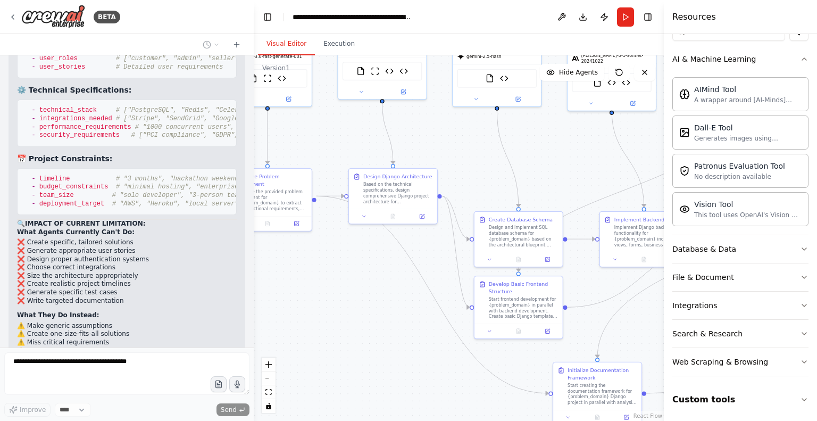
drag, startPoint x: 352, startPoint y: 186, endPoint x: 645, endPoint y: 136, distance: 297.3
click at [645, 136] on div ".deletable-edge-delete-btn { width: 20px; height: 20px; border: 0px solid #ffff…" at bounding box center [459, 237] width 410 height 365
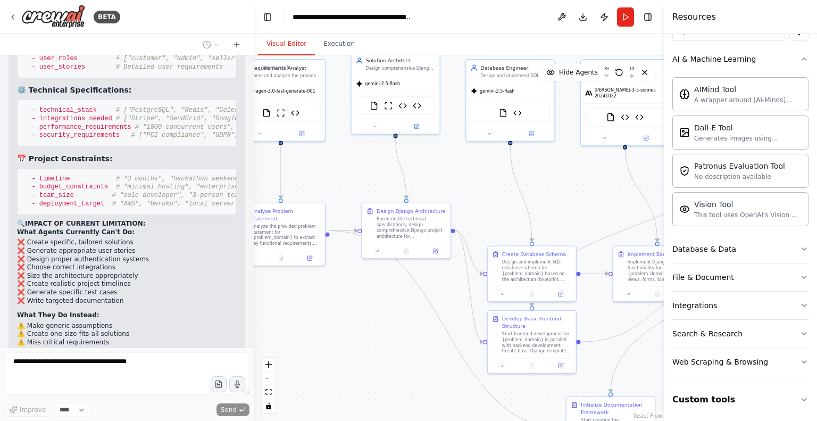
scroll to position [17383, 0]
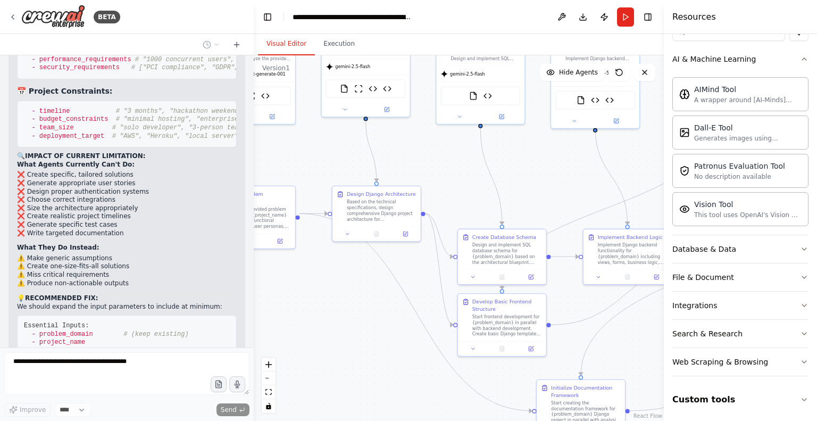
drag, startPoint x: 482, startPoint y: 170, endPoint x: 466, endPoint y: 189, distance: 25.3
click at [466, 189] on div ".deletable-edge-delete-btn { width: 20px; height: 20px; border: 0px solid #ffff…" at bounding box center [459, 237] width 410 height 365
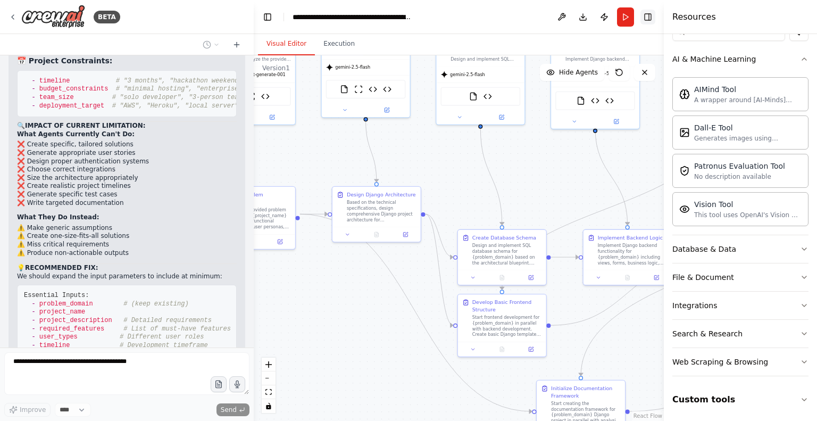
click at [649, 14] on button "Toggle Right Sidebar" at bounding box center [647, 17] width 15 height 15
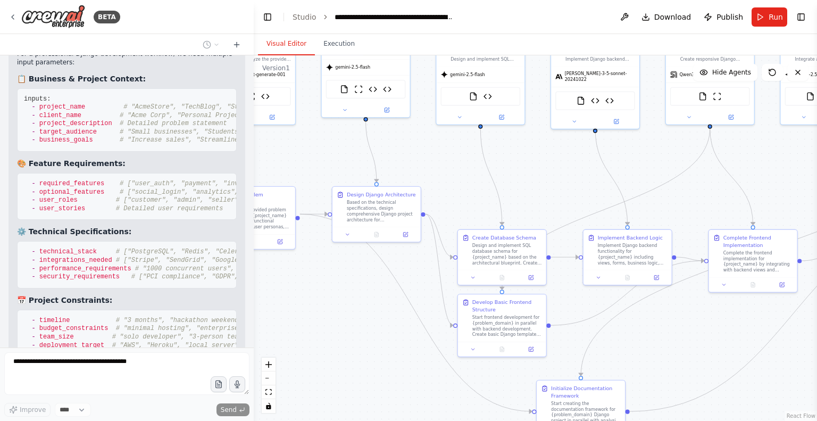
scroll to position [17169, 0]
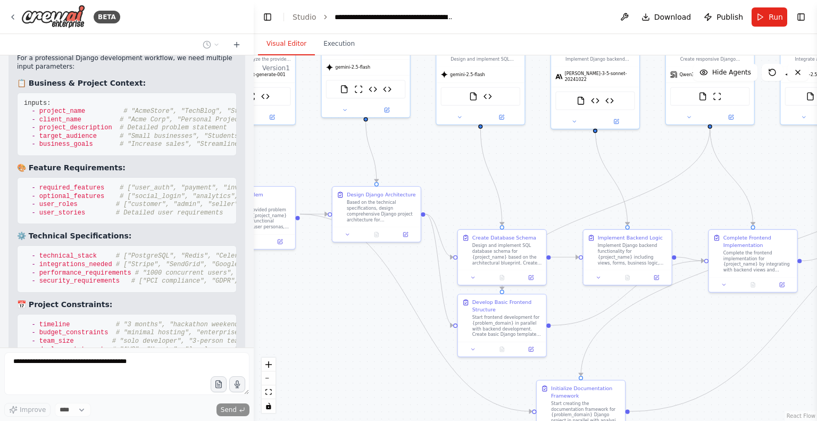
drag, startPoint x: 66, startPoint y: 190, endPoint x: 131, endPoint y: 203, distance: 66.7
drag, startPoint x: 131, startPoint y: 203, endPoint x: 176, endPoint y: 216, distance: 46.1
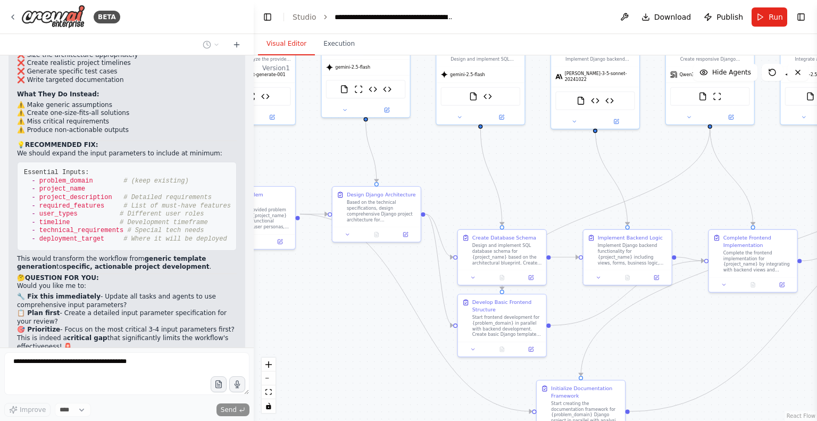
drag, startPoint x: 176, startPoint y: 216, endPoint x: 106, endPoint y: 101, distance: 134.5
click at [106, 101] on div "CrewAI Multi-Agent Django Development Workflow Overview Create a multi-agent wo…" at bounding box center [127, 201] width 254 height 292
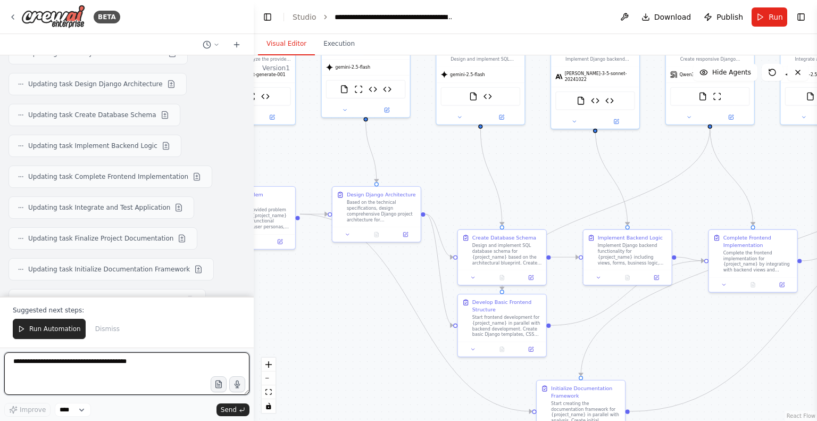
scroll to position [18386, 0]
click at [131, 363] on textarea at bounding box center [126, 373] width 245 height 43
click at [72, 364] on textarea "**********" at bounding box center [126, 373] width 245 height 43
click at [162, 361] on textarea "**********" at bounding box center [126, 373] width 245 height 43
paste textarea "**********"
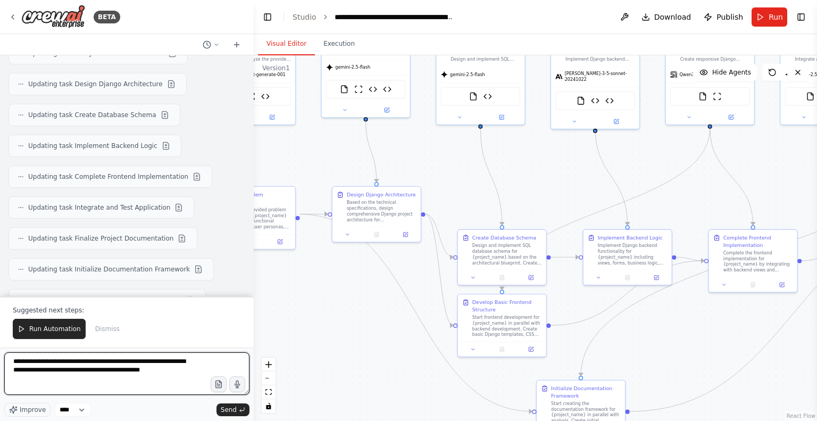
type textarea "**********"
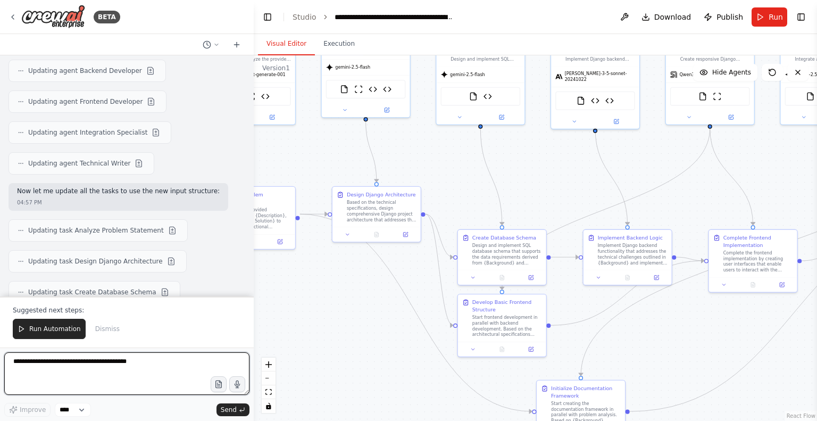
scroll to position [20028, 0]
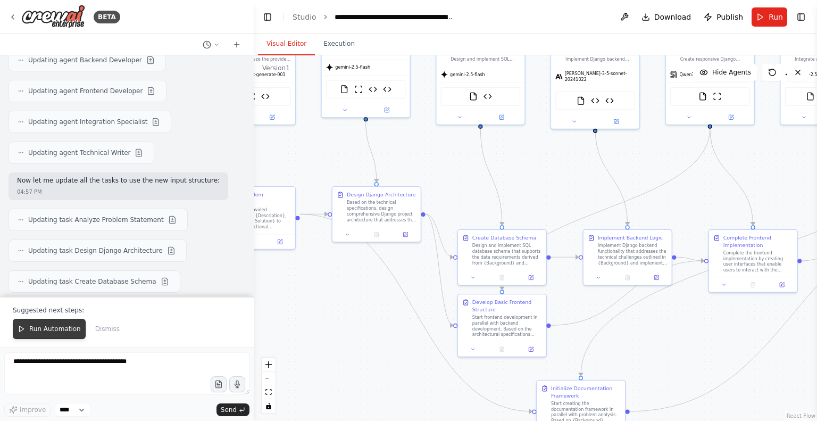
click at [29, 327] on span "Run Automation" at bounding box center [55, 328] width 52 height 9
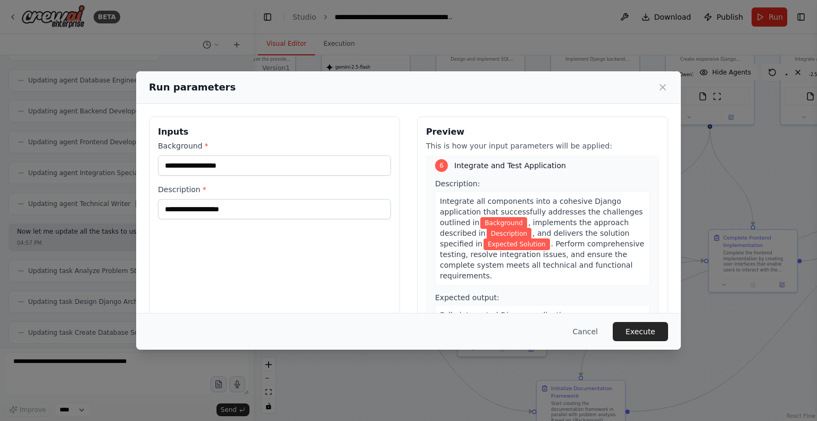
scroll to position [1365, 0]
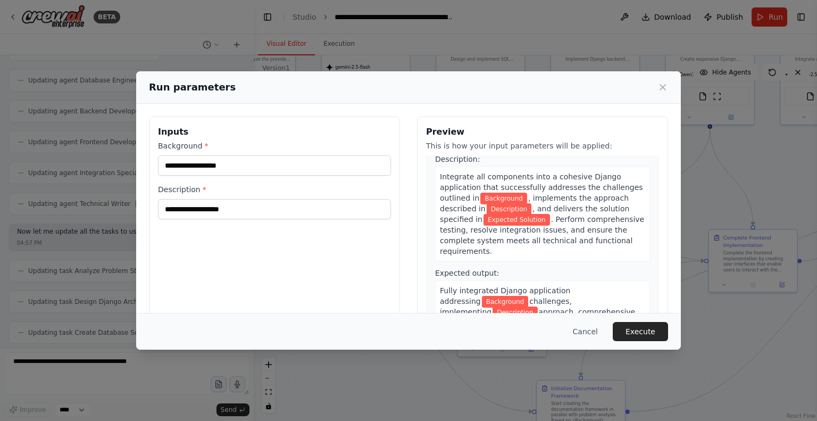
drag, startPoint x: 502, startPoint y: 223, endPoint x: 468, endPoint y: 263, distance: 52.1
click at [468, 307] on span "approach, comprehensive testing results, resolved dependencies, deployment conf…" at bounding box center [537, 327] width 195 height 40
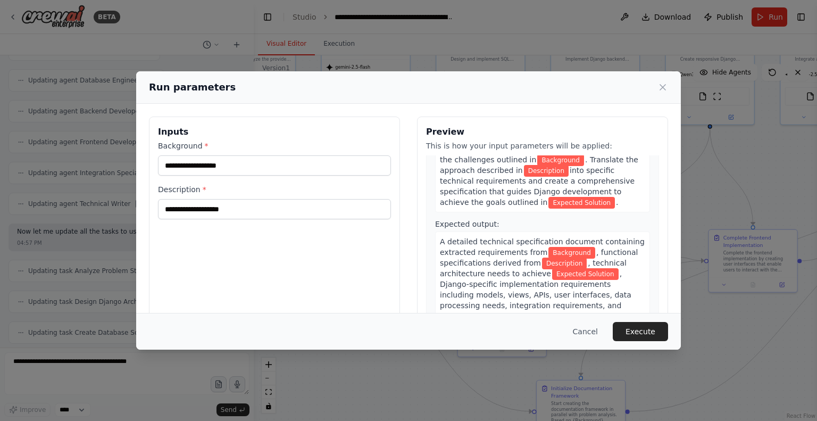
scroll to position [0, 0]
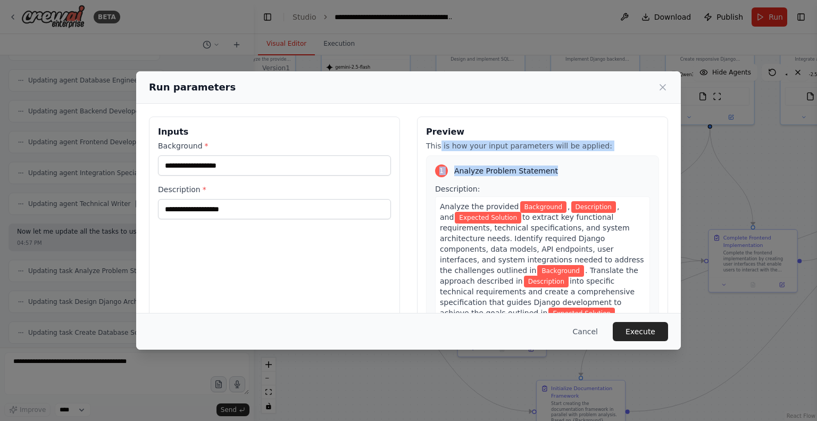
drag, startPoint x: 435, startPoint y: 146, endPoint x: 610, endPoint y: 163, distance: 175.3
click at [610, 163] on div "Preview This is how your input parameters will be applied: 1 Analyze Problem St…" at bounding box center [542, 242] width 251 height 252
click at [610, 163] on div "1 Analyze Problem Statement Description: Analyze the provided Background , Desc…" at bounding box center [542, 305] width 233 height 301
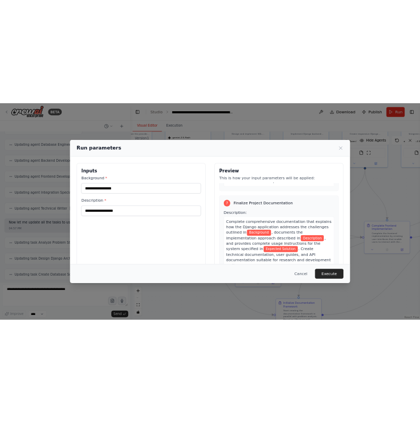
scroll to position [1575, 0]
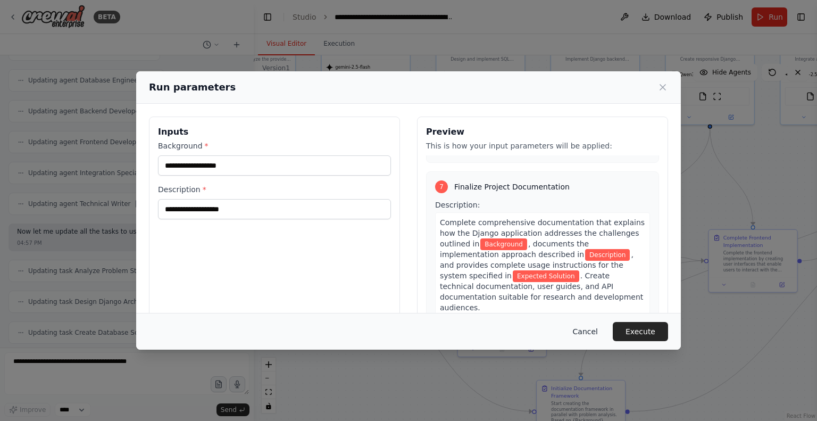
click at [589, 327] on button "Cancel" at bounding box center [585, 331] width 42 height 19
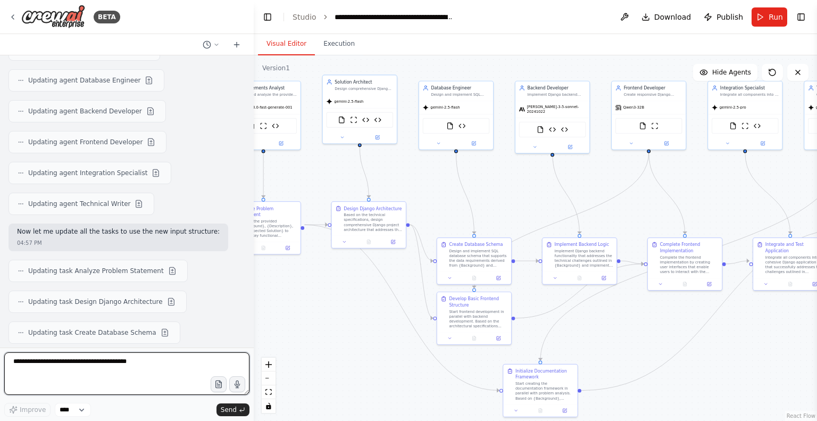
click at [94, 380] on textarea at bounding box center [126, 373] width 245 height 43
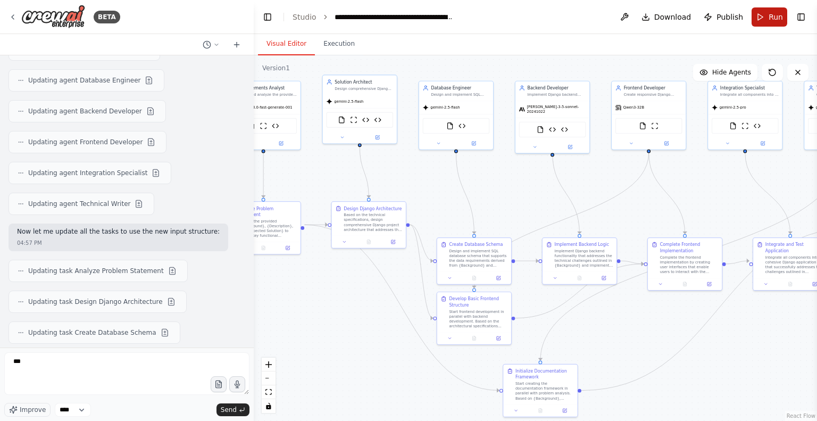
click at [757, 20] on button "Run" at bounding box center [770, 16] width 36 height 19
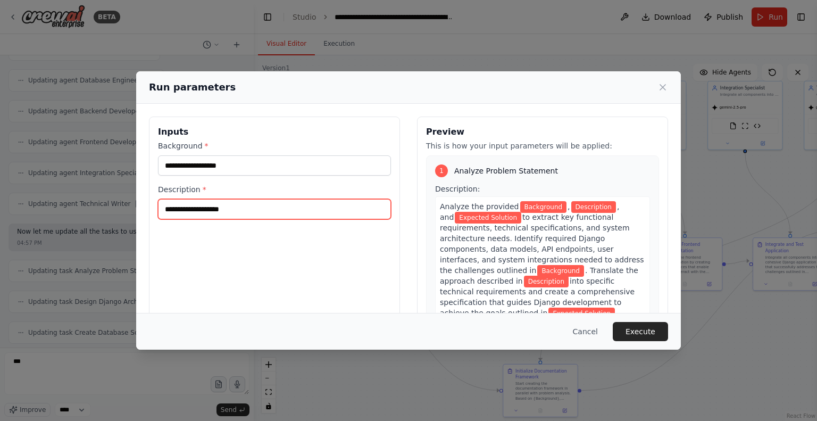
click at [302, 214] on input "Description *" at bounding box center [274, 209] width 233 height 20
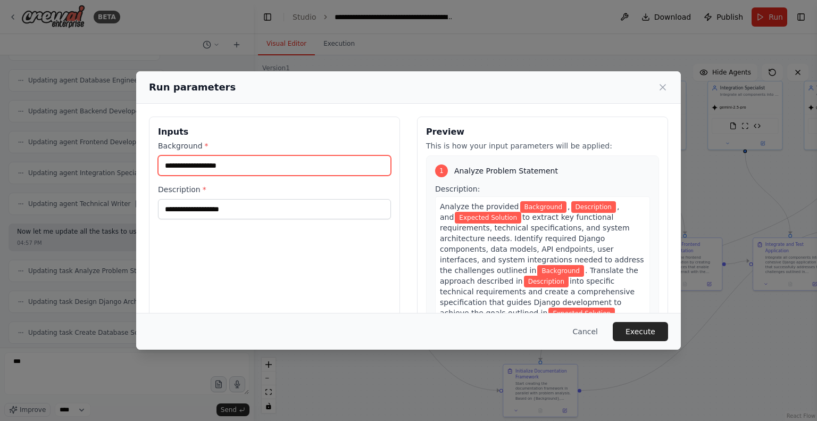
click at [296, 160] on input "Background *" at bounding box center [274, 165] width 233 height 20
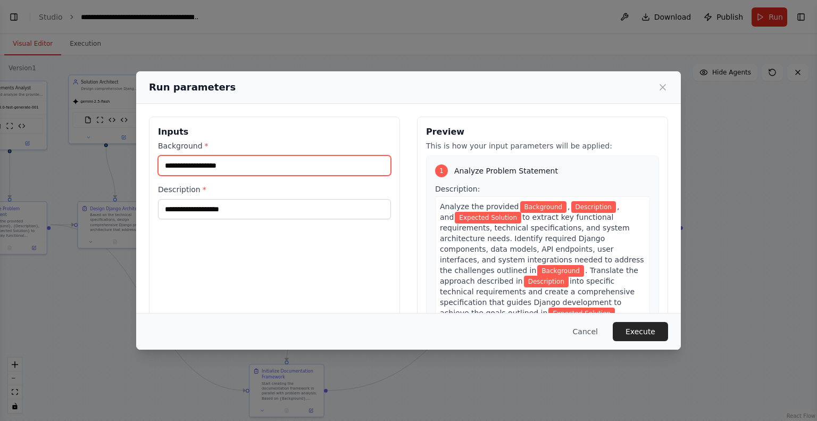
scroll to position [147, 0]
click at [468, 222] on div "Analyze the provided Background , Description , and Expected Solution to extrac…" at bounding box center [542, 259] width 215 height 127
click at [469, 219] on div "Analyze the provided Background , Description , and Expected Solution to extrac…" at bounding box center [542, 259] width 215 height 127
click at [469, 219] on span "Expected Solution" at bounding box center [488, 218] width 66 height 12
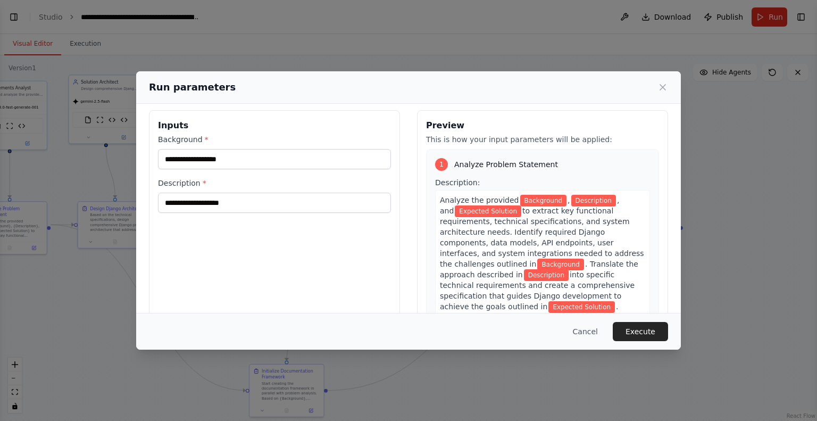
scroll to position [0, 0]
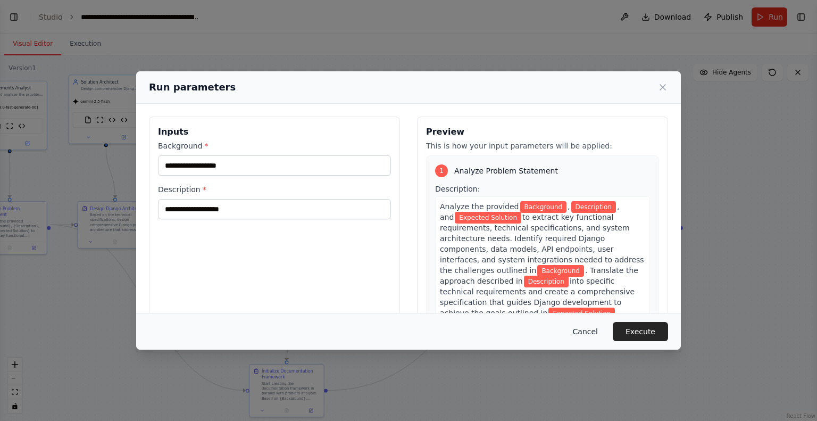
click at [587, 332] on button "Cancel" at bounding box center [585, 331] width 42 height 19
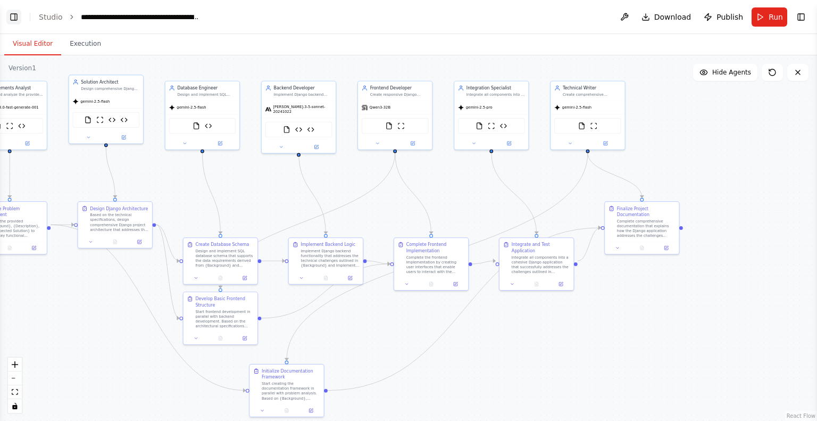
click at [15, 15] on button "Toggle Left Sidebar" at bounding box center [13, 17] width 15 height 15
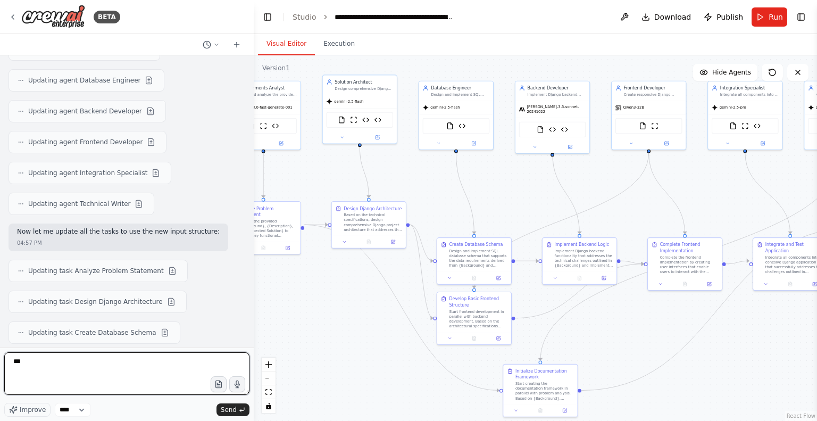
click at [58, 363] on textarea "***" at bounding box center [126, 373] width 245 height 43
type textarea "**********"
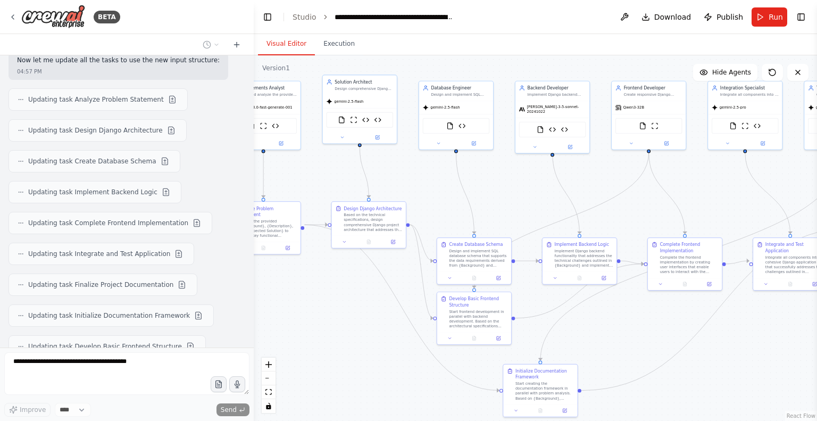
scroll to position [20156, 0]
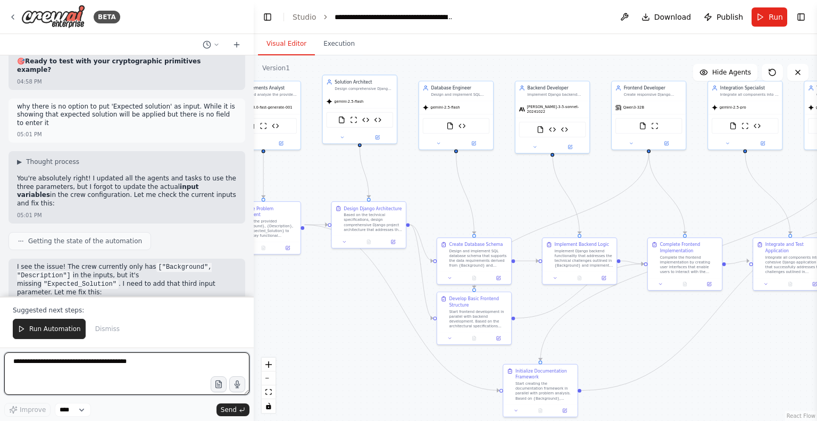
scroll to position [21051, 0]
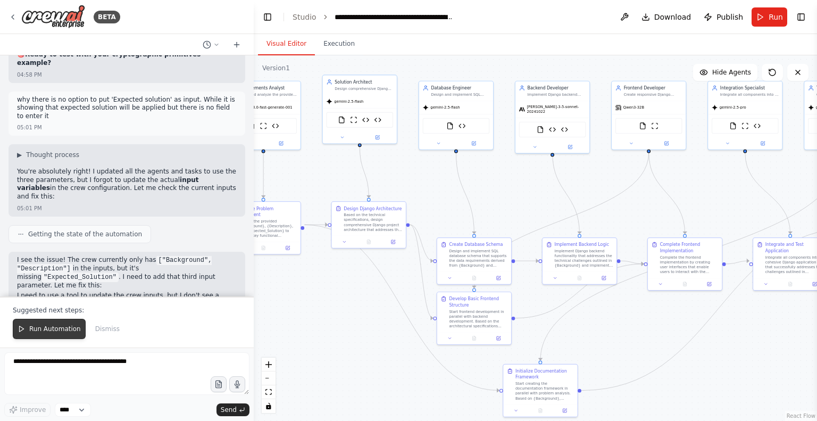
click at [57, 327] on span "Run Automation" at bounding box center [55, 328] width 52 height 9
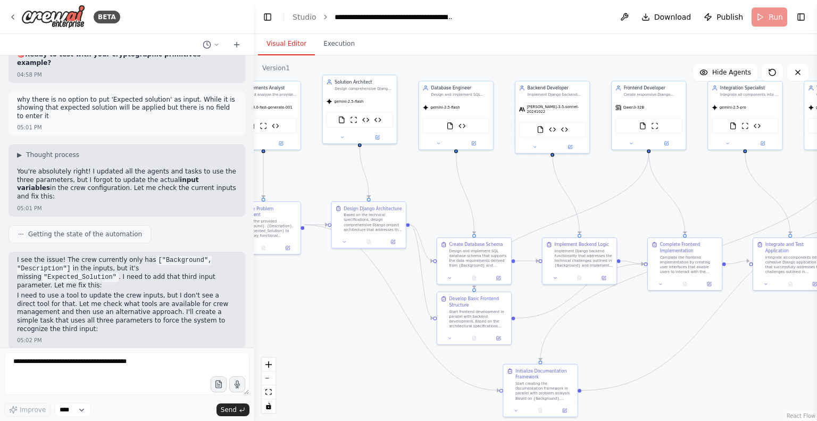
scroll to position [21000, 0]
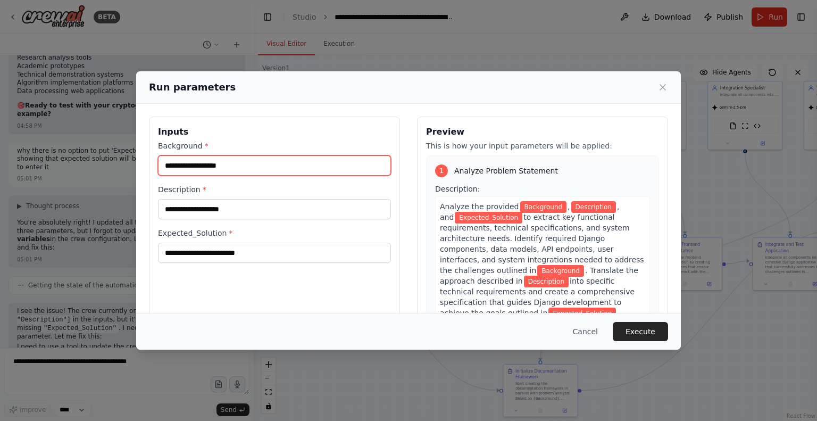
click at [249, 168] on input "Background *" at bounding box center [274, 165] width 233 height 20
paste input "**********"
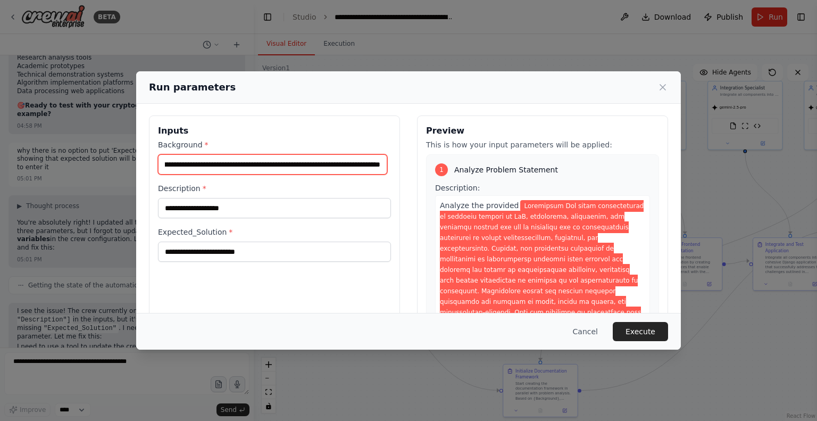
scroll to position [0, 3451]
type input "**********"
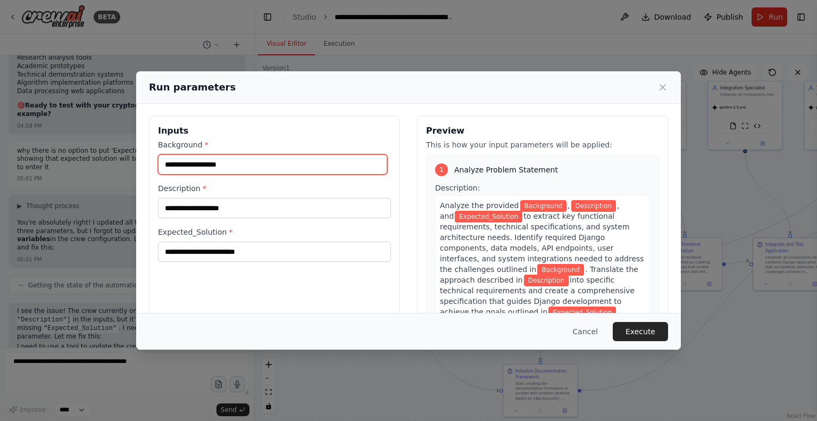
paste input "**********"
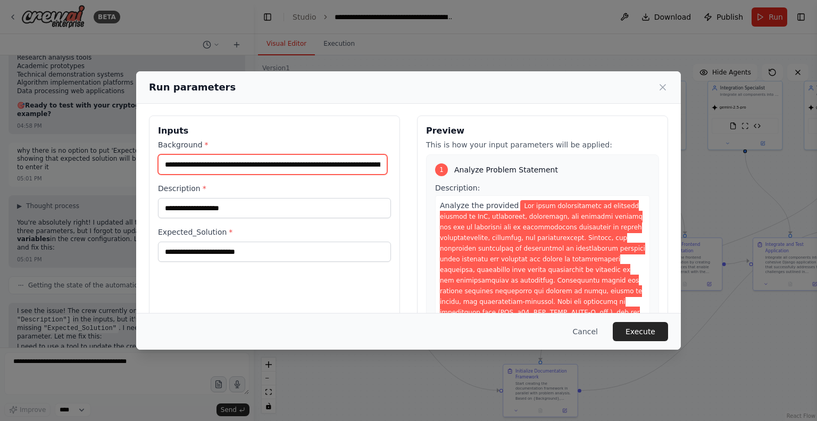
scroll to position [0, 3404]
type input "**********"
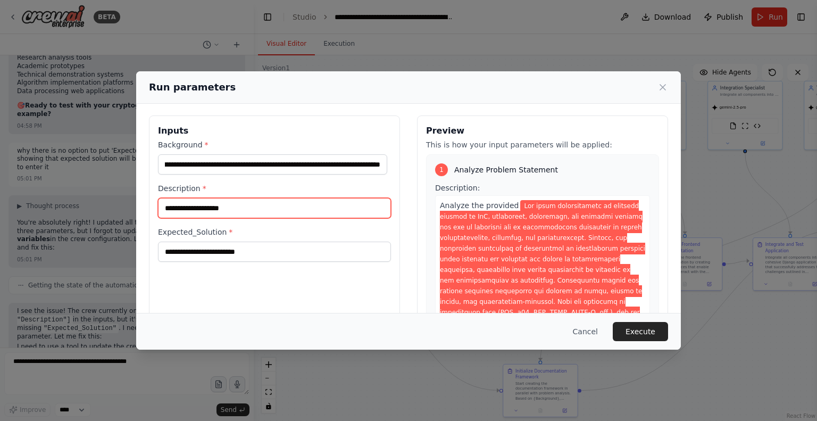
scroll to position [0, 0]
click at [183, 212] on input "Description *" at bounding box center [274, 208] width 233 height 20
paste input "**********"
type input "**********"
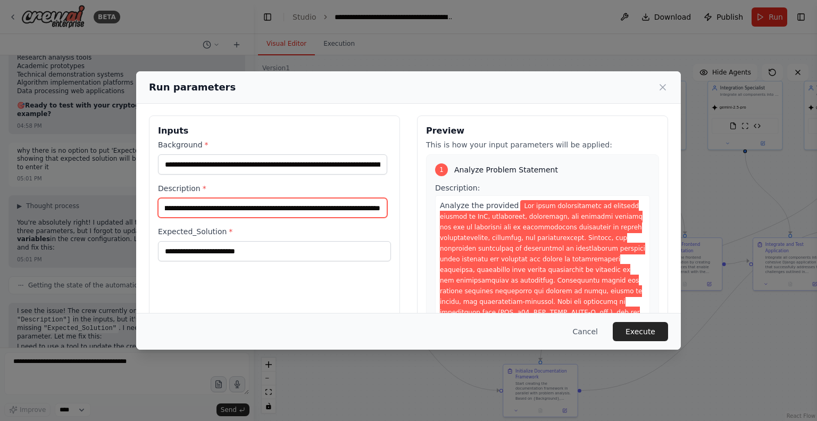
scroll to position [0, 0]
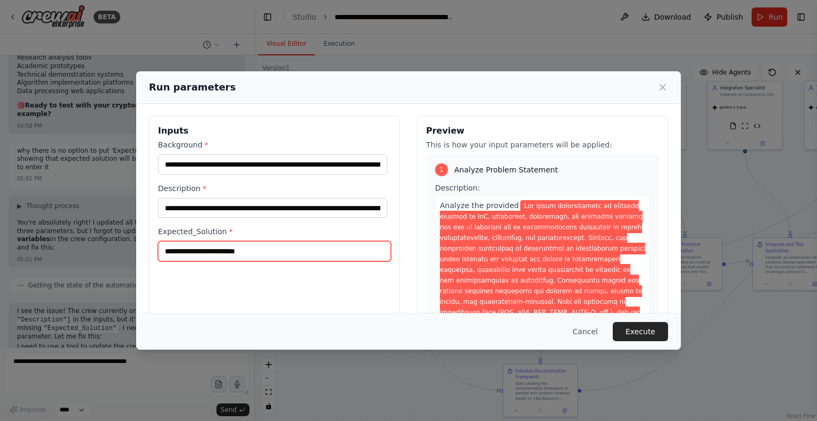
click at [265, 247] on input "Expected_Solution *" at bounding box center [274, 251] width 233 height 20
paste input "**********"
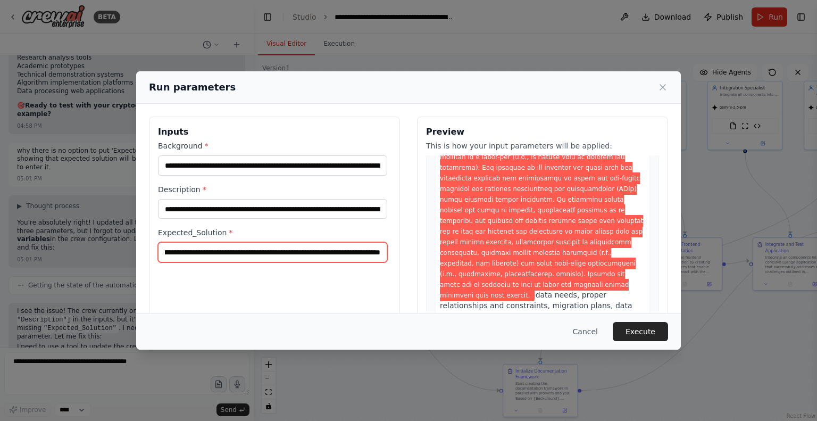
scroll to position [3616, 0]
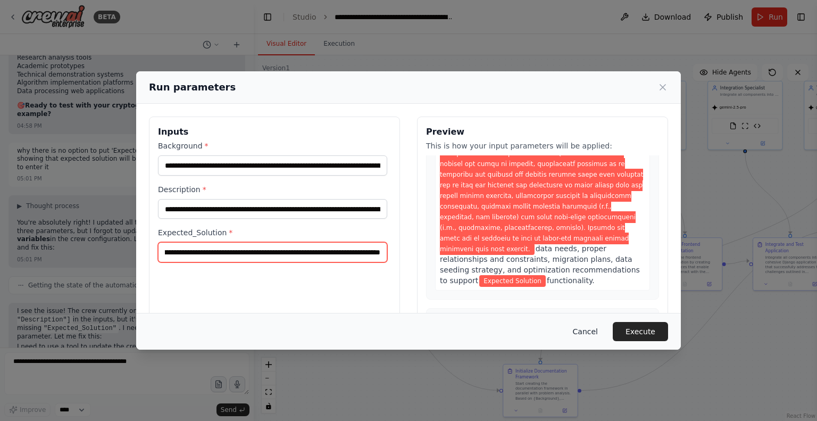
type input "**********"
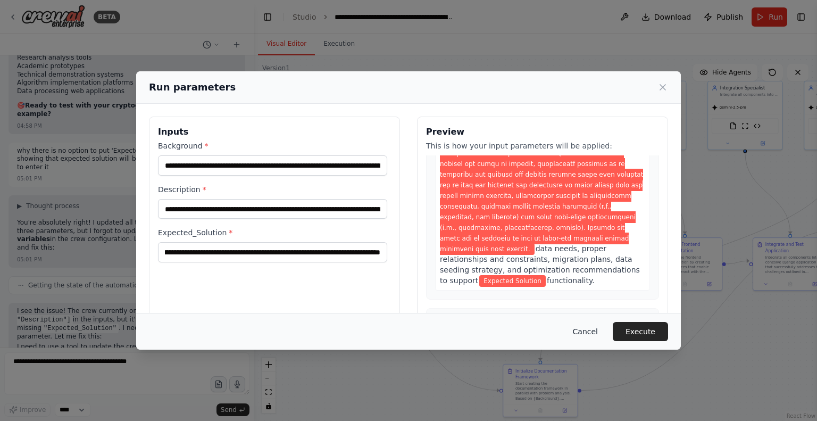
scroll to position [0, 0]
click at [583, 335] on button "Cancel" at bounding box center [585, 331] width 42 height 19
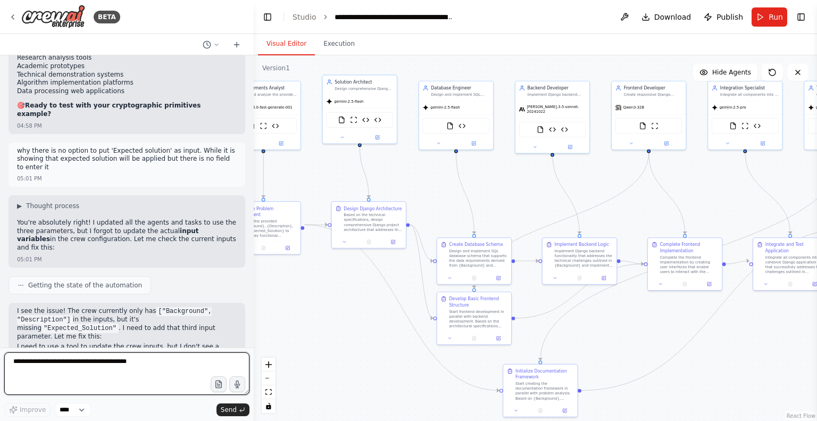
click at [94, 369] on textarea at bounding box center [126, 373] width 245 height 43
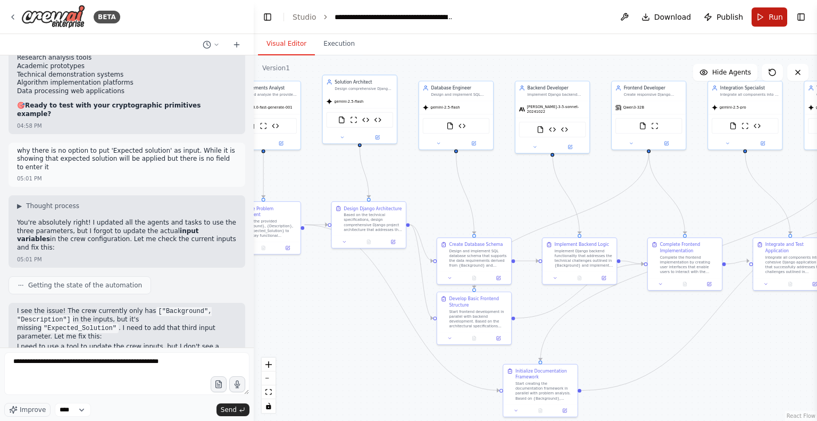
click at [764, 19] on button "Run" at bounding box center [770, 16] width 36 height 19
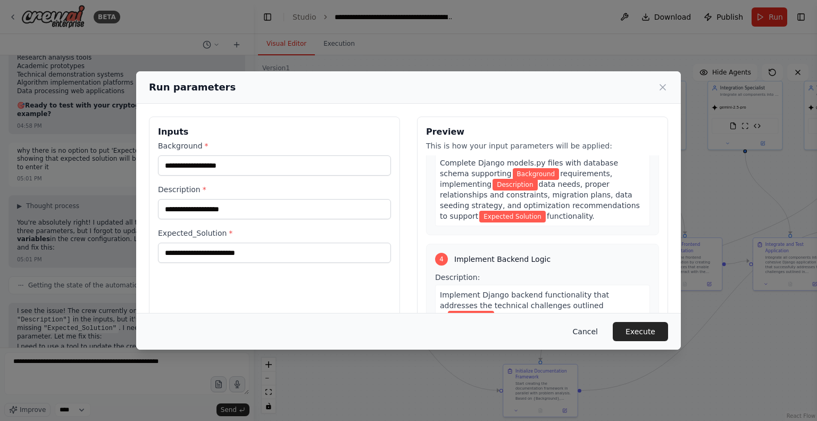
scroll to position [736, 0]
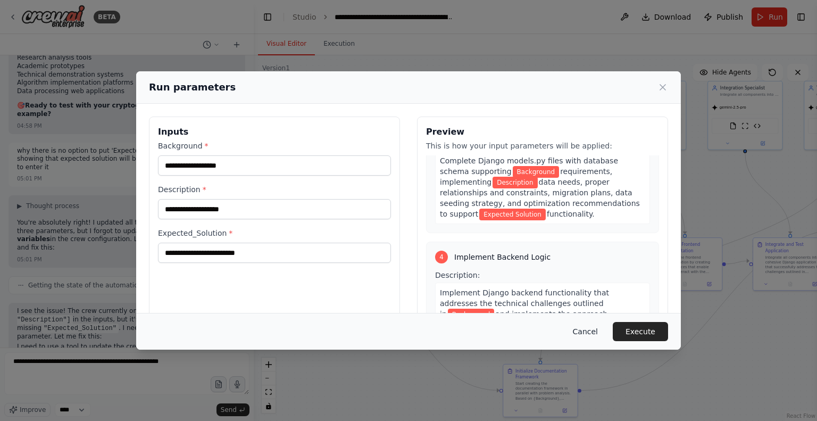
click at [589, 332] on button "Cancel" at bounding box center [585, 331] width 42 height 19
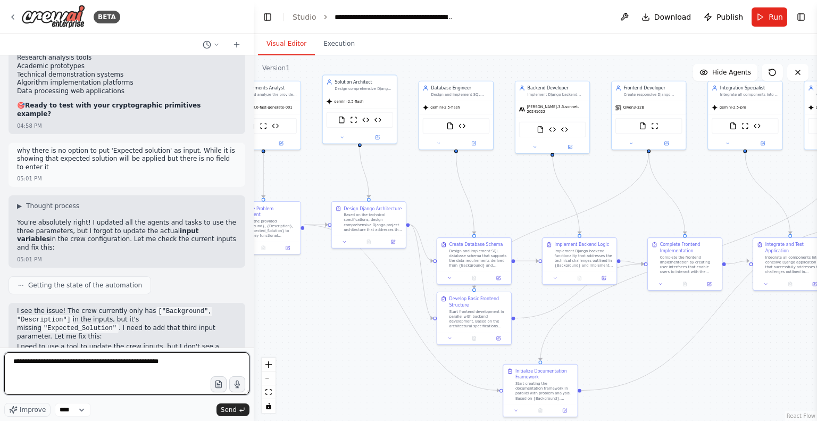
click at [174, 358] on textarea "**********" at bounding box center [126, 373] width 245 height 43
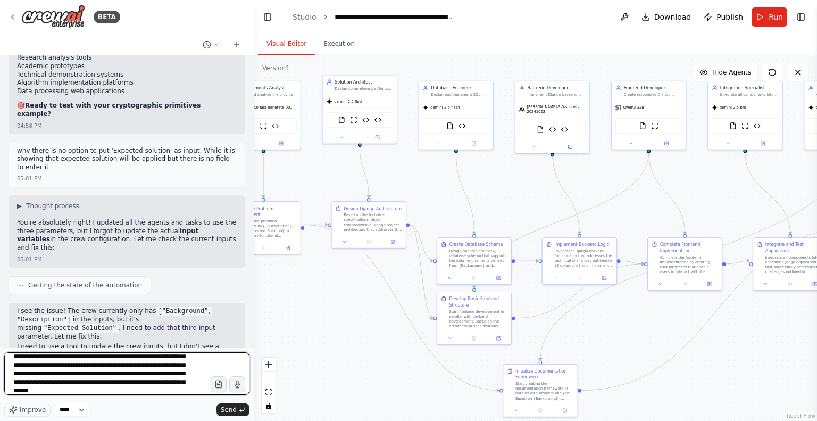
scroll to position [64, 0]
type textarea "**********"
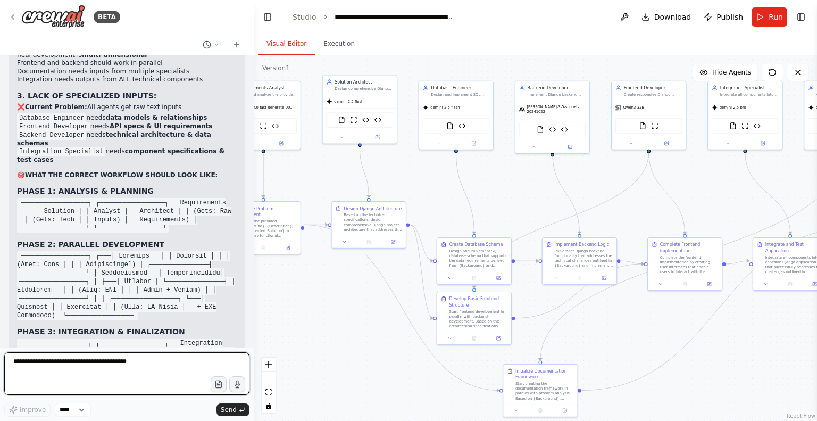
scroll to position [22474, 0]
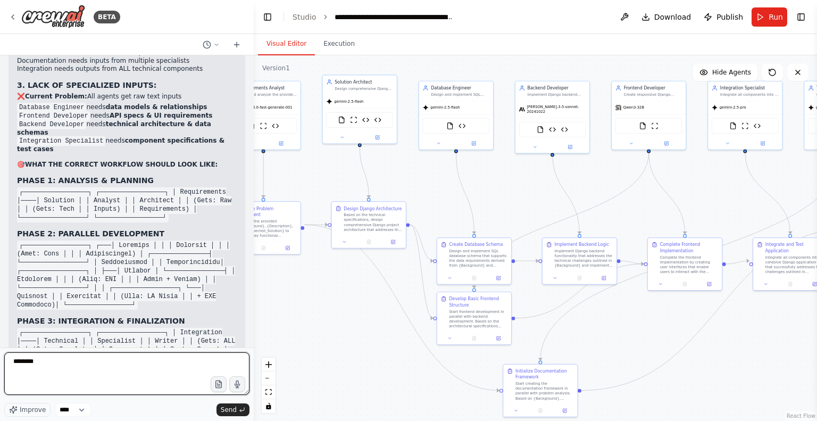
type textarea "*********"
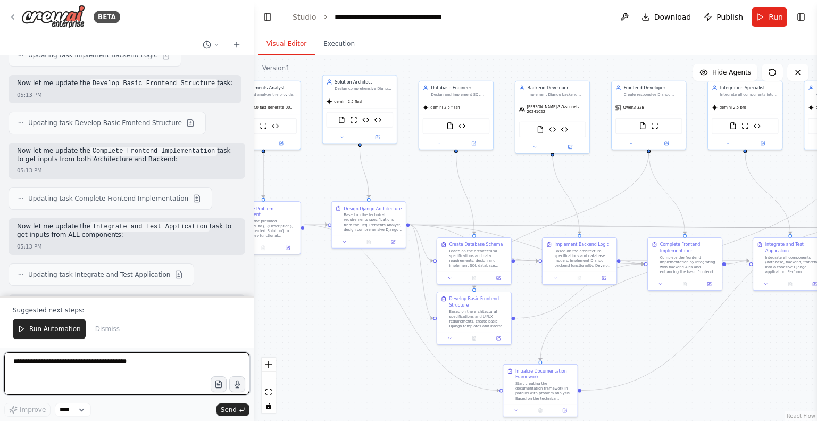
scroll to position [24202, 0]
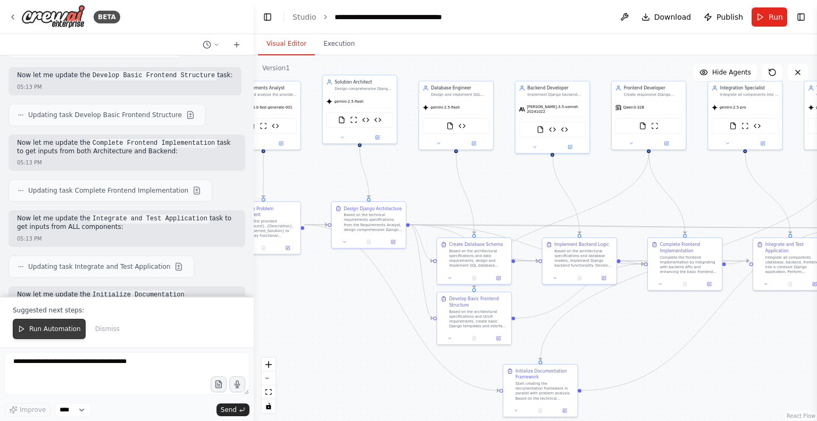
click at [27, 327] on button "Run Automation" at bounding box center [49, 329] width 73 height 20
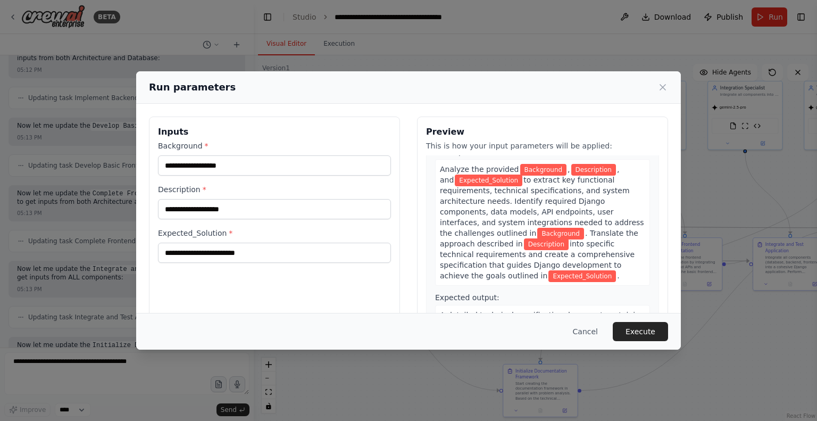
scroll to position [0, 0]
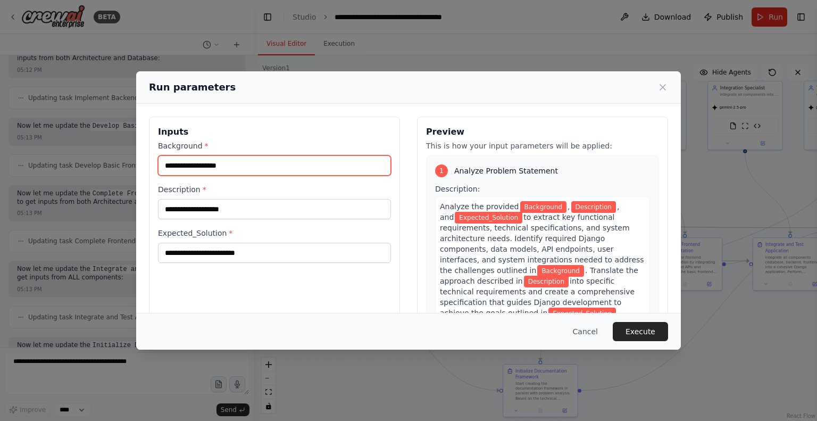
click at [227, 167] on input "Background *" at bounding box center [274, 165] width 233 height 20
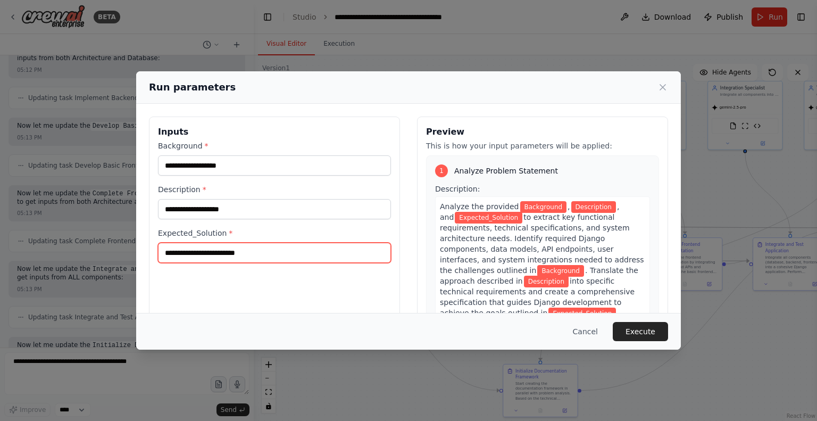
click at [204, 260] on input "Expected_Solution *" at bounding box center [274, 253] width 233 height 20
paste input "**********"
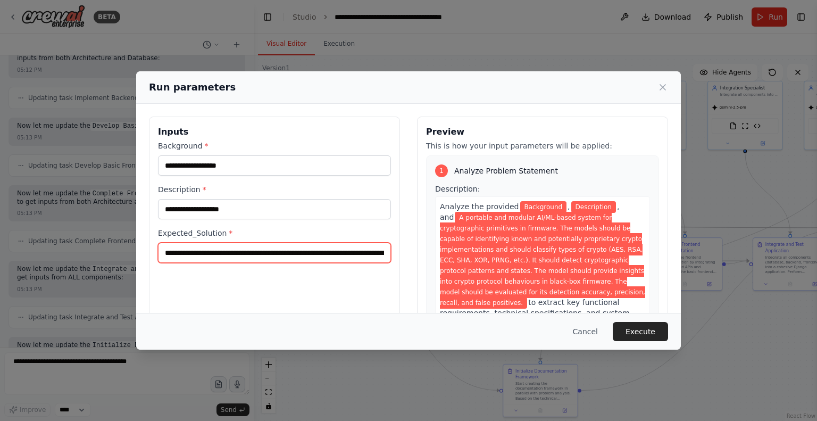
scroll to position [0, 1452]
type input "**********"
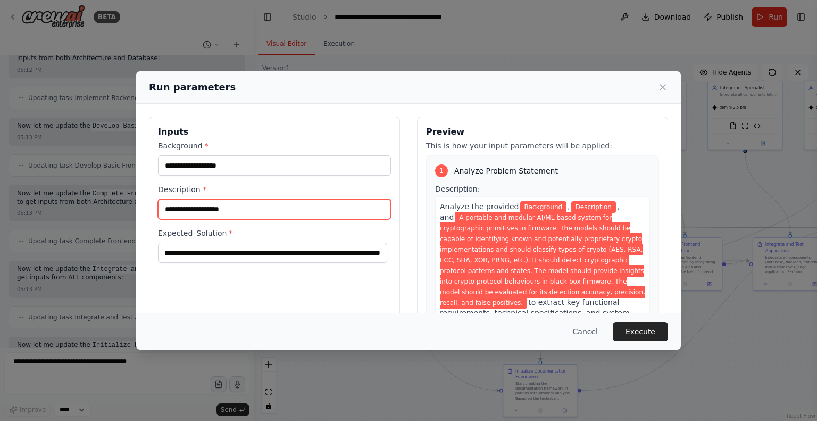
scroll to position [0, 0]
click at [213, 208] on input "Description *" at bounding box center [274, 209] width 233 height 20
paste input "**********"
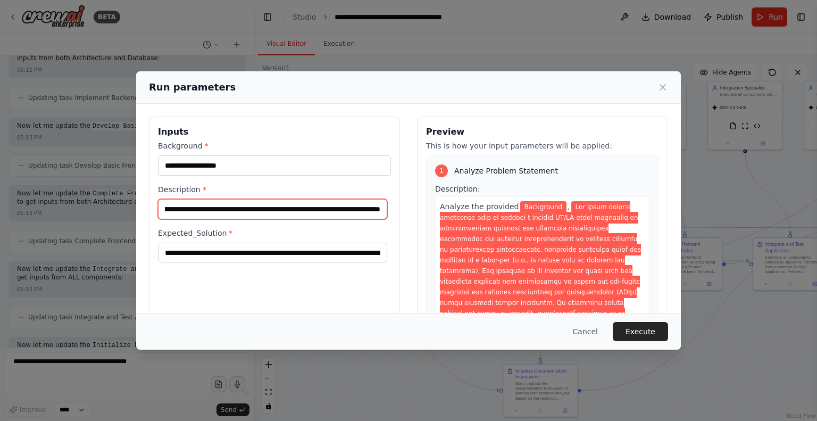
type input "**********"
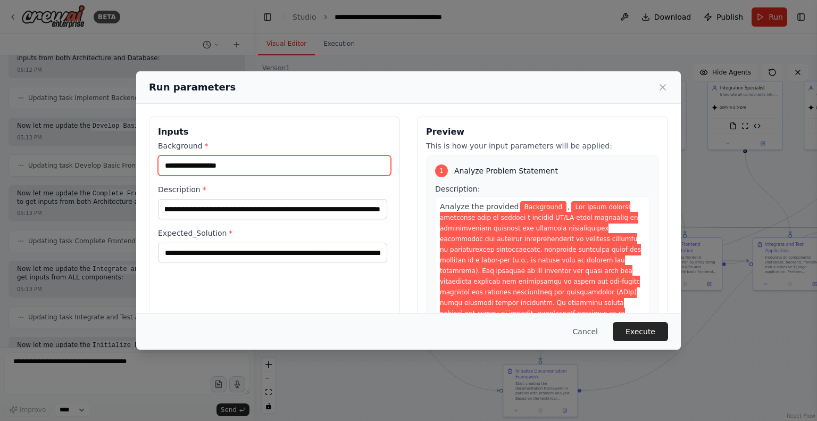
click at [250, 170] on input "Background *" at bounding box center [274, 165] width 233 height 20
paste input "**********"
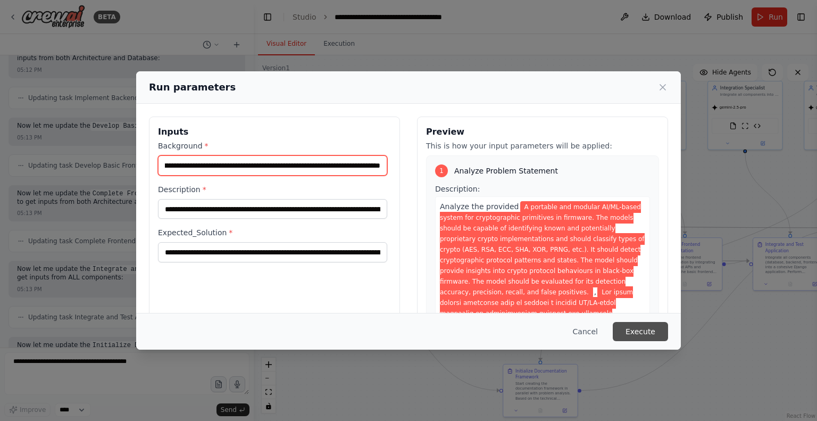
type input "**********"
click at [641, 327] on button "Execute" at bounding box center [640, 331] width 55 height 19
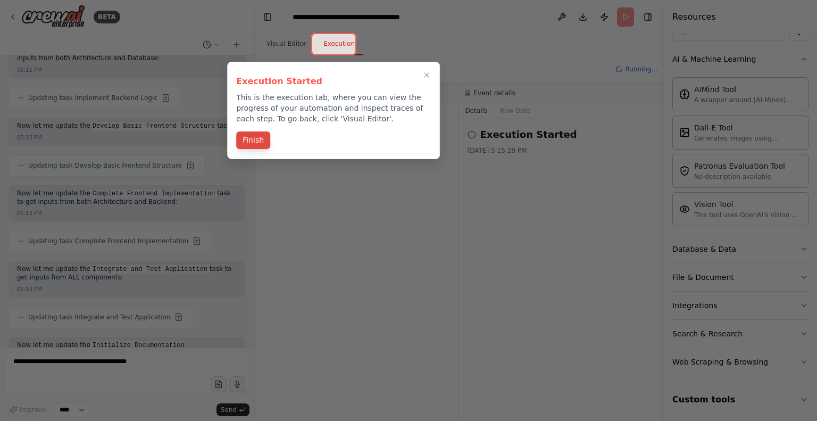
click at [261, 137] on button "Finish" at bounding box center [253, 140] width 34 height 18
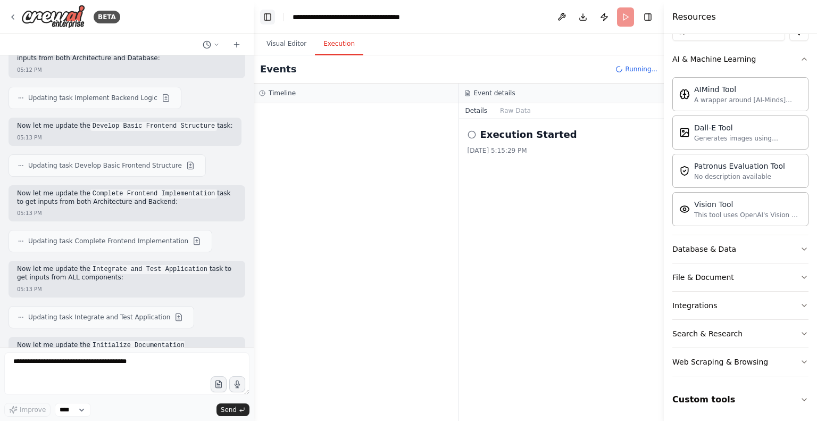
click at [266, 10] on button "Toggle Left Sidebar" at bounding box center [267, 17] width 15 height 15
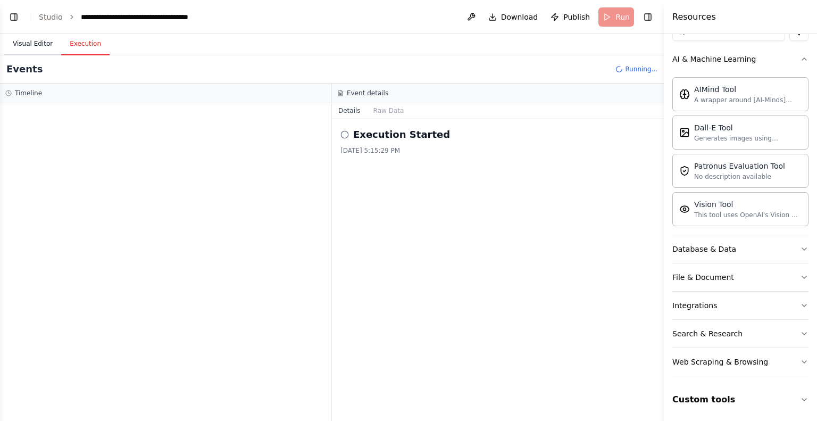
click at [31, 45] on button "Visual Editor" at bounding box center [32, 44] width 57 height 22
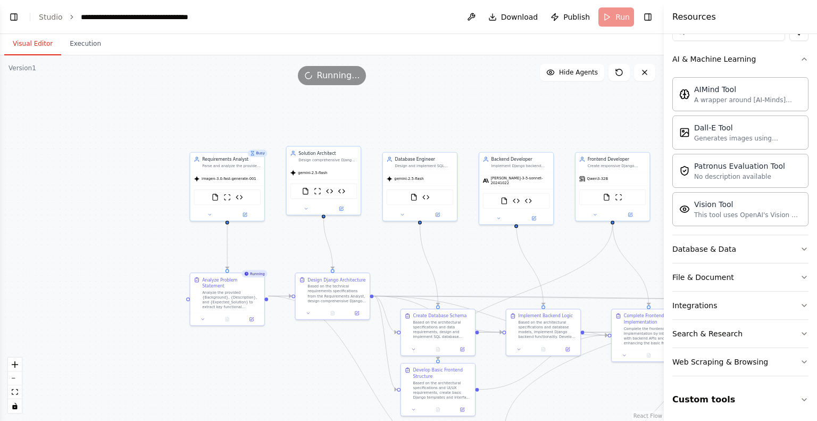
drag, startPoint x: 176, startPoint y: 183, endPoint x: 390, endPoint y: 251, distance: 224.7
click at [390, 251] on div ".deletable-edge-delete-btn { width: 20px; height: 20px; border: 0px solid #ffff…" at bounding box center [332, 237] width 664 height 365
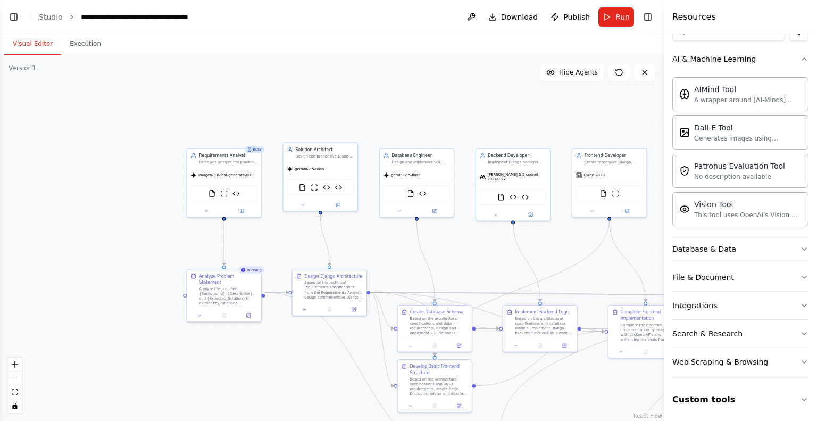
scroll to position [24202, 0]
click at [67, 44] on button "Execution" at bounding box center [85, 44] width 48 height 22
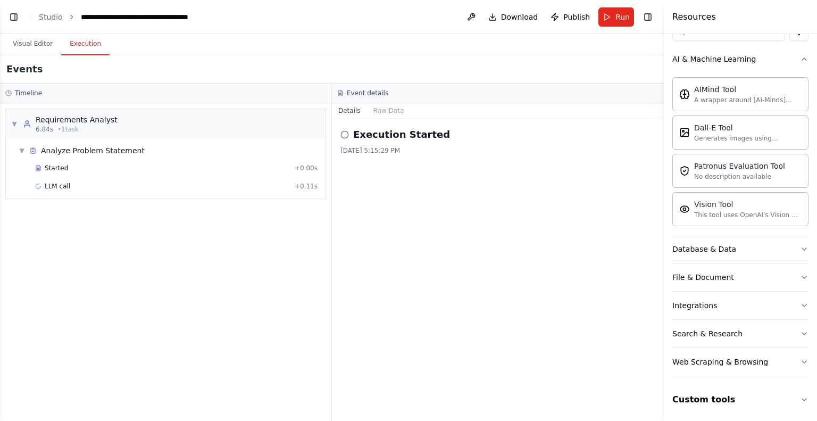
click at [345, 136] on icon at bounding box center [344, 134] width 9 height 9
click at [391, 107] on button "Raw Data" at bounding box center [389, 110] width 44 height 15
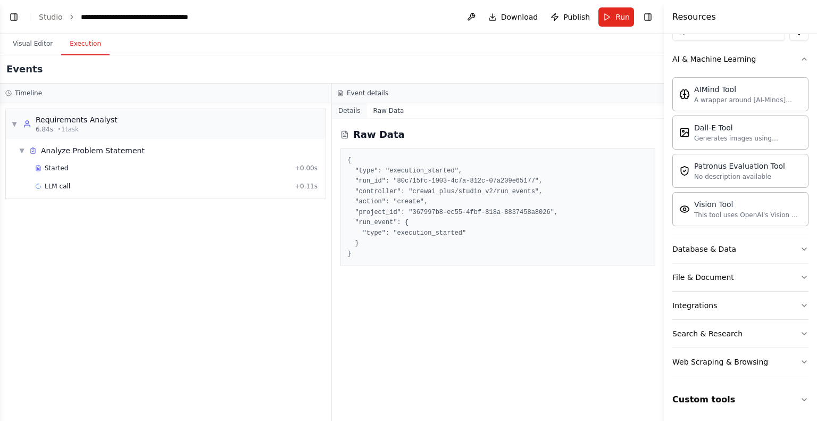
click at [349, 111] on button "Details" at bounding box center [349, 110] width 35 height 15
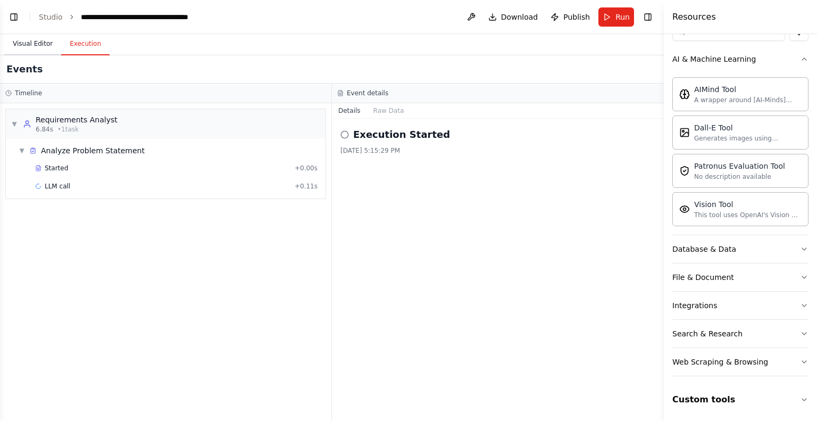
click at [27, 48] on button "Visual Editor" at bounding box center [32, 44] width 57 height 22
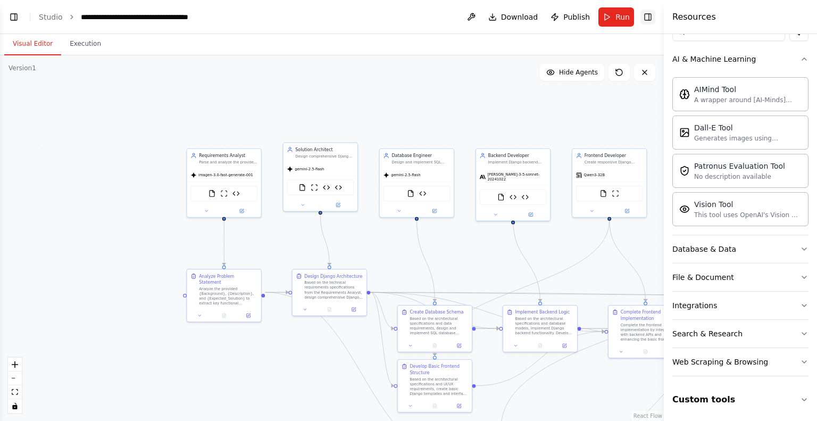
click at [650, 19] on button "Toggle Right Sidebar" at bounding box center [647, 17] width 15 height 15
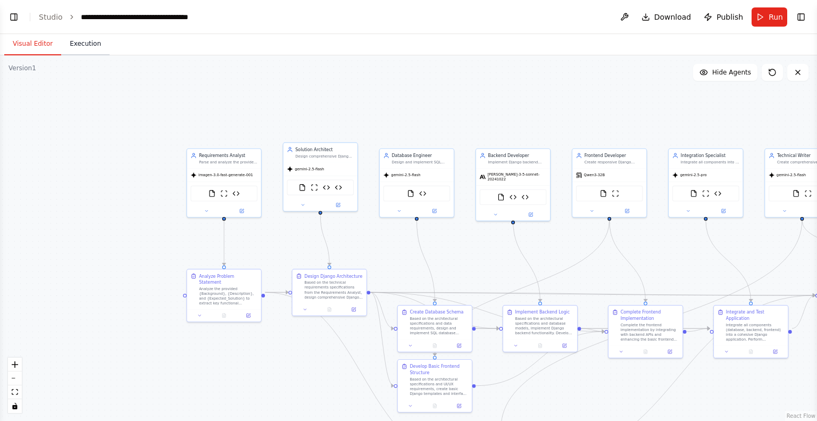
click at [66, 46] on button "Execution" at bounding box center [85, 44] width 48 height 22
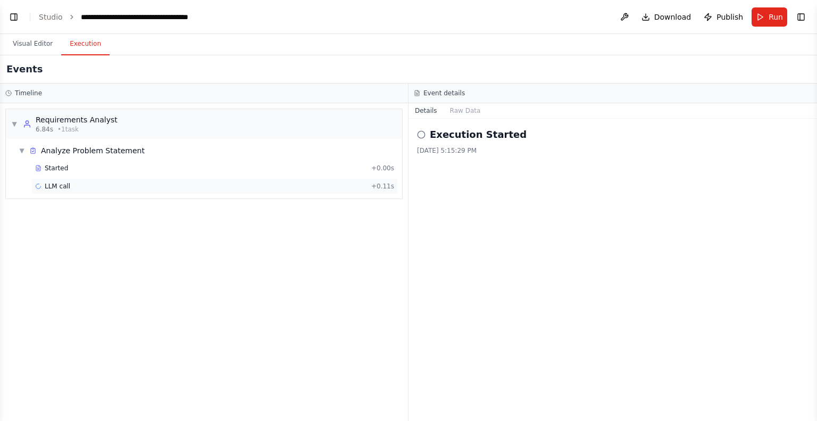
click at [51, 187] on span "LLM call" at bounding box center [58, 186] width 26 height 9
click at [59, 123] on div "Requirements Analyst" at bounding box center [77, 119] width 82 height 11
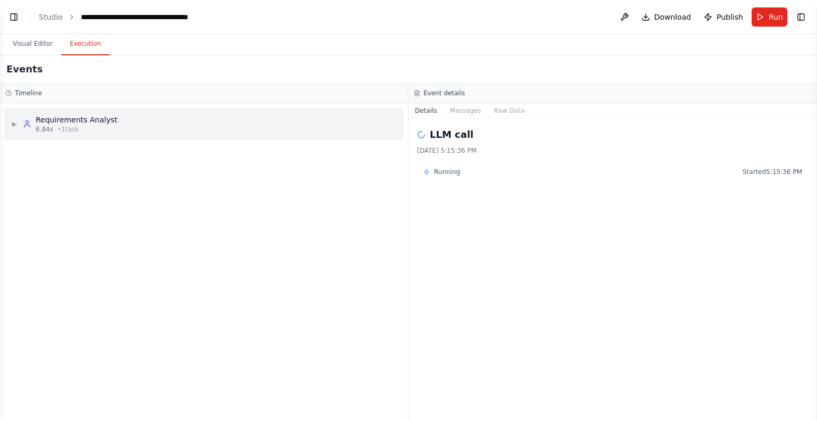
click at [59, 123] on div "Requirements Analyst" at bounding box center [77, 119] width 82 height 11
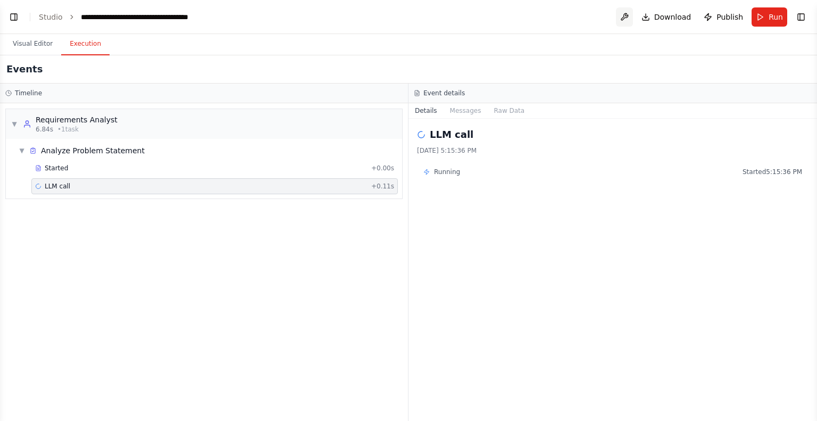
click at [625, 18] on button at bounding box center [624, 16] width 17 height 19
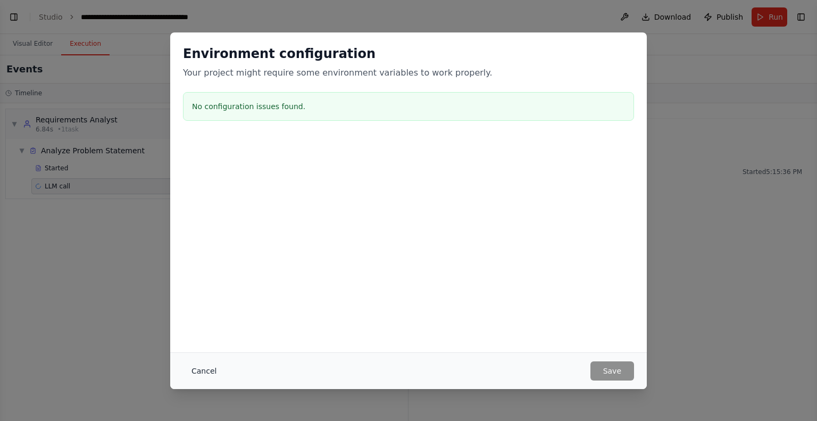
click at [210, 372] on button "Cancel" at bounding box center [204, 370] width 42 height 19
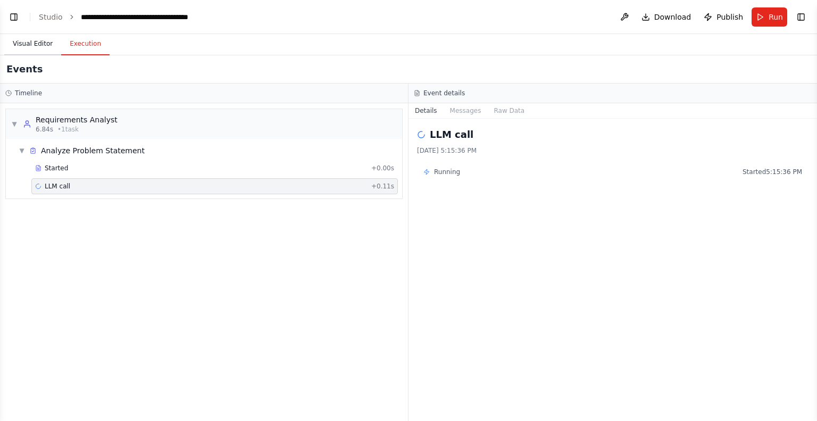
click at [32, 47] on button "Visual Editor" at bounding box center [32, 44] width 57 height 22
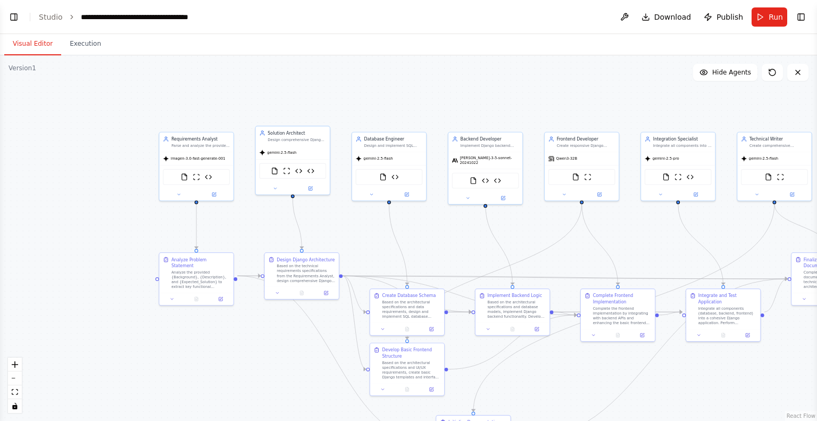
drag, startPoint x: 116, startPoint y: 214, endPoint x: 29, endPoint y: 147, distance: 109.2
click at [29, 147] on div ".deletable-edge-delete-btn { width: 20px; height: 20px; border: 0px solid #ffff…" at bounding box center [408, 237] width 817 height 365
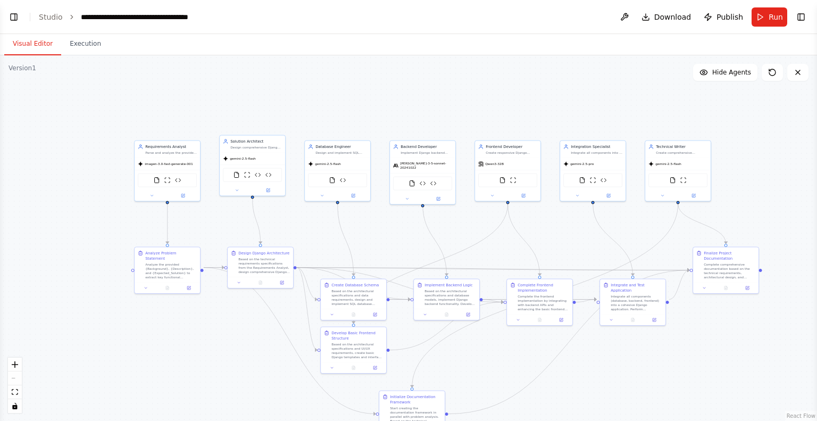
drag, startPoint x: 199, startPoint y: 174, endPoint x: 232, endPoint y: 224, distance: 60.3
click at [232, 224] on div ".deletable-edge-delete-btn { width: 20px; height: 20px; border: 0px solid #ffff…" at bounding box center [408, 237] width 817 height 365
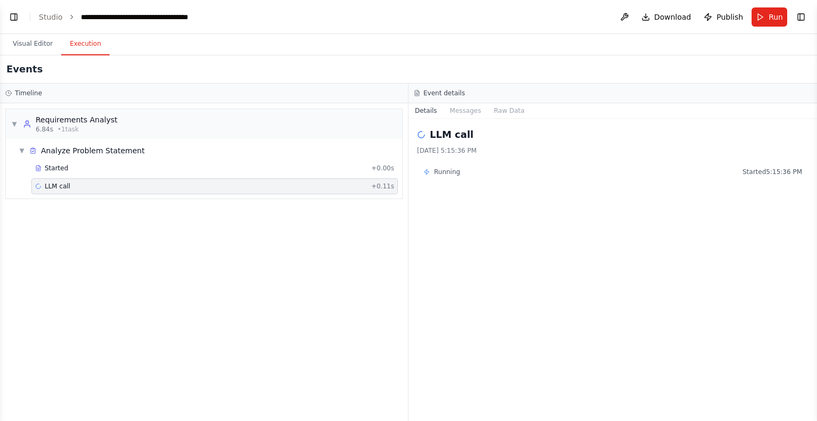
click at [77, 47] on button "Execution" at bounding box center [85, 44] width 48 height 22
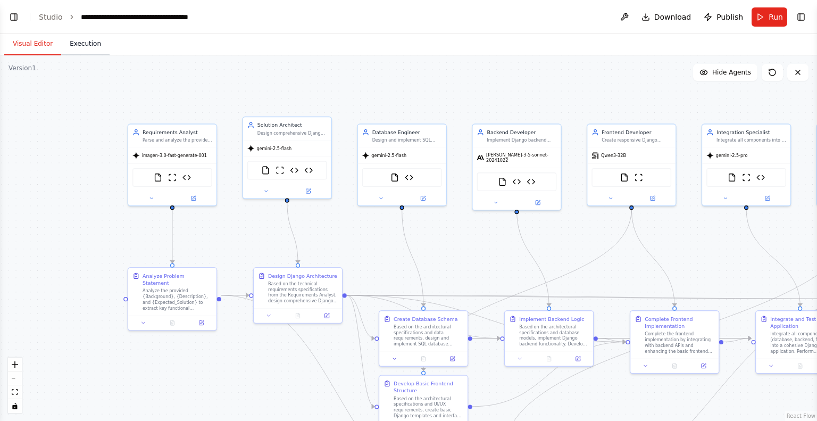
scroll to position [24151, 0]
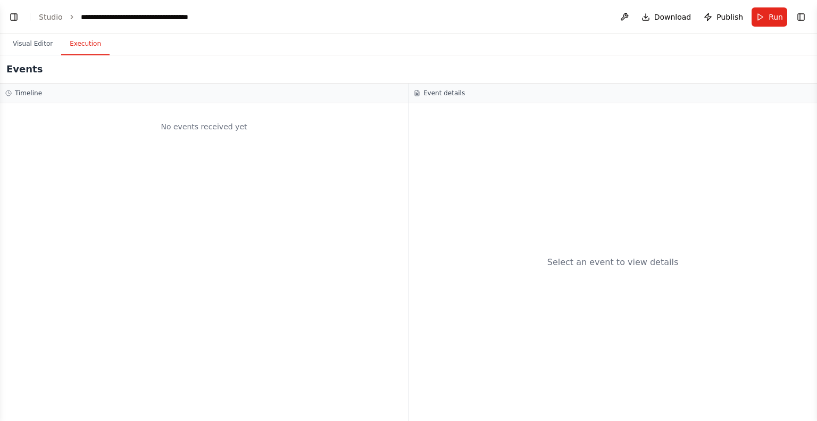
click at [87, 47] on button "Execution" at bounding box center [85, 44] width 48 height 22
click at [770, 20] on span "Run" at bounding box center [776, 17] width 14 height 11
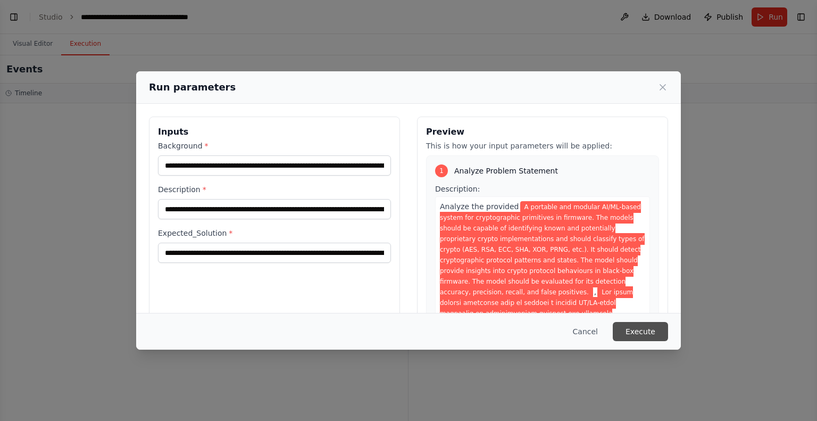
click at [653, 327] on button "Execute" at bounding box center [640, 331] width 55 height 19
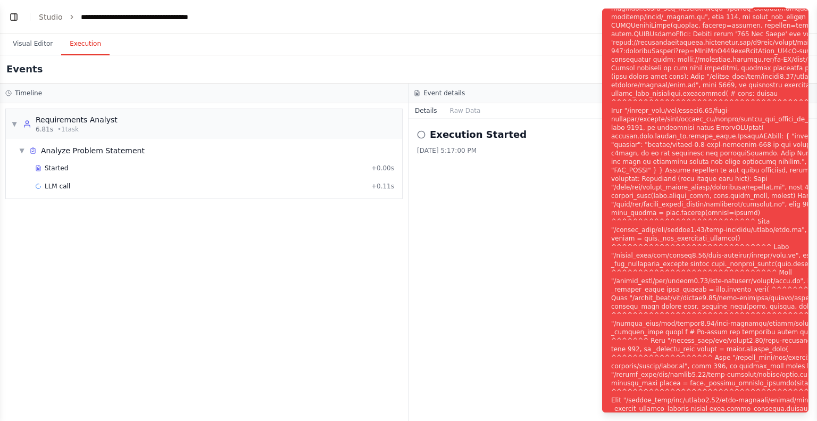
click at [611, 14] on div "Notifications (F8)" at bounding box center [745, 217] width 268 height 1072
drag, startPoint x: 610, startPoint y: 14, endPoint x: 636, endPoint y: 16, distance: 26.1
click at [636, 16] on div "Notifications (F8)" at bounding box center [745, 217] width 268 height 1072
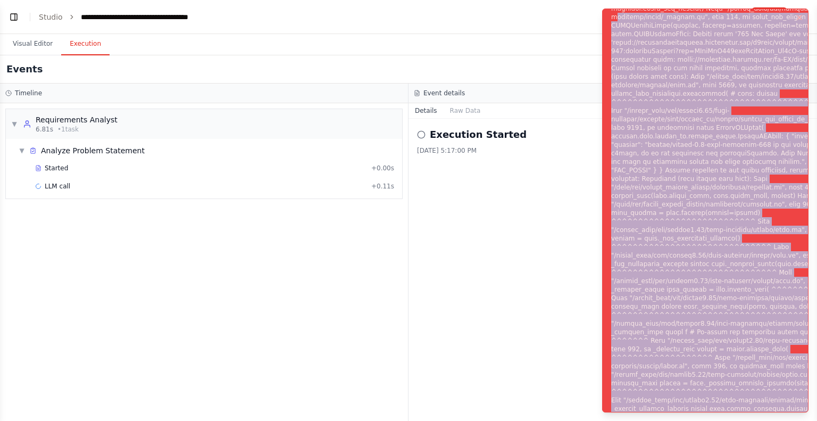
drag, startPoint x: 613, startPoint y: 14, endPoint x: 773, endPoint y: 411, distance: 427.5
click at [773, 411] on div "Notifications (F8)" at bounding box center [745, 217] width 268 height 1072
copy div "ackages/httpx/_models.py", line 829, in raise_for_status raise HTTPStatusError(…"
click at [799, 19] on icon "Notifications (F8)" at bounding box center [799, 17] width 9 height 9
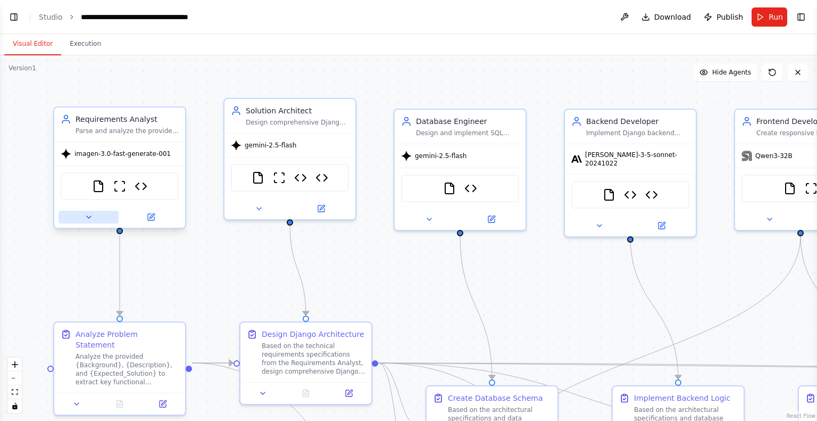
click at [85, 221] on button at bounding box center [89, 217] width 60 height 13
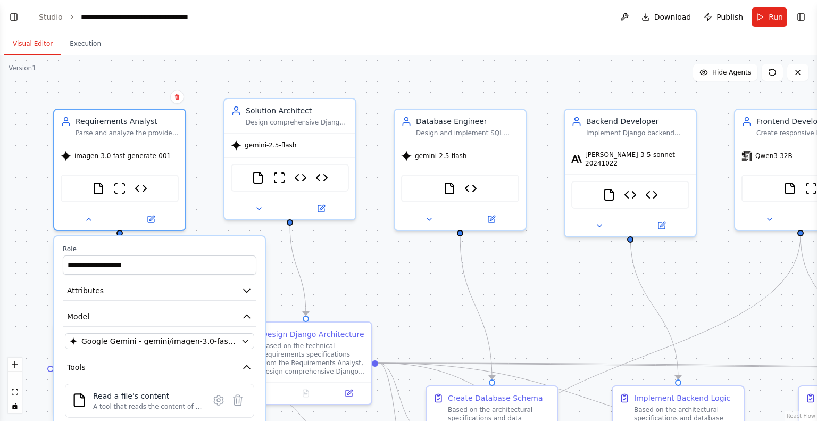
scroll to position [23588, 0]
click at [120, 343] on span "Google Gemini - gemini/imagen-3.0-fast-generate-001" at bounding box center [158, 341] width 155 height 11
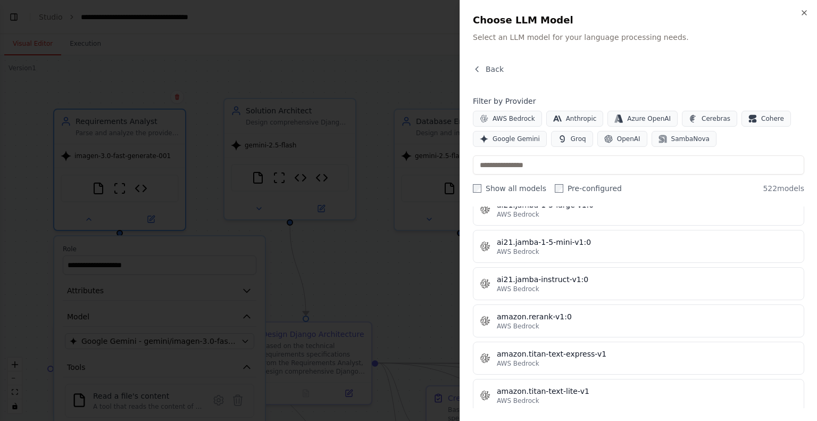
scroll to position [579, 0]
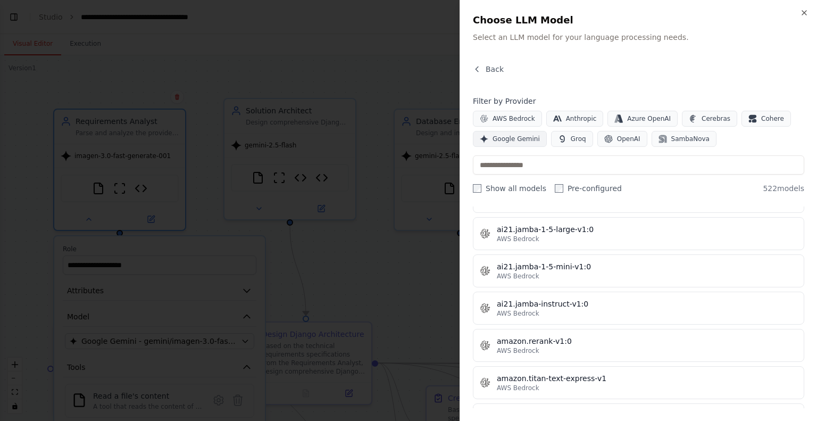
click at [511, 138] on span "Google Gemini" at bounding box center [515, 139] width 47 height 9
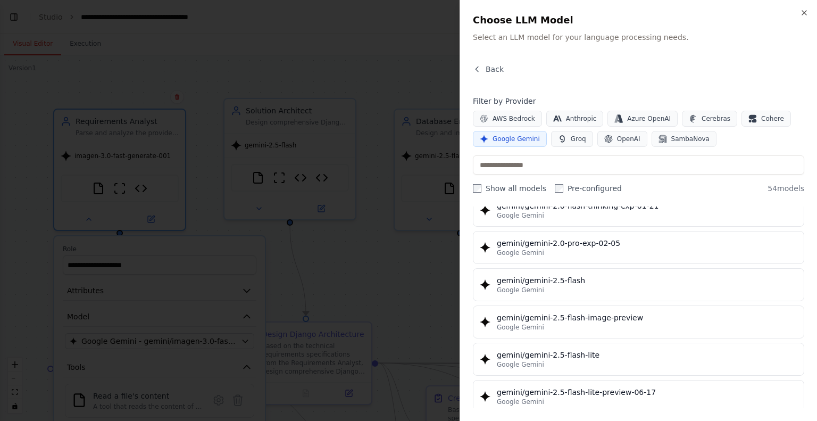
scroll to position [854, 0]
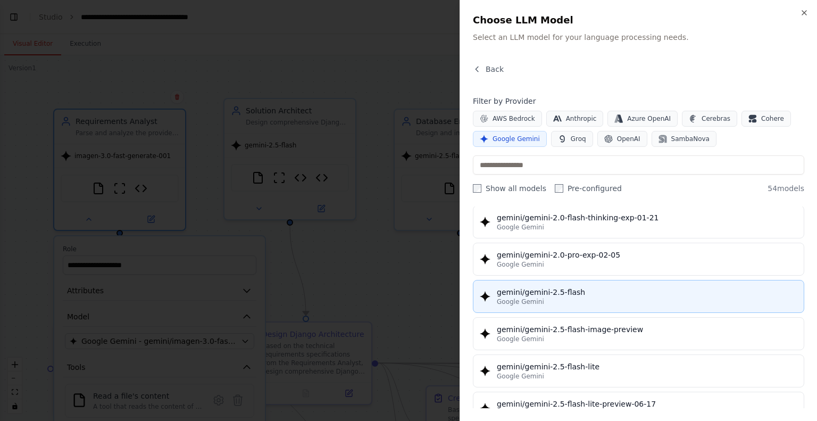
click at [585, 290] on div "gemini/gemini-2.5-flash" at bounding box center [647, 292] width 300 height 11
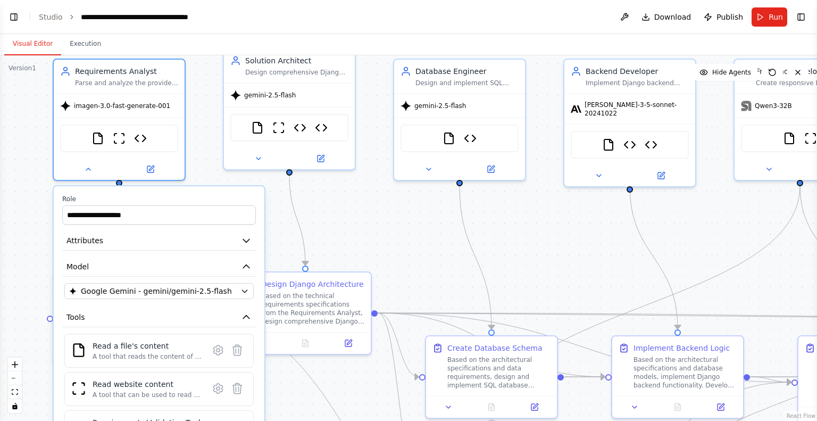
drag, startPoint x: 212, startPoint y: 97, endPoint x: 211, endPoint y: 46, distance: 51.1
click at [211, 46] on div "Visual Editor Execution Version 1 Show Tools Hide Agents .deletable-edge-delete…" at bounding box center [408, 227] width 817 height 387
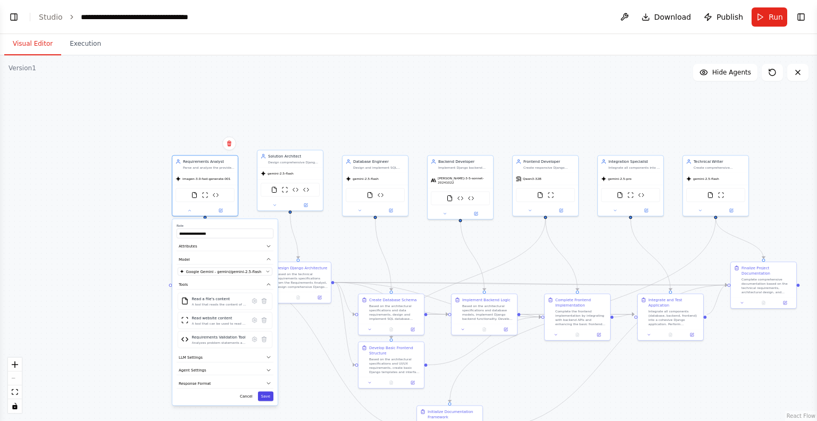
click at [266, 396] on button "Save" at bounding box center [265, 396] width 15 height 10
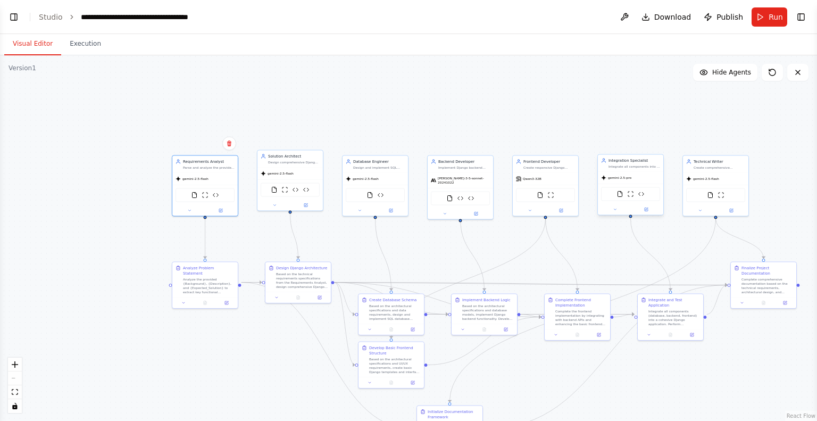
click at [615, 212] on div at bounding box center [630, 209] width 65 height 11
click at [614, 210] on icon at bounding box center [615, 209] width 4 height 4
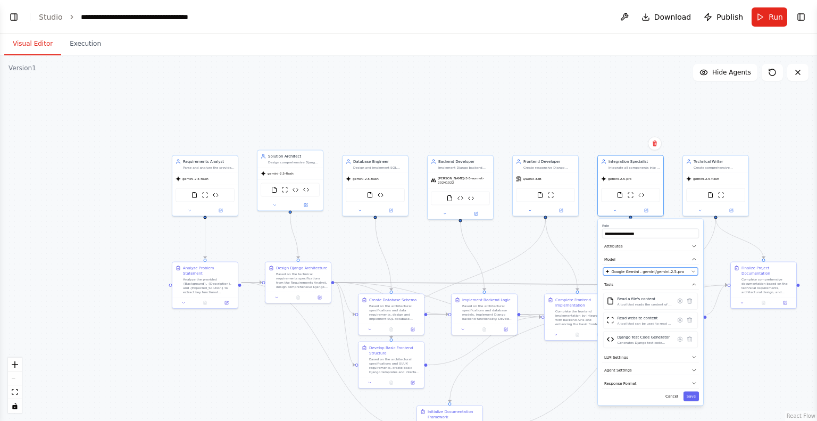
click at [662, 269] on span "Google Gemini - gemini/gemini-2.5-pro" at bounding box center [648, 271] width 73 height 5
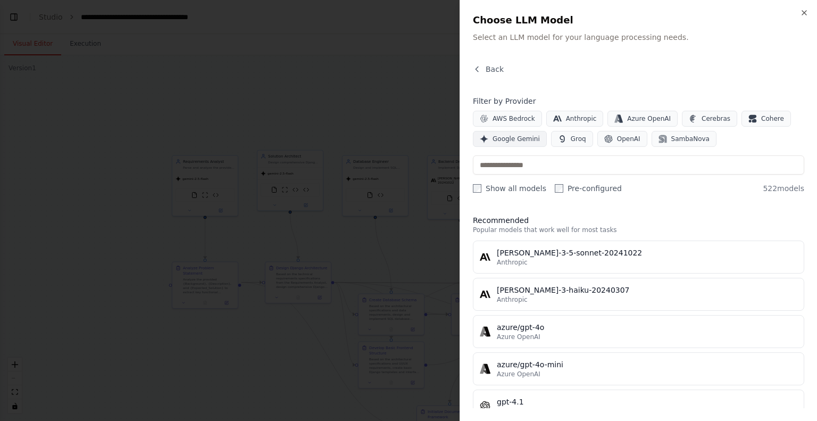
click at [521, 144] on button "Google Gemini" at bounding box center [510, 139] width 74 height 16
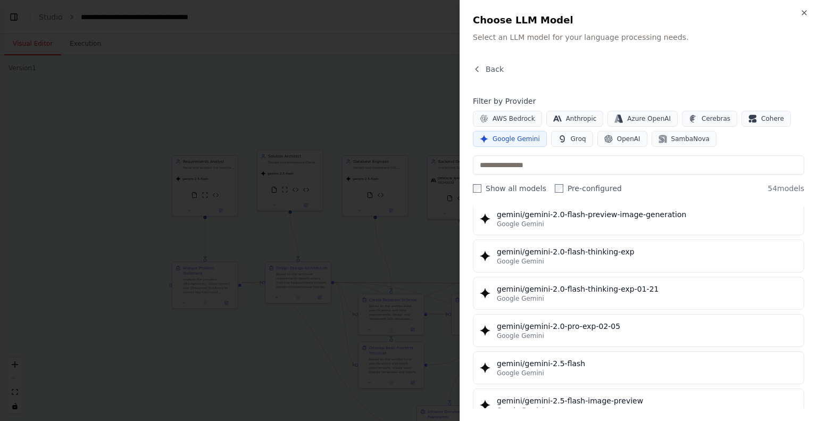
scroll to position [834, 0]
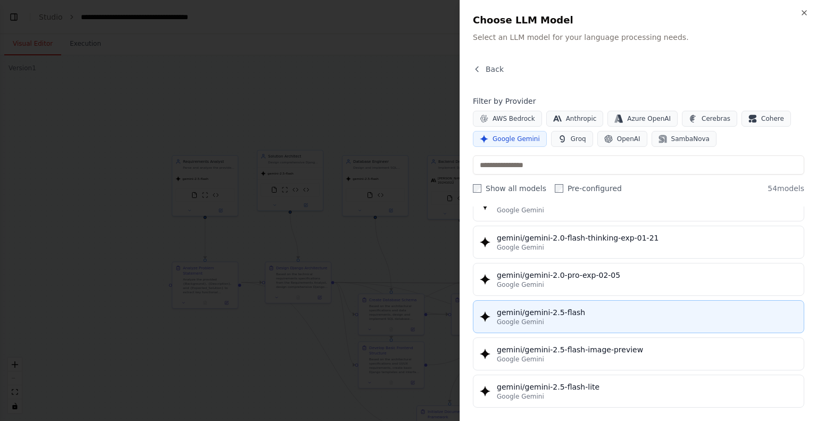
click at [556, 318] on div "Google Gemini" at bounding box center [647, 322] width 300 height 9
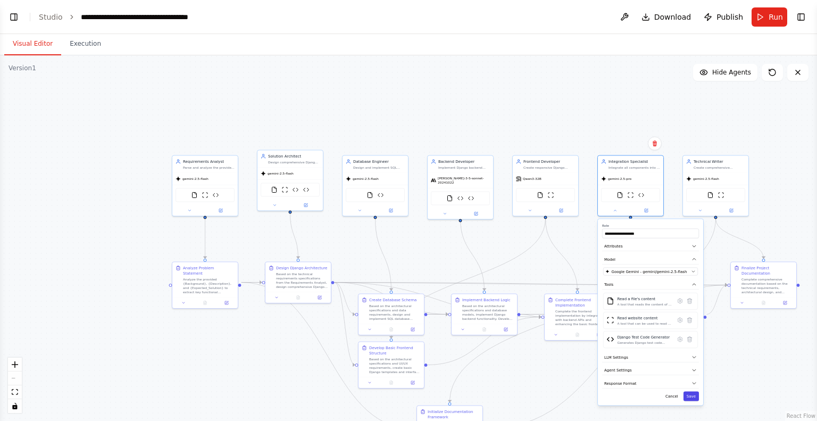
click at [692, 394] on button "Save" at bounding box center [690, 396] width 15 height 10
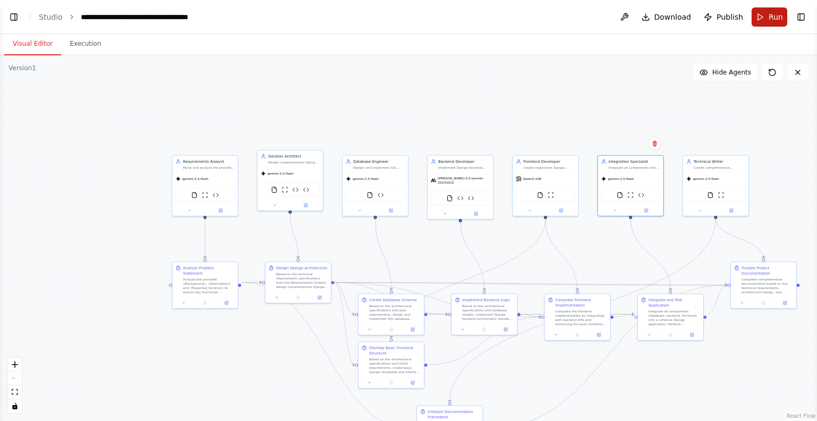
click at [762, 16] on button "Run" at bounding box center [770, 16] width 36 height 19
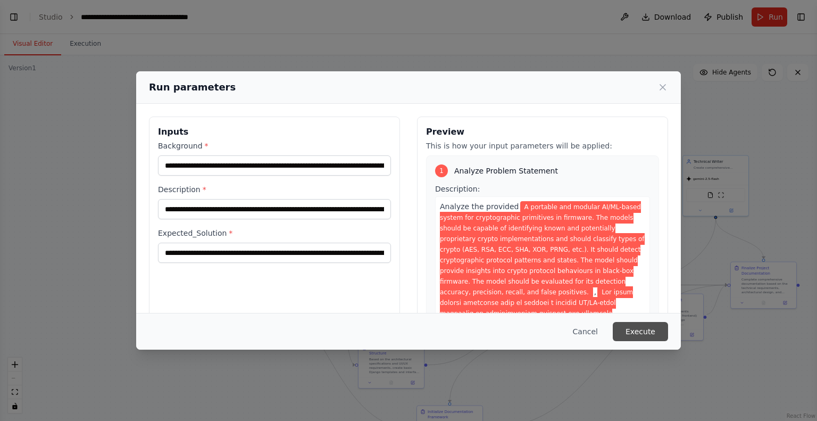
click at [649, 327] on button "Execute" at bounding box center [640, 331] width 55 height 19
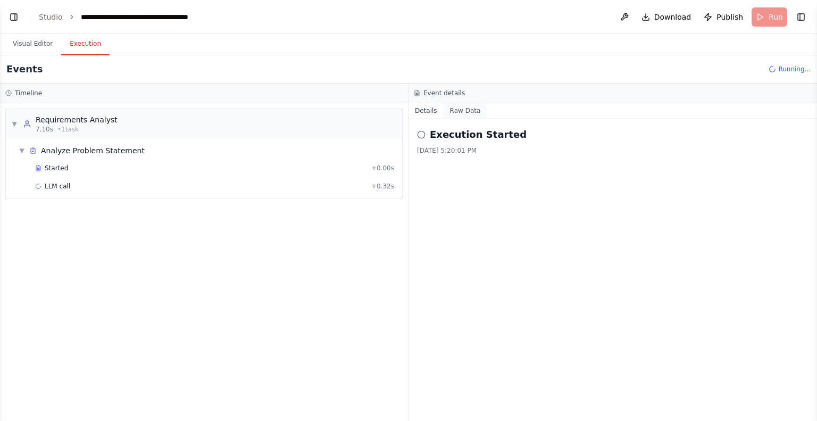
click at [445, 105] on button "Raw Data" at bounding box center [466, 110] width 44 height 15
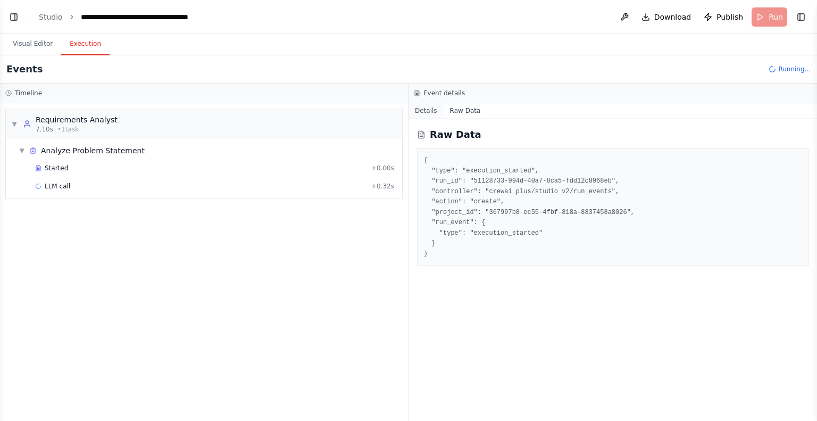
click at [416, 113] on button "Details" at bounding box center [425, 110] width 35 height 15
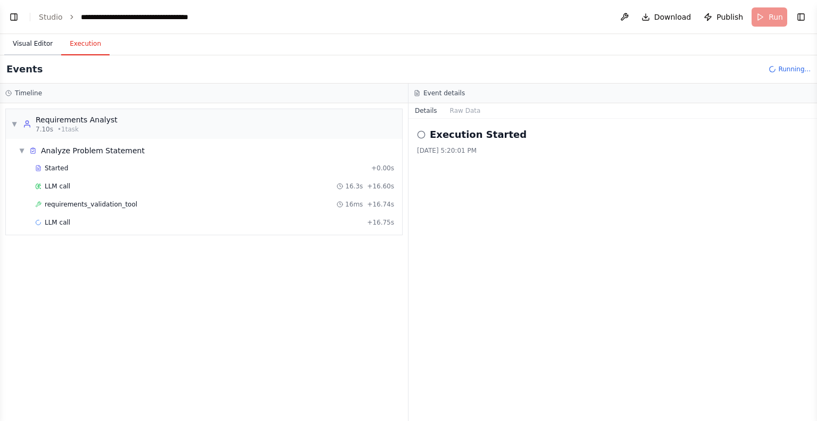
click at [34, 44] on button "Visual Editor" at bounding box center [32, 44] width 57 height 22
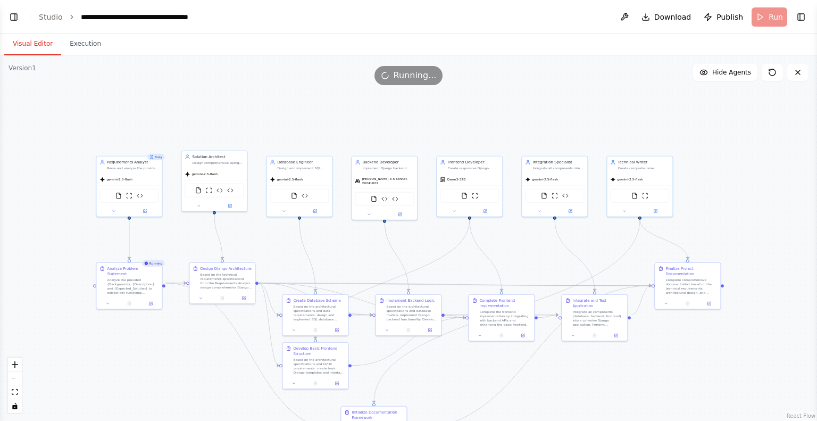
drag, startPoint x: 300, startPoint y: 97, endPoint x: 226, endPoint y: 108, distance: 74.7
click at [226, 108] on div ".deletable-edge-delete-btn { width: 20px; height: 20px; border: 0px solid #ffff…" at bounding box center [408, 237] width 817 height 365
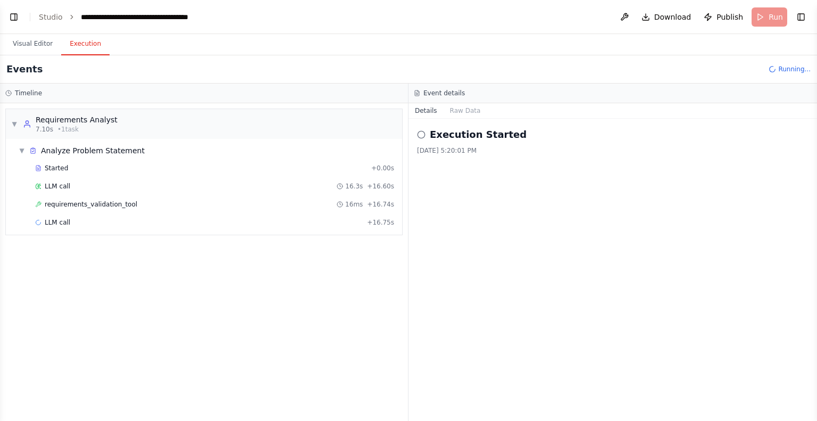
click at [86, 45] on button "Execution" at bounding box center [85, 44] width 48 height 22
click at [457, 110] on button "Raw Data" at bounding box center [466, 110] width 44 height 15
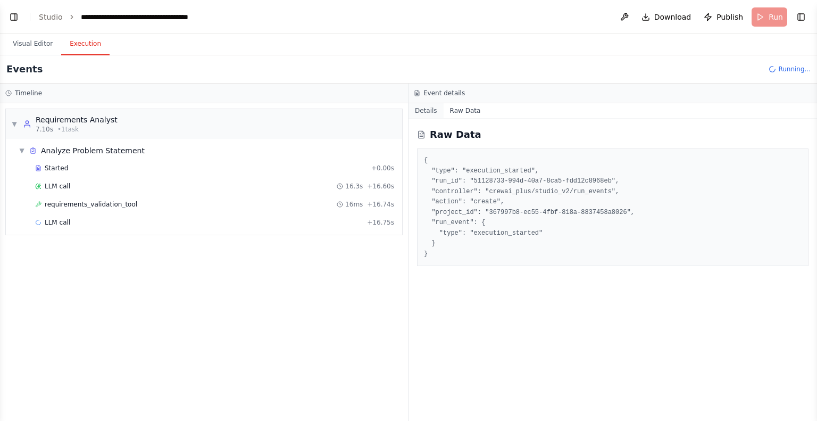
click at [424, 107] on button "Details" at bounding box center [425, 110] width 35 height 15
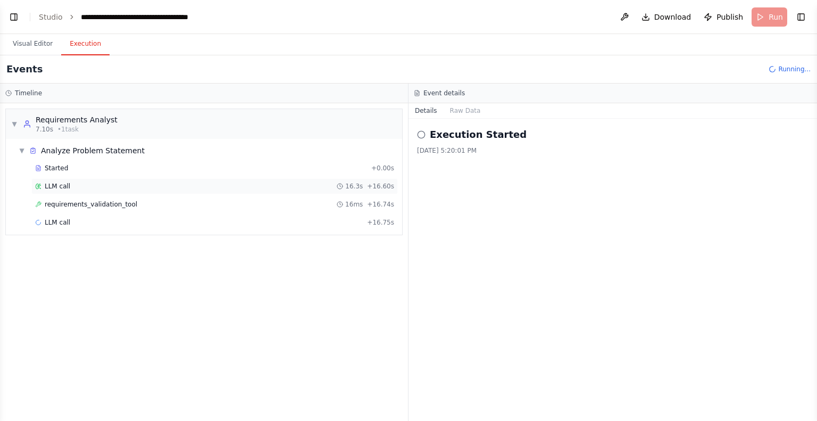
click at [43, 183] on div "LLM call" at bounding box center [52, 186] width 35 height 9
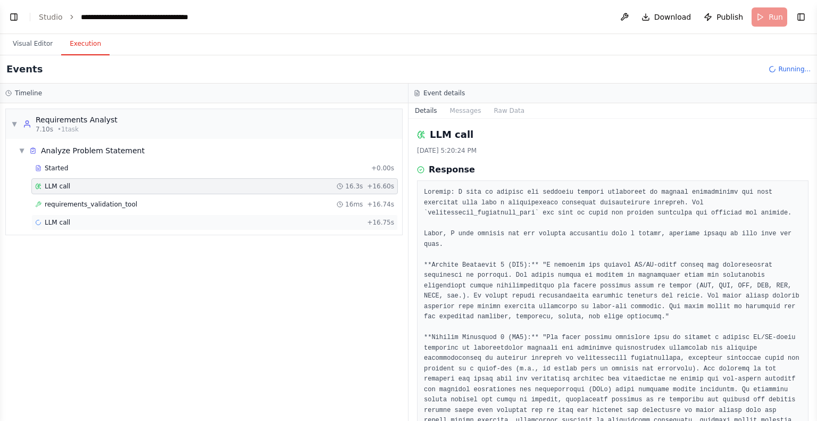
click at [52, 216] on div "LLM call + 16.75s" at bounding box center [214, 222] width 366 height 16
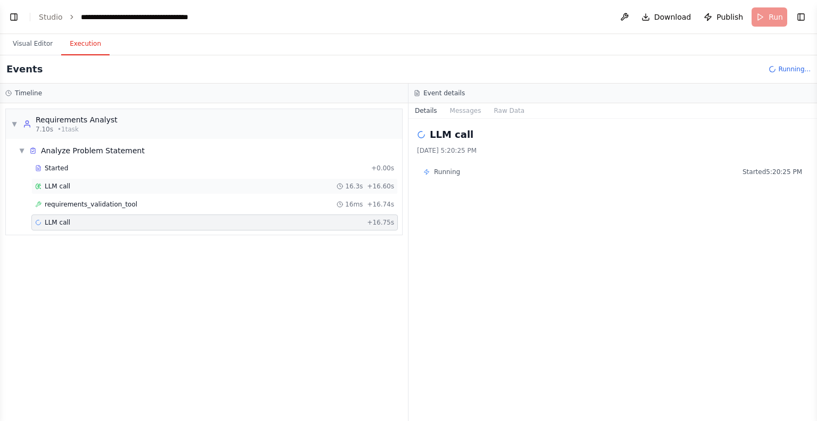
click at [48, 189] on span "LLM call" at bounding box center [58, 186] width 26 height 9
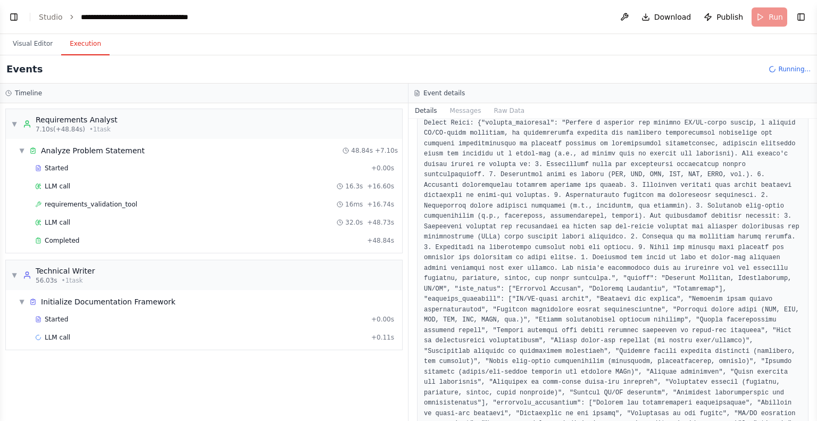
scroll to position [653, 0]
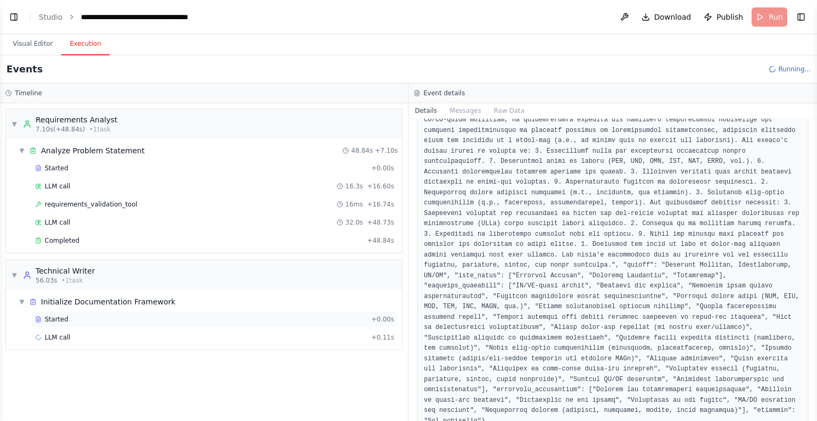
click at [53, 316] on span "Started" at bounding box center [56, 319] width 23 height 9
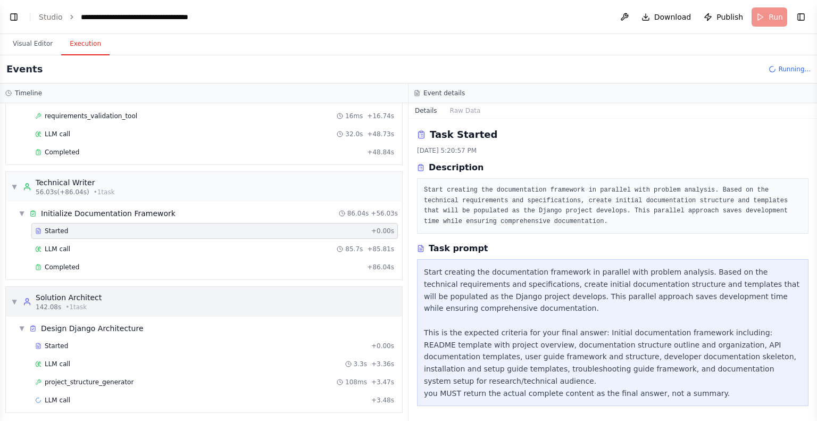
scroll to position [0, 0]
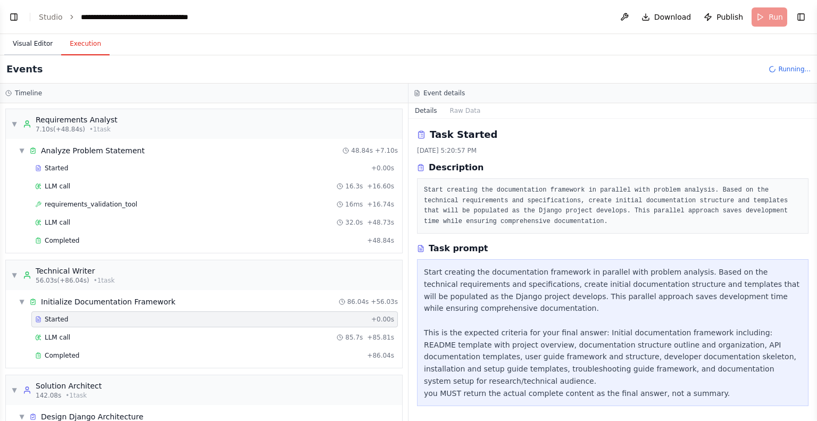
click at [40, 39] on button "Visual Editor" at bounding box center [32, 44] width 57 height 22
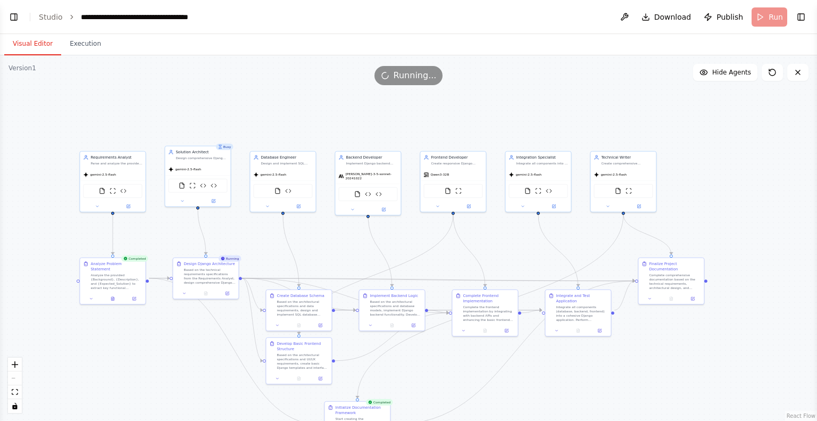
drag, startPoint x: 287, startPoint y: 268, endPoint x: 267, endPoint y: 255, distance: 23.7
click at [267, 255] on div ".deletable-edge-delete-btn { width: 20px; height: 20px; border: 0px solid #ffff…" at bounding box center [408, 237] width 817 height 365
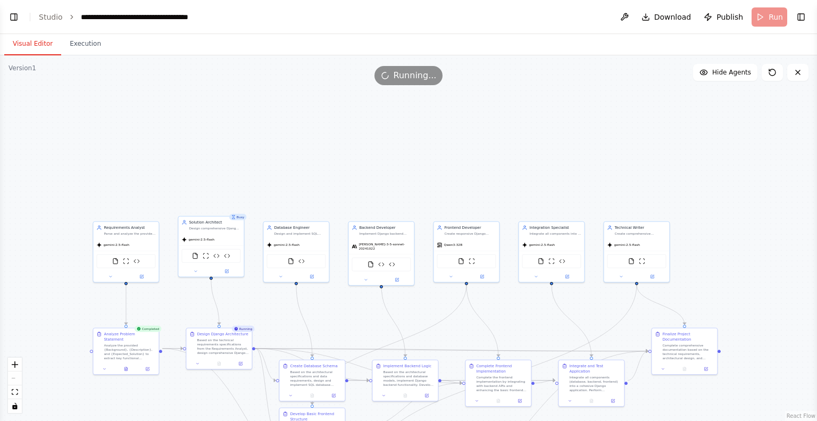
drag, startPoint x: 145, startPoint y: 375, endPoint x: 158, endPoint y: 446, distance: 71.5
click at [158, 420] on html "BETA CrewAI Multi-Agent Django Development Workflow Overview Create a multi-age…" at bounding box center [408, 210] width 817 height 421
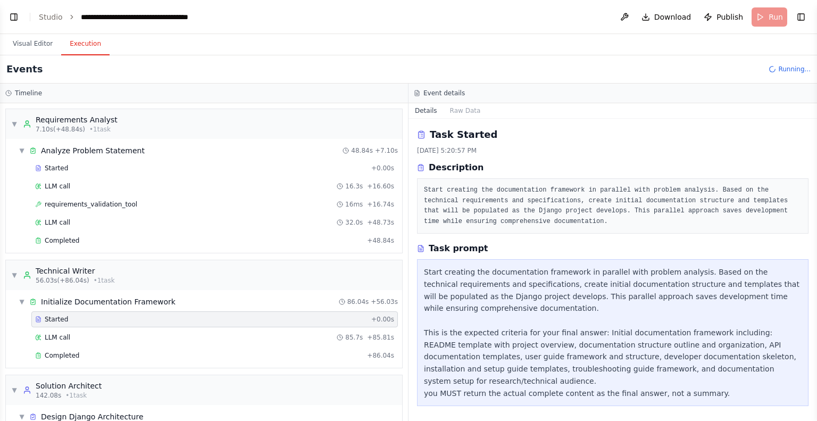
click at [79, 48] on button "Execution" at bounding box center [85, 44] width 48 height 22
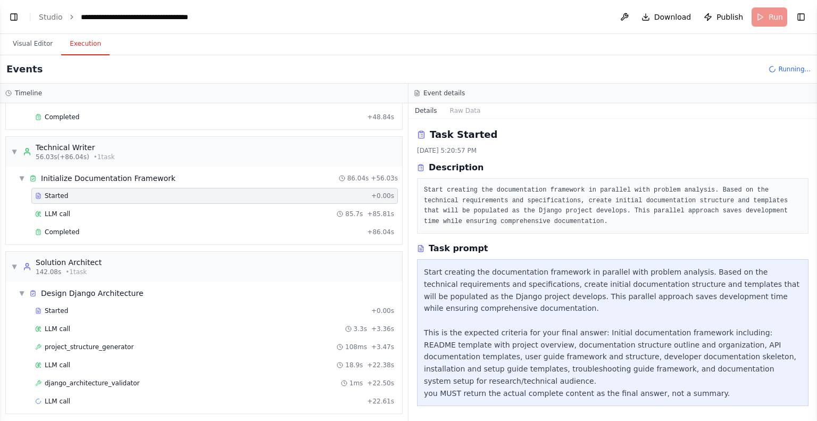
scroll to position [124, 0]
click at [89, 374] on div "django_architecture_validator 1ms + 22.50s" at bounding box center [214, 382] width 366 height 16
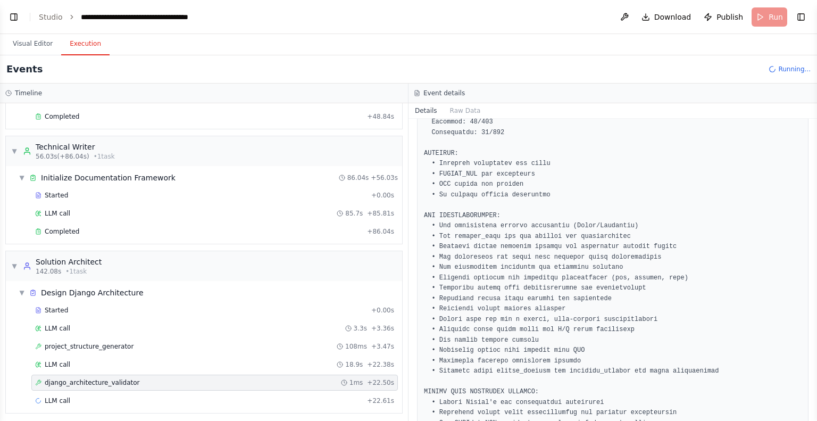
scroll to position [1128, 0]
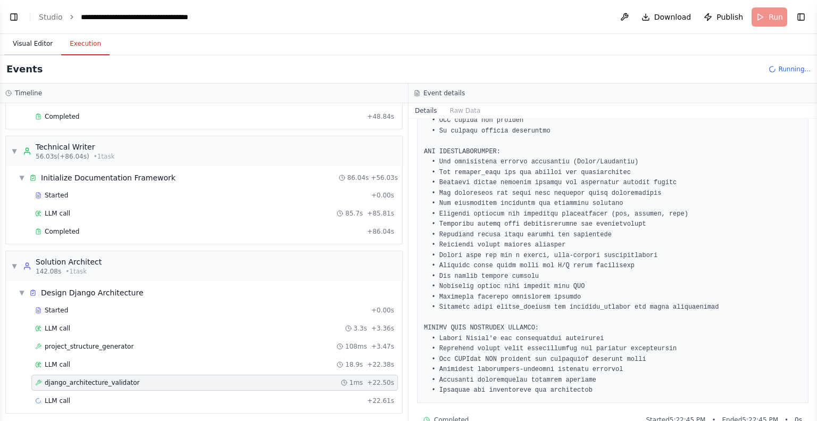
click at [22, 48] on button "Visual Editor" at bounding box center [32, 44] width 57 height 22
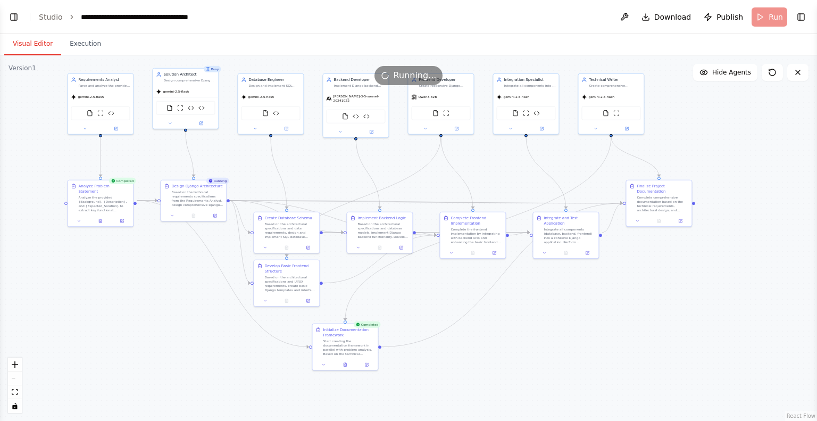
drag, startPoint x: 382, startPoint y: 176, endPoint x: 358, endPoint y: 27, distance: 150.9
click at [358, 27] on main "**********" at bounding box center [408, 210] width 817 height 421
click at [80, 39] on button "Execution" at bounding box center [85, 44] width 48 height 22
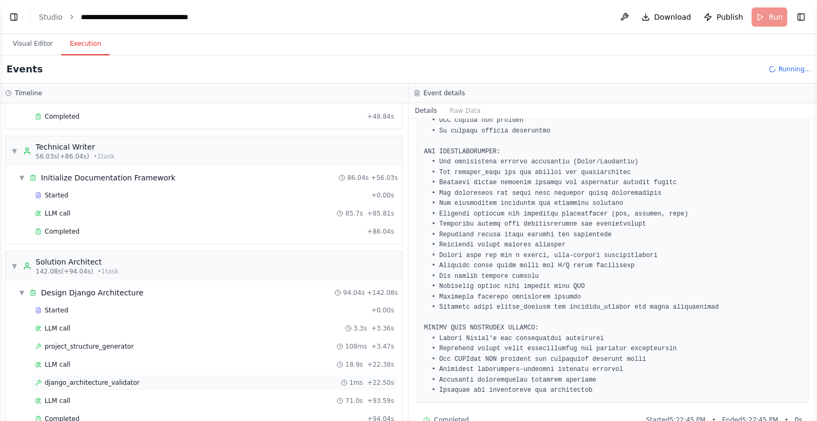
scroll to position [238, 0]
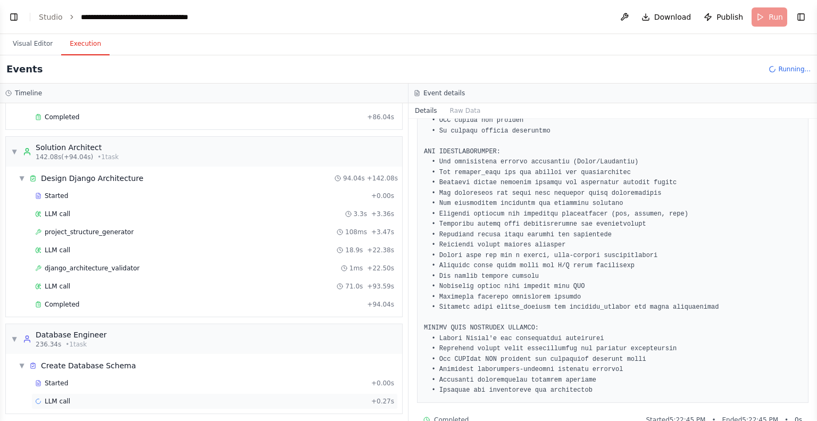
click at [138, 393] on div "LLM call + 0.27s" at bounding box center [214, 401] width 366 height 16
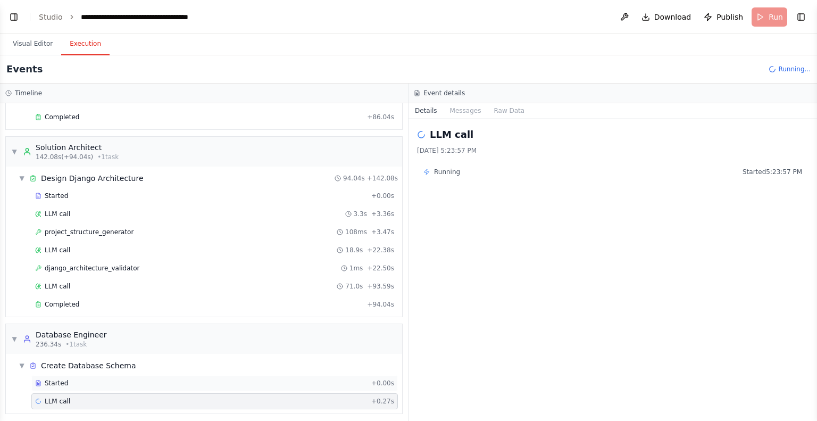
click at [141, 379] on div "Started" at bounding box center [201, 383] width 332 height 9
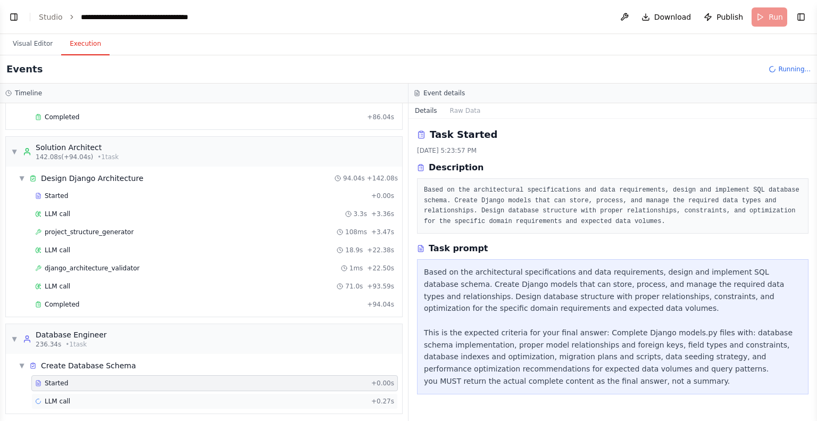
click at [139, 397] on div "LLM call + 0.27s" at bounding box center [214, 401] width 359 height 9
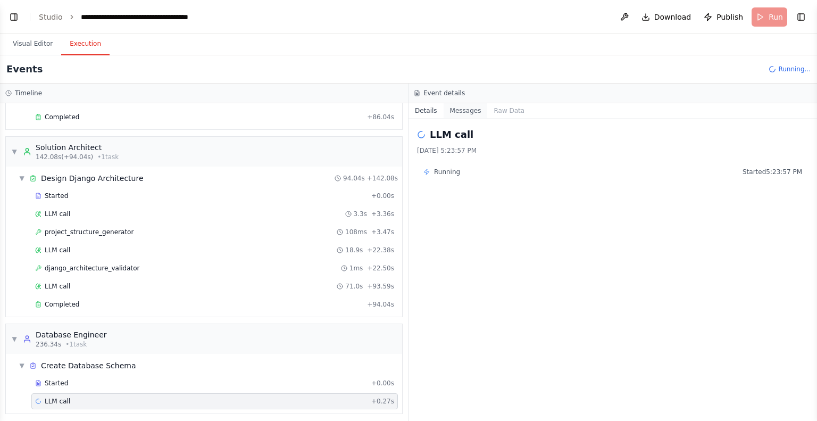
click at [451, 106] on button "Messages" at bounding box center [466, 110] width 44 height 15
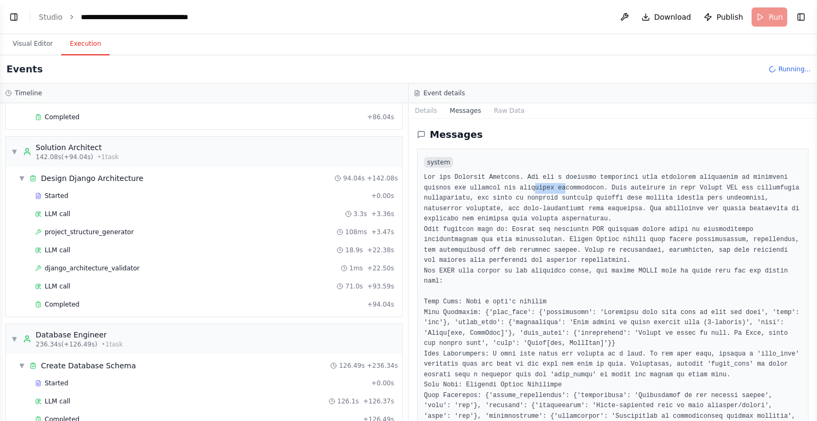
drag, startPoint x: 496, startPoint y: 184, endPoint x: 525, endPoint y: 187, distance: 28.8
click at [525, 187] on pre at bounding box center [613, 405] width 378 height 467
click at [550, 181] on pre at bounding box center [613, 405] width 378 height 467
drag, startPoint x: 580, startPoint y: 174, endPoint x: 637, endPoint y: 172, distance: 56.9
click at [637, 172] on pre at bounding box center [613, 405] width 378 height 467
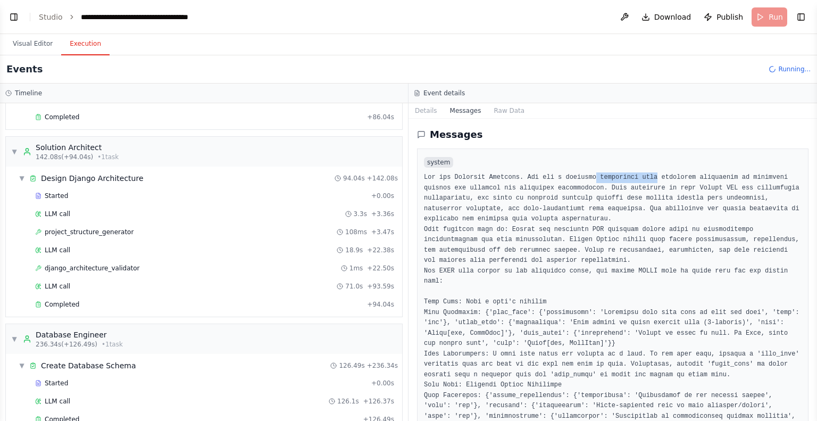
click at [637, 172] on pre at bounding box center [613, 405] width 378 height 467
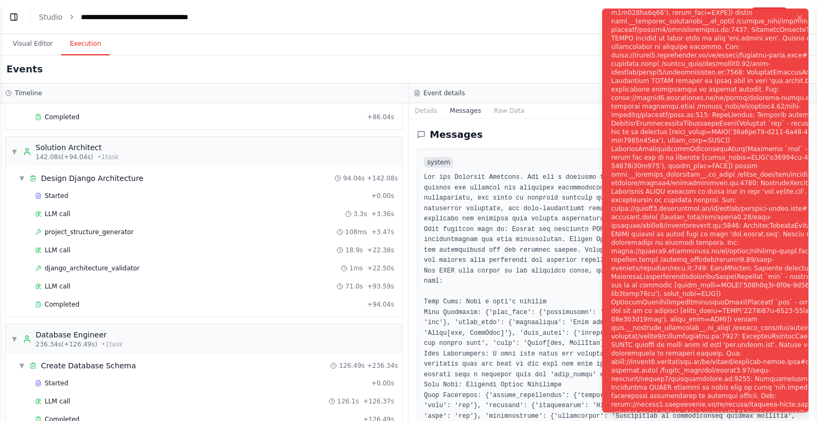
scroll to position [2, 0]
drag, startPoint x: 630, startPoint y: 126, endPoint x: 695, endPoint y: 121, distance: 65.1
click at [695, 121] on div "Notifications (F8)" at bounding box center [739, 216] width 257 height 2255
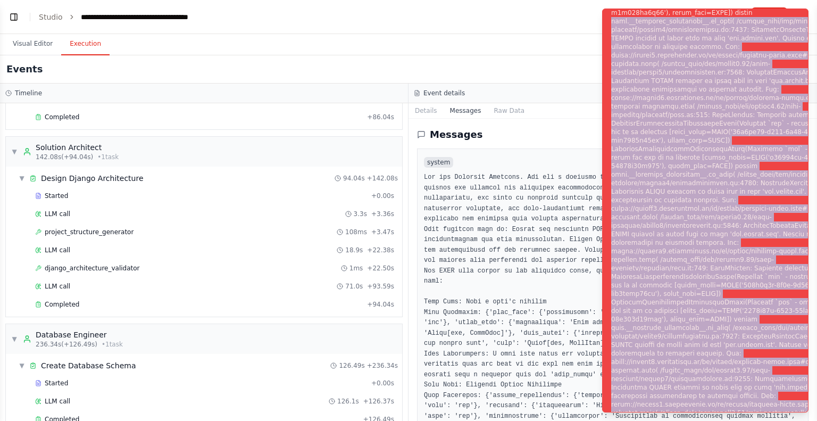
drag, startPoint x: 611, startPoint y: 12, endPoint x: 803, endPoint y: 414, distance: 445.8
click at [803, 414] on div "Notifications (F8)" at bounding box center [739, 216] width 257 height 2255
copy div "self.__pydantic_serializer__.to_json( /shared_venv/lib/python3.12/site-packages…"
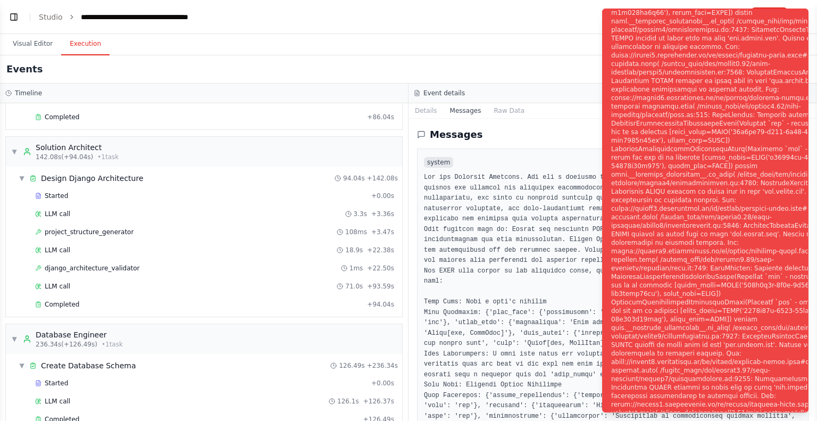
click at [578, 89] on div "Event details" at bounding box center [613, 93] width 398 height 9
